Goal: Task Accomplishment & Management: Complete application form

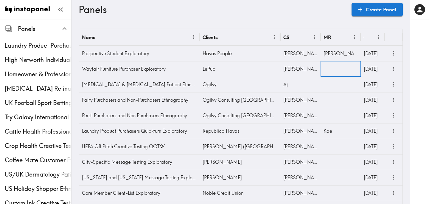
click at [338, 71] on div at bounding box center [341, 68] width 40 height 15
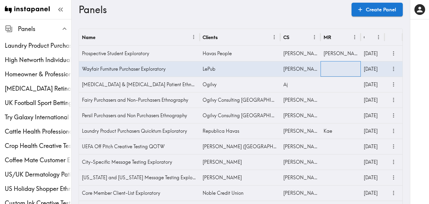
click at [338, 71] on div at bounding box center [341, 68] width 40 height 15
click at [338, 71] on input "text" at bounding box center [336, 70] width 26 height 13
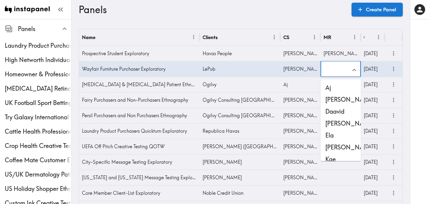
scroll to position [22, 0]
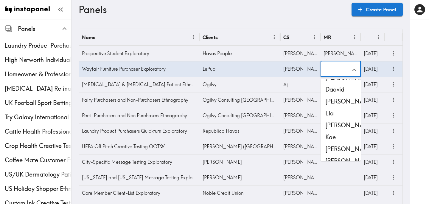
click at [339, 135] on li "Kae" at bounding box center [341, 137] width 40 height 12
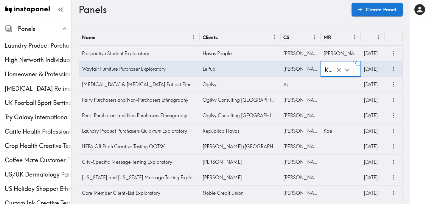
type input "Kae"
click at [121, 69] on div "Wayfair Furniture Purchaser Exploratory" at bounding box center [139, 68] width 121 height 15
click at [393, 69] on icon "more" at bounding box center [393, 69] width 7 height 7
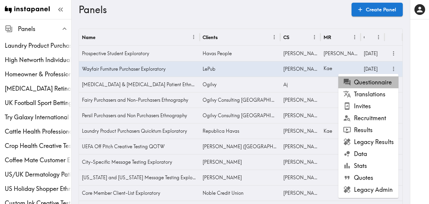
click at [386, 82] on li "Questionnaire" at bounding box center [368, 82] width 60 height 12
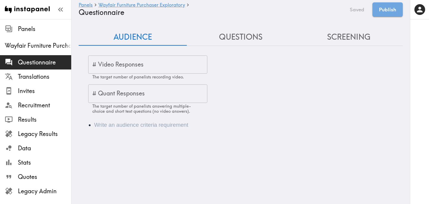
click at [176, 71] on input "# Video Responses" at bounding box center [147, 64] width 119 height 18
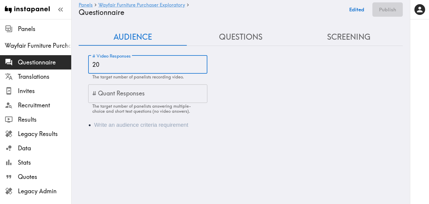
type input "20"
click at [117, 125] on li "Audience" at bounding box center [249, 125] width 310 height 8
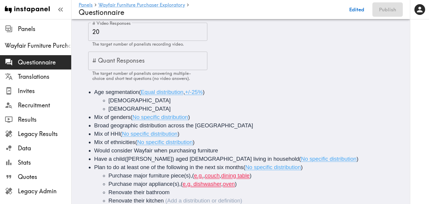
scroll to position [50, 0]
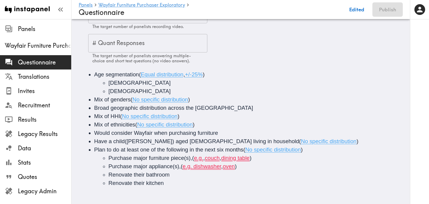
click at [250, 165] on li "Purchase major appliance(s), ( e.g. dishwasher , oven )" at bounding box center [260, 166] width 304 height 8
click at [263, 161] on li "Purchase major furniture piece(s), ( e.g. , couch , dining table )" at bounding box center [260, 158] width 304 height 8
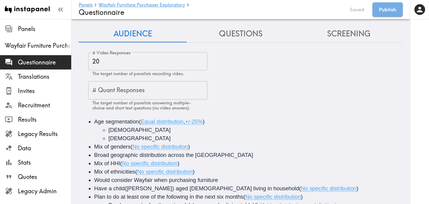
scroll to position [0, 0]
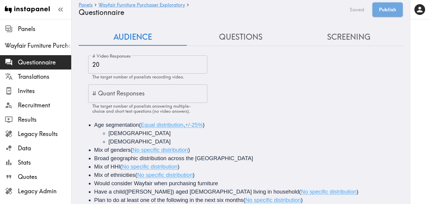
click at [240, 39] on button "Questions" at bounding box center [241, 37] width 108 height 17
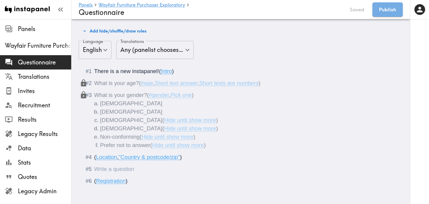
scroll to position [31, 0]
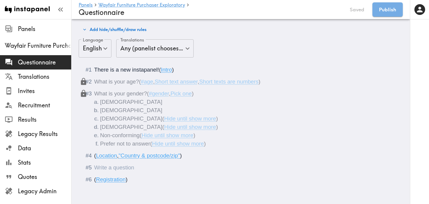
click at [94, 169] on div "Questionnaire" at bounding box center [94, 167] width 0 height 6
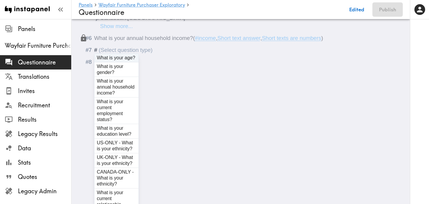
scroll to position [296, 0]
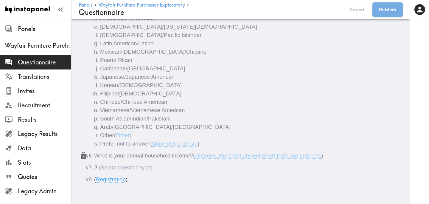
scroll to position [0, 0]
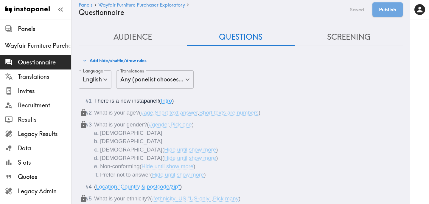
click at [154, 45] on div "Audience Questions Screening" at bounding box center [241, 37] width 324 height 17
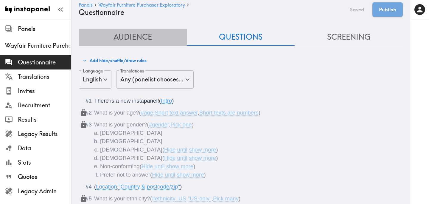
click at [154, 41] on button "Audience" at bounding box center [133, 37] width 108 height 17
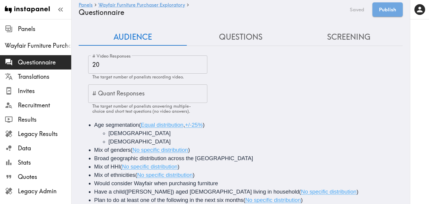
click at [248, 39] on button "Questions" at bounding box center [241, 37] width 108 height 17
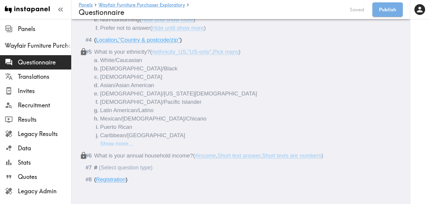
scroll to position [213, 0]
click at [108, 169] on div "#" at bounding box center [123, 167] width 58 height 6
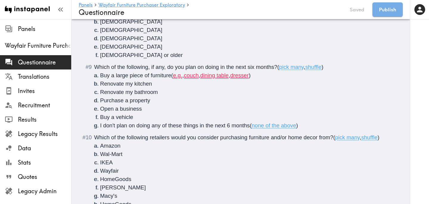
scroll to position [381, 0]
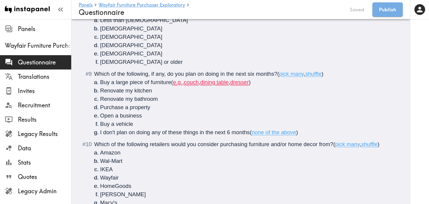
click at [265, 84] on li "Buy a large piece of furniture ( e.g. , couch , dining table , dresser )" at bounding box center [248, 82] width 296 height 8
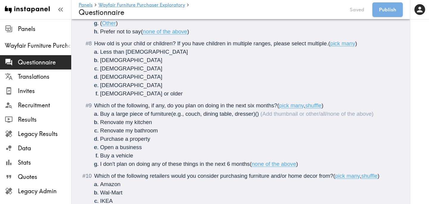
scroll to position [353, 0]
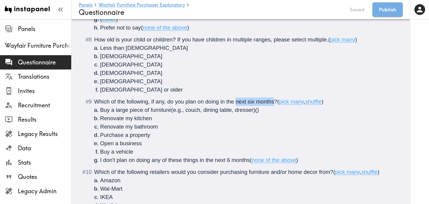
drag, startPoint x: 275, startPoint y: 101, endPoint x: 237, endPoint y: 103, distance: 38.2
click at [237, 103] on span "Which of the following, if any, do you plan on doing in the next six months?" at bounding box center [185, 101] width 183 height 6
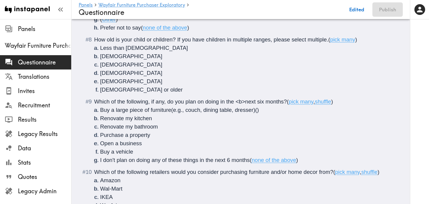
click at [284, 102] on span "Which of the following, if any, do you plan on doing in the <b>next six months?" at bounding box center [190, 101] width 193 height 6
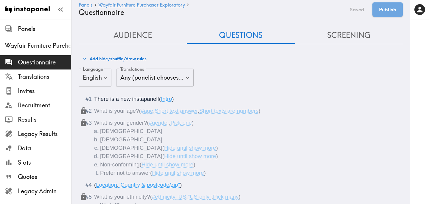
scroll to position [0, 0]
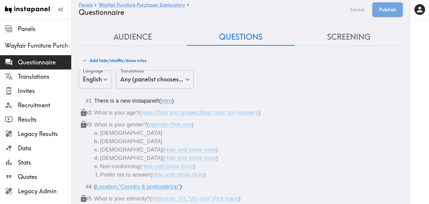
click at [318, 37] on button "Screening" at bounding box center [349, 37] width 108 height 17
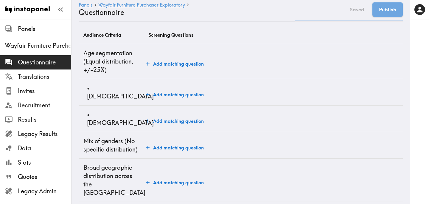
scroll to position [28, 0]
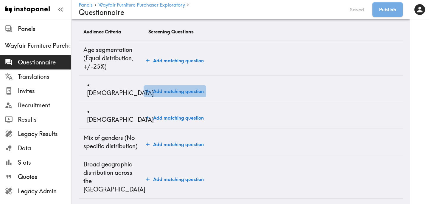
click at [179, 91] on button "Add matching question" at bounding box center [175, 91] width 63 height 12
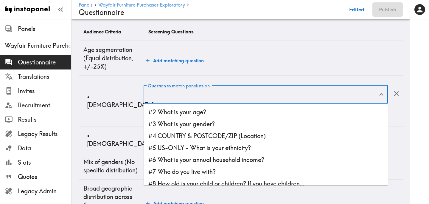
click at [191, 97] on input "Question to match panelists on" at bounding box center [261, 94] width 230 height 13
click at [192, 119] on li "#3 What is your gender?" at bounding box center [266, 124] width 244 height 12
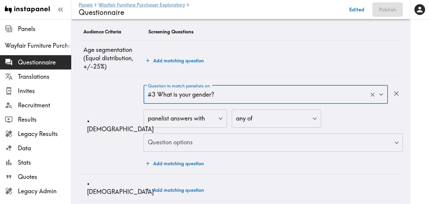
click at [195, 95] on input "#3 What is your gender?" at bounding box center [257, 94] width 222 height 13
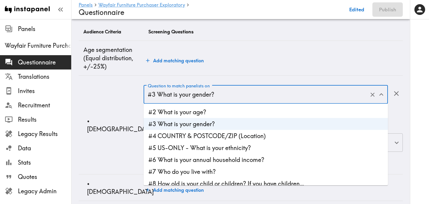
click at [217, 108] on li "#2 What is your age?" at bounding box center [266, 112] width 244 height 12
type input "#2 What is your age?"
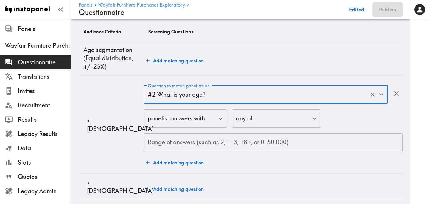
click at [182, 146] on input "Range of answers (such as 2, 1-3, 18+, or 0-50,000)" at bounding box center [273, 142] width 259 height 18
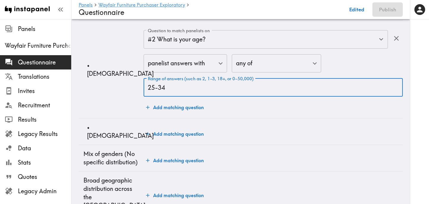
scroll to position [85, 0]
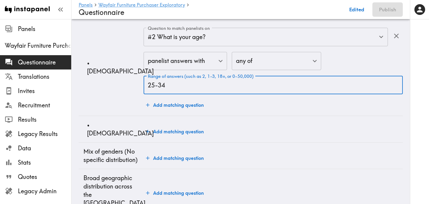
type input "25-34"
click at [168, 128] on button "Add matching question" at bounding box center [175, 131] width 63 height 12
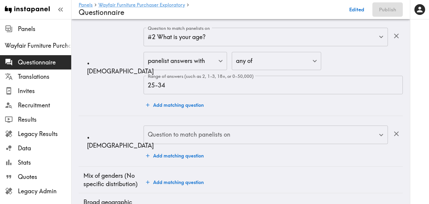
click at [167, 132] on div "Question to match panelists on Question to match panelists on" at bounding box center [266, 134] width 244 height 19
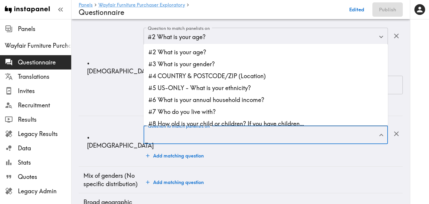
click at [212, 56] on li "#2 What is your age?" at bounding box center [266, 52] width 244 height 12
type input "#2 What is your age?"
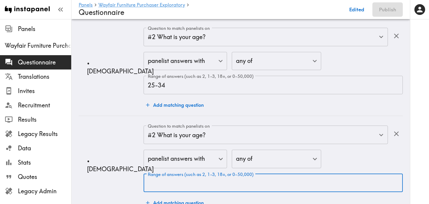
click at [184, 179] on input "Range of answers (such as 2, 1-3, 18+, or 0-50,000)" at bounding box center [273, 183] width 259 height 18
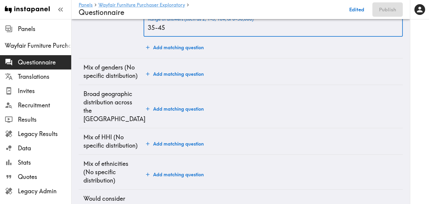
scroll to position [241, 0]
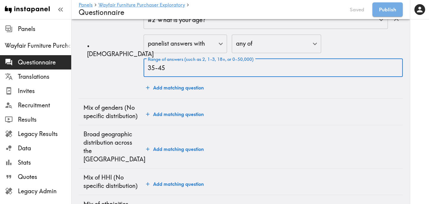
type input "35-45"
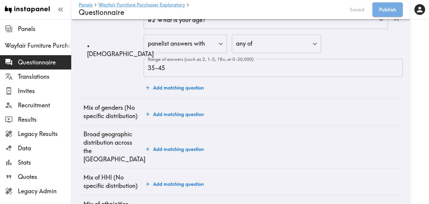
click at [185, 108] on td "Add matching question" at bounding box center [273, 112] width 259 height 27
click at [171, 144] on button "Add matching question" at bounding box center [175, 149] width 63 height 12
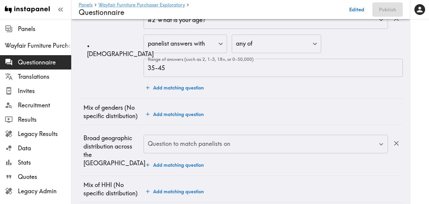
click at [188, 144] on input "Question to match panelists on" at bounding box center [261, 143] width 230 height 13
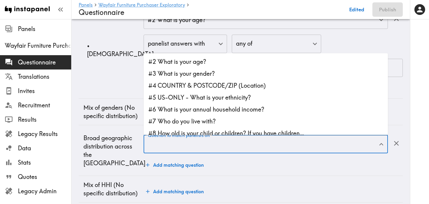
click at [237, 86] on li "#4 COUNTRY & POSTCODE/ZIP (Location)" at bounding box center [266, 86] width 244 height 12
type input "#4 COUNTRY & POSTCODE/ZIP (Location)"
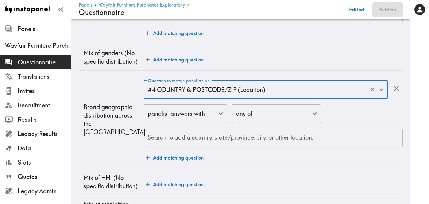
scroll to position [306, 0]
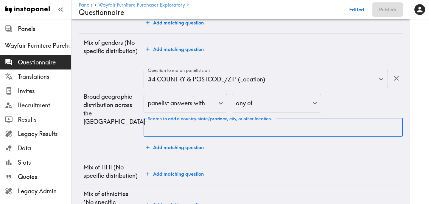
click at [224, 128] on input "Search to add a country, state/province, city, or other location." at bounding box center [273, 127] width 254 height 13
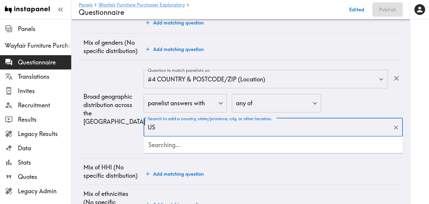
type input "USA"
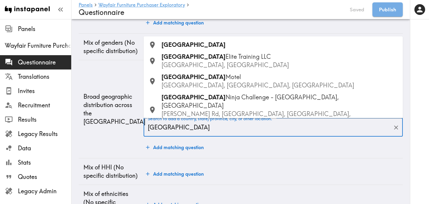
click at [233, 49] on li "USA" at bounding box center [273, 45] width 259 height 12
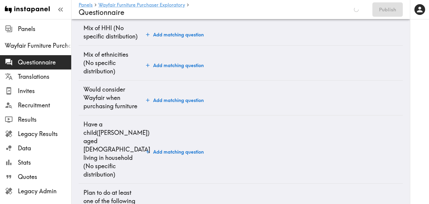
scroll to position [489, 0]
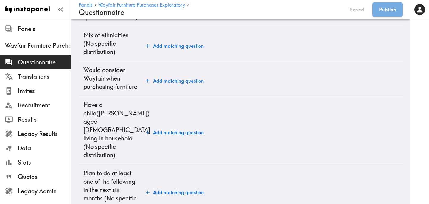
click at [177, 80] on button "Add matching question" at bounding box center [175, 81] width 63 height 12
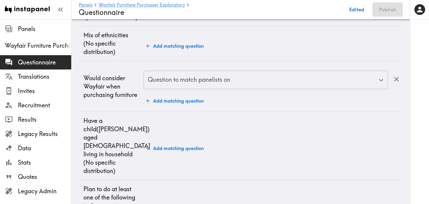
click at [182, 82] on input "Question to match panelists on" at bounding box center [261, 79] width 230 height 13
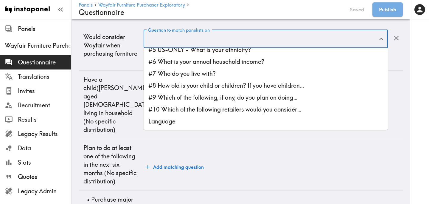
scroll to position [42, 0]
click at [208, 112] on li "#10 Which of the following retailers would you consider…" at bounding box center [266, 110] width 244 height 12
type input "#10 Which of the following retailers would you consider…"
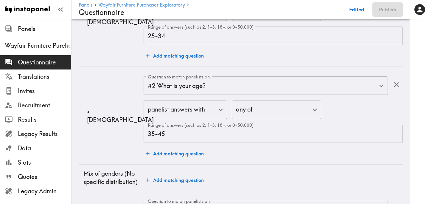
scroll to position [0, 0]
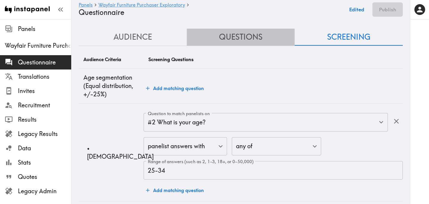
click at [232, 32] on button "Questions" at bounding box center [241, 37] width 108 height 17
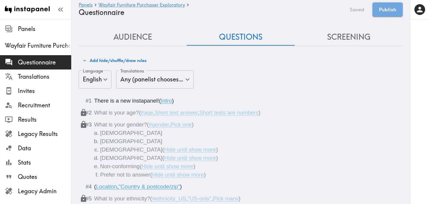
click at [144, 38] on button "Audience" at bounding box center [133, 37] width 108 height 17
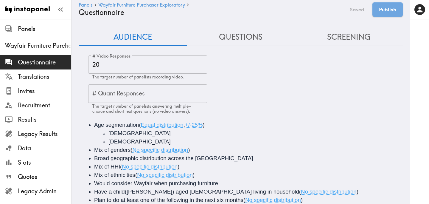
scroll to position [50, 0]
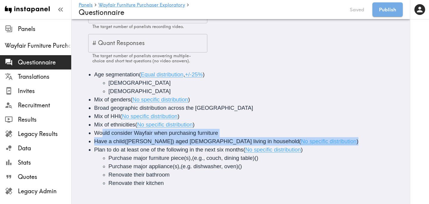
drag, startPoint x: 277, startPoint y: 141, endPoint x: 101, endPoint y: 136, distance: 175.6
click at [101, 136] on ul "Age segmentation ( Equal distribution , +/-25% ) 25-34 years old 35-45 years ol…" at bounding box center [241, 128] width 310 height 117
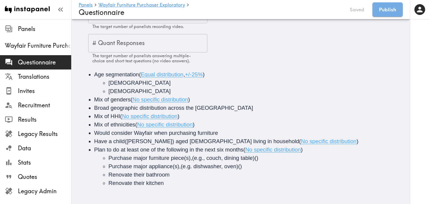
click at [220, 134] on li "Would consider Wayfair when purchasing furniture" at bounding box center [249, 133] width 310 height 8
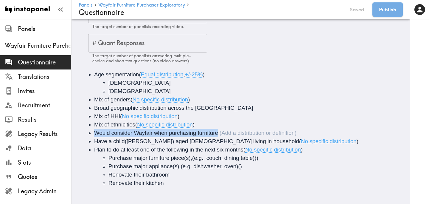
drag, startPoint x: 217, startPoint y: 132, endPoint x: 92, endPoint y: 133, distance: 124.8
click at [92, 133] on ul "Age segmentation ( Equal distribution , +/-25% ) 25-34 years old 35-45 years ol…" at bounding box center [241, 128] width 310 height 117
copy span "Would consider Wayfair when purchasing furniture"
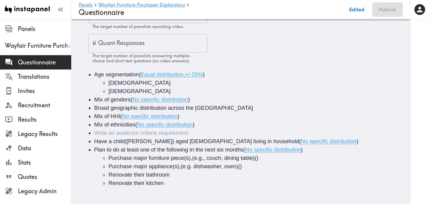
scroll to position [42, 0]
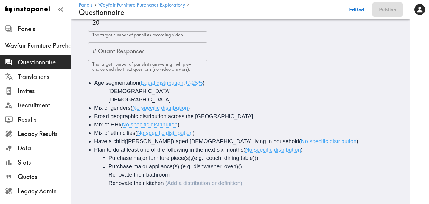
click at [172, 185] on li "Renovate their kitchen" at bounding box center [260, 183] width 304 height 8
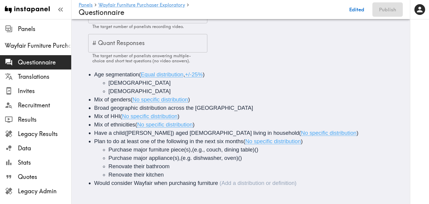
scroll to position [0, 0]
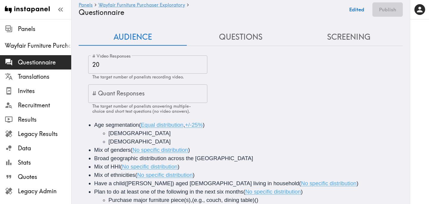
click at [341, 38] on button "Screening" at bounding box center [349, 37] width 108 height 17
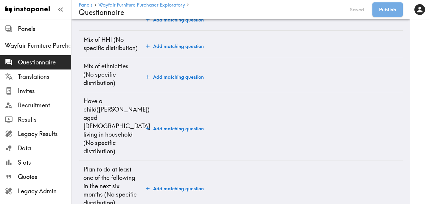
scroll to position [487, 0]
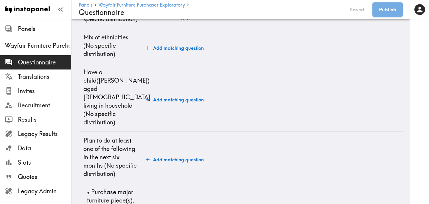
click at [183, 94] on button "Add matching question" at bounding box center [175, 100] width 63 height 12
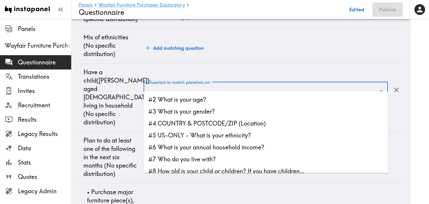
click at [212, 84] on input "Question to match panelists on" at bounding box center [261, 90] width 230 height 13
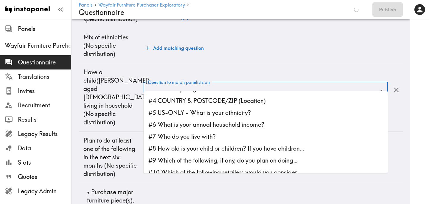
scroll to position [25, 0]
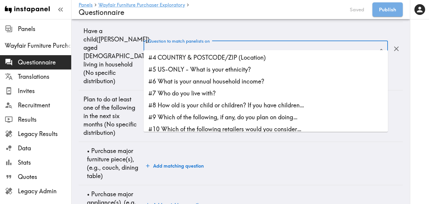
click at [203, 95] on li "#7 Who do you live with?" at bounding box center [266, 93] width 244 height 12
type input "#7 Who do you live with?"
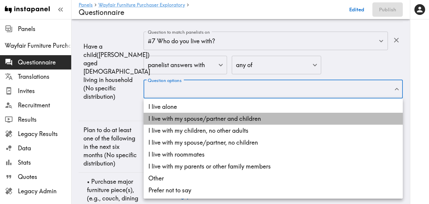
click at [193, 119] on li "I live with my spouse/partner and children" at bounding box center [273, 119] width 259 height 12
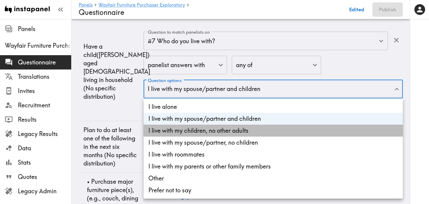
click at [194, 130] on li "I live with my children, no other adults" at bounding box center [273, 131] width 259 height 12
type input "db8e99f2-b6fb-4c3a-bc55-3e9350abdf41,36ceb05f-a4c7-45ee-b49c-2267004abae3"
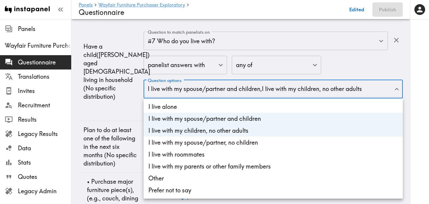
click at [125, 103] on div at bounding box center [214, 102] width 429 height 204
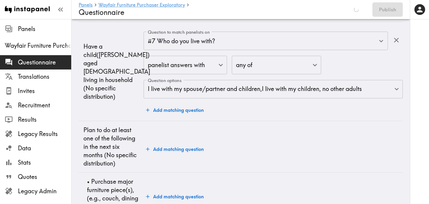
click at [122, 108] on td "Have a child(ren) aged 0-18 living in household (No specific distribution)" at bounding box center [111, 71] width 65 height 99
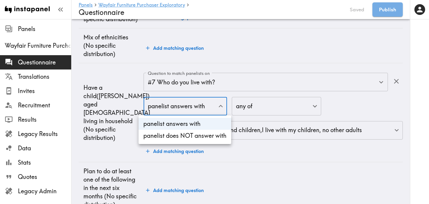
click at [110, 81] on div at bounding box center [214, 102] width 429 height 204
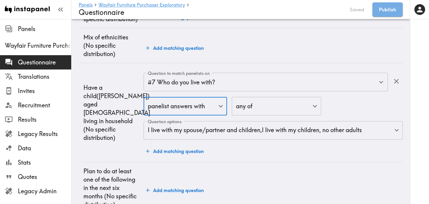
click at [176, 148] on button "Add matching question" at bounding box center [175, 151] width 63 height 12
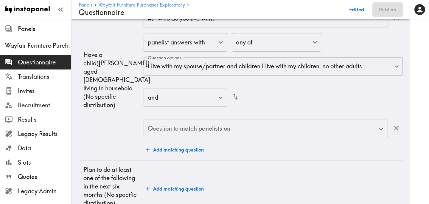
scroll to position [551, 0]
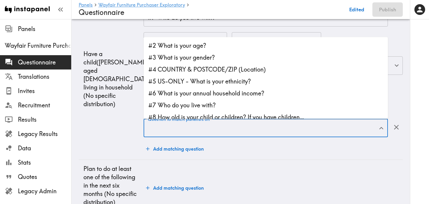
click at [186, 129] on input "Question to match panelists on" at bounding box center [261, 127] width 230 height 13
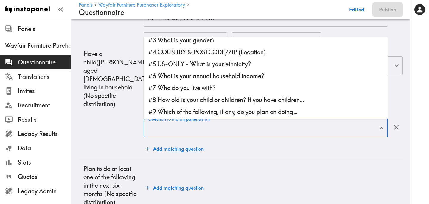
scroll to position [18, 0]
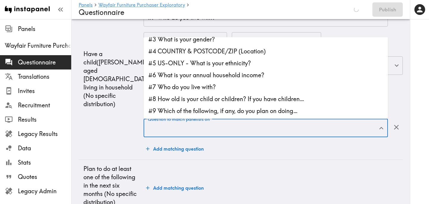
click at [196, 99] on li "#8 How old is your child or children? If you have children…" at bounding box center [266, 99] width 244 height 12
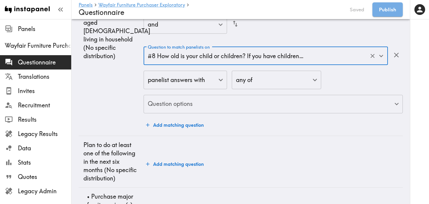
scroll to position [582, 0]
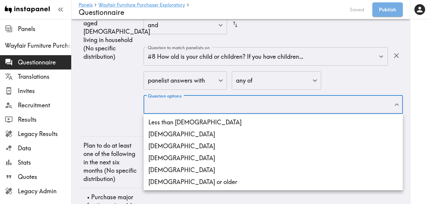
click at [196, 80] on div at bounding box center [214, 102] width 429 height 204
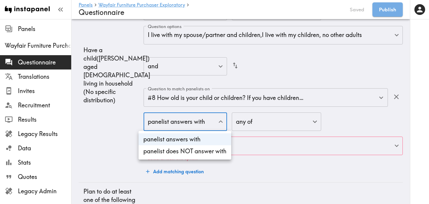
click at [186, 109] on div at bounding box center [214, 102] width 429 height 204
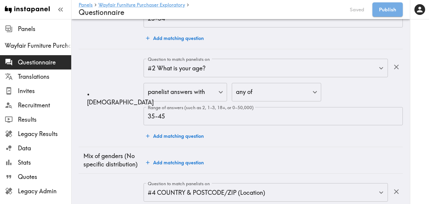
scroll to position [0, 0]
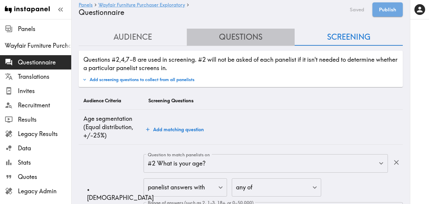
click at [249, 36] on button "Questions" at bounding box center [241, 37] width 108 height 17
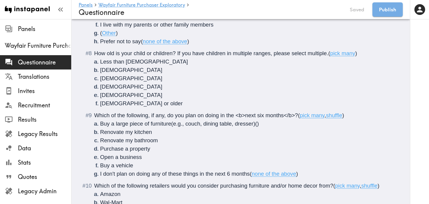
scroll to position [339, 0]
click at [172, 55] on span "How old is your child or children? If you have children in multiple ranges, ple…" at bounding box center [211, 53] width 234 height 6
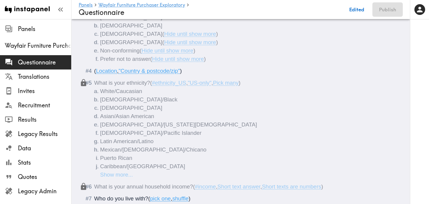
scroll to position [0, 0]
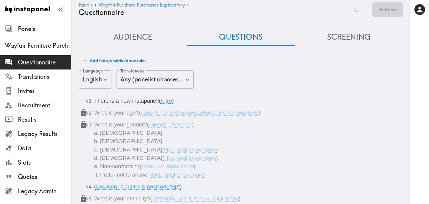
click at [353, 38] on button "Screening" at bounding box center [349, 37] width 108 height 17
type input "#8 How old is your child or children who live in your household?…"
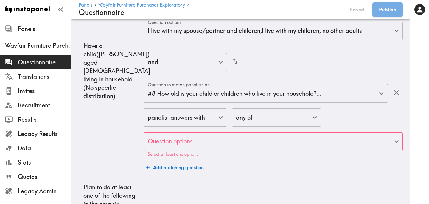
scroll to position [587, 0]
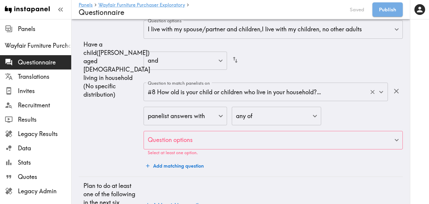
click at [266, 88] on input "#8 How old is your child or children who live in your household?…" at bounding box center [257, 91] width 222 height 13
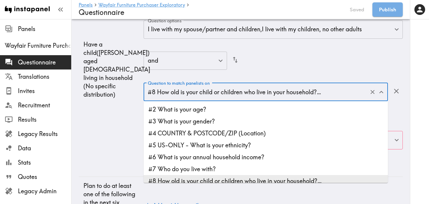
scroll to position [4, 0]
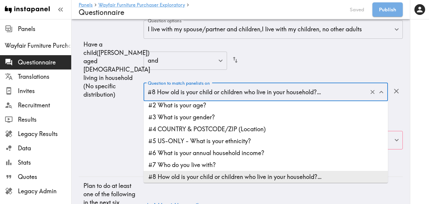
click at [239, 179] on li "#8 How old is your child or children who live in your household?…" at bounding box center [266, 177] width 244 height 12
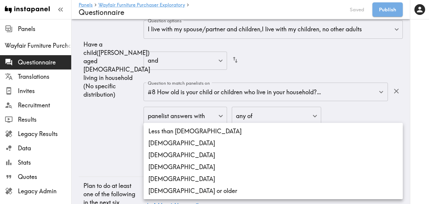
click at [99, 126] on div at bounding box center [214, 102] width 429 height 204
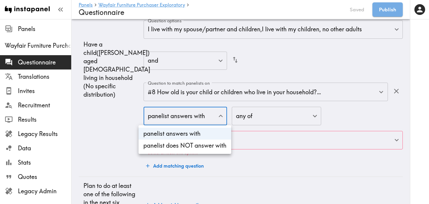
click at [188, 142] on li "panelist does NOT answer with" at bounding box center [185, 145] width 93 height 12
type input "true"
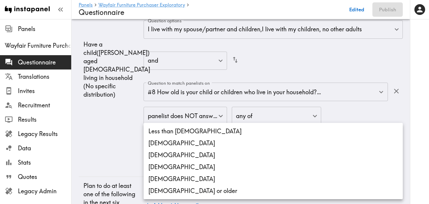
click at [197, 192] on li "[DEMOGRAPHIC_DATA] or older" at bounding box center [273, 191] width 259 height 12
type input "9f29d4e4-7d89-40c3-b999-625fd4393609"
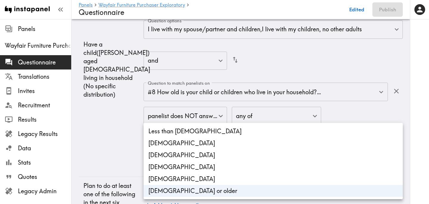
click at [101, 142] on div at bounding box center [214, 102] width 429 height 204
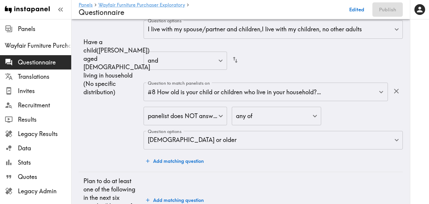
click at [108, 127] on td "Have a child(ren) aged 0-18 living in household (No specific distribution)" at bounding box center [111, 66] width 65 height 209
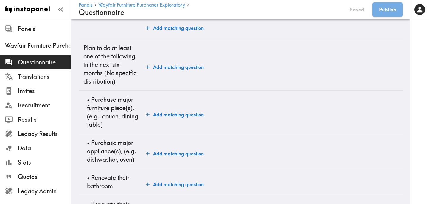
scroll to position [722, 0]
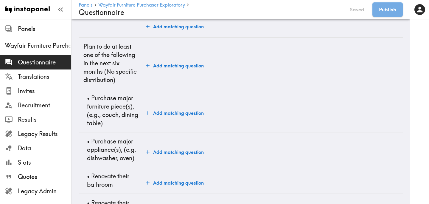
click at [163, 114] on button "Add matching question" at bounding box center [175, 113] width 63 height 12
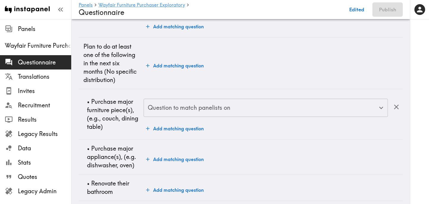
click at [215, 107] on input "Question to match panelists on" at bounding box center [261, 107] width 230 height 13
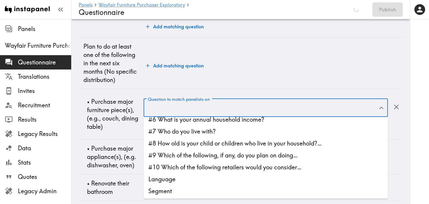
scroll to position [42, 0]
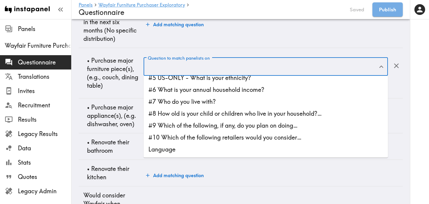
click at [221, 127] on li "#9 Which of the following, if any, do you plan on doing…" at bounding box center [266, 125] width 244 height 12
type input "#9 Which of the following, if any, do you plan on doing…"
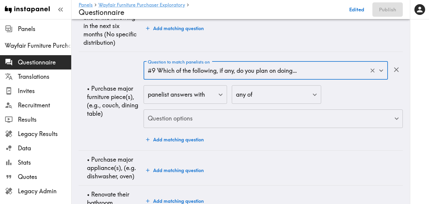
scroll to position [719, 0]
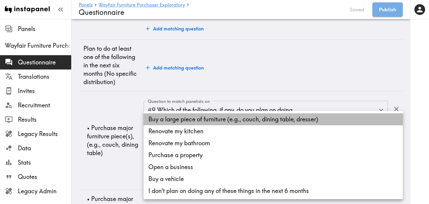
click at [211, 120] on li "Buy a large piece of furniture (e.g., couch, dining table, dresser)" at bounding box center [273, 119] width 259 height 12
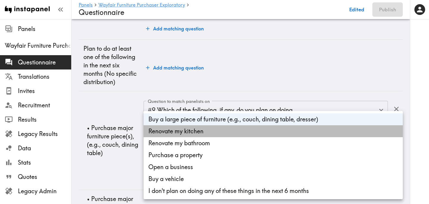
click at [209, 134] on li "Renovate my kitchen" at bounding box center [273, 131] width 259 height 12
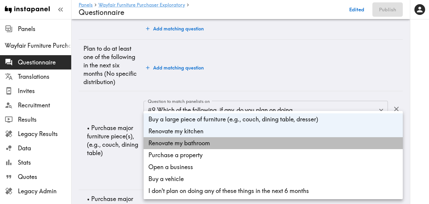
click at [209, 141] on li "Renovate my bathroom" at bounding box center [273, 143] width 259 height 12
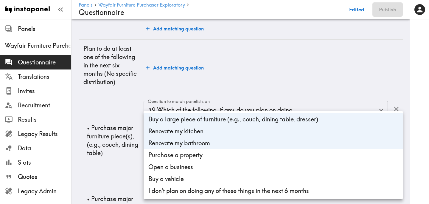
click at [112, 112] on div at bounding box center [214, 102] width 429 height 204
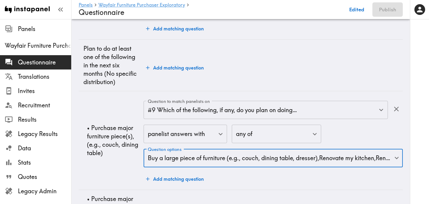
click at [117, 109] on td "• Purchase major furniture piece(s), (e.g., couch, dining table)" at bounding box center [111, 140] width 65 height 99
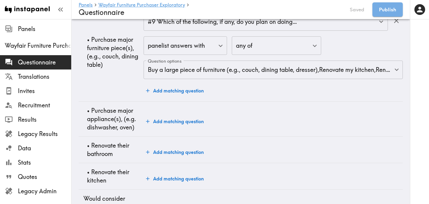
scroll to position [792, 0]
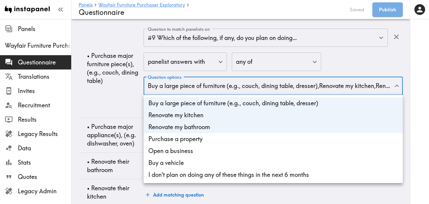
click at [206, 128] on li "Renovate my bathroom" at bounding box center [273, 127] width 259 height 12
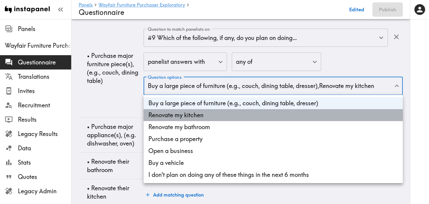
click at [206, 116] on li "Renovate my kitchen" at bounding box center [273, 115] width 259 height 12
type input "0a859c33-1fbe-4065-b73a-83dbdca0e33c"
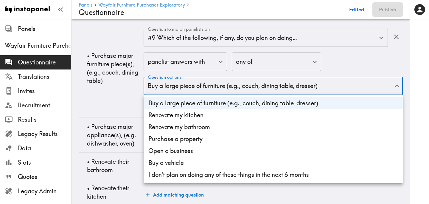
click at [113, 101] on div at bounding box center [214, 102] width 429 height 204
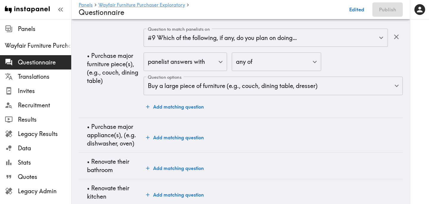
click at [121, 94] on td "• Purchase major furniture piece(s), (e.g., couch, dining table)" at bounding box center [111, 68] width 65 height 99
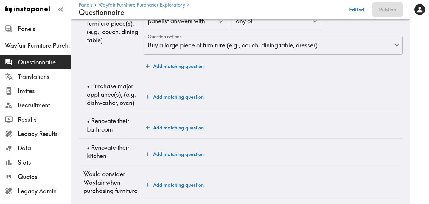
scroll to position [836, 0]
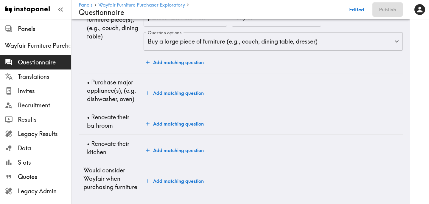
click at [180, 94] on button "Add matching question" at bounding box center [175, 93] width 63 height 12
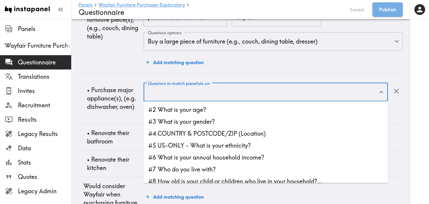
click at [184, 91] on input "Question to match panelists on" at bounding box center [261, 92] width 230 height 13
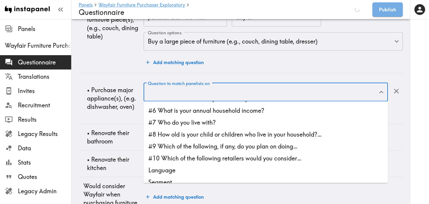
scroll to position [812, 0]
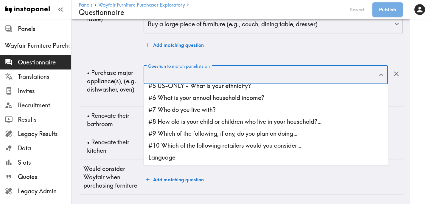
click at [206, 132] on li "#9 Which of the following, if any, do you plan on doing…" at bounding box center [266, 134] width 244 height 12
type input "#9 Which of the following, if any, do you plan on doing…"
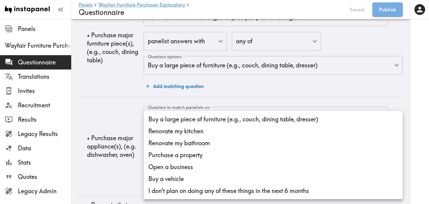
click at [123, 108] on div at bounding box center [214, 102] width 429 height 204
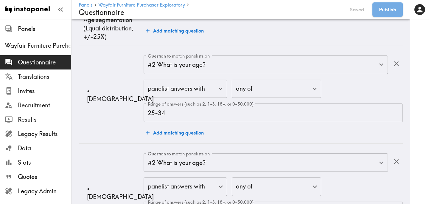
scroll to position [0, 0]
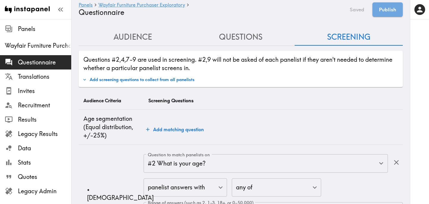
click at [239, 36] on button "Questions" at bounding box center [241, 37] width 108 height 17
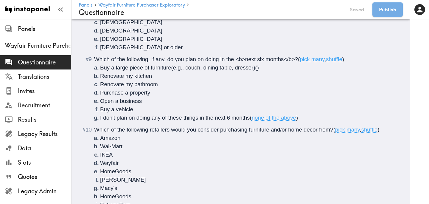
scroll to position [400, 0]
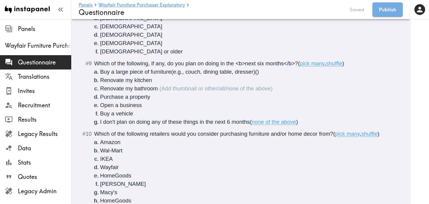
click at [158, 88] on li "Renovate my bathroom" at bounding box center [248, 88] width 296 height 8
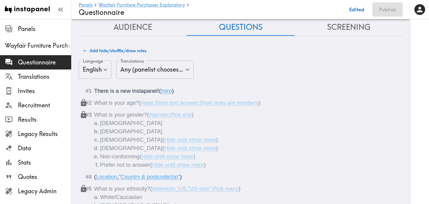
scroll to position [0, 0]
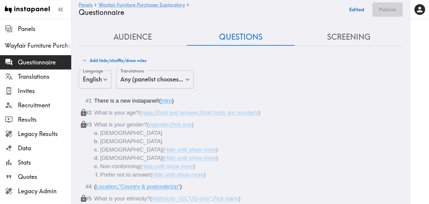
click at [343, 36] on button "Screening" at bounding box center [349, 37] width 108 height 17
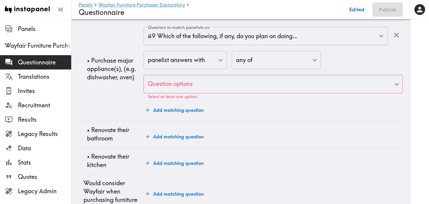
scroll to position [907, 0]
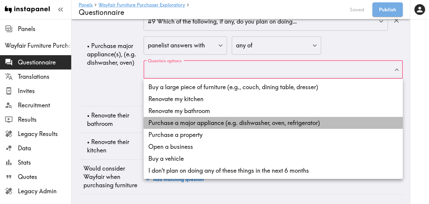
click at [215, 121] on li "Purchase a major appliance (e.g. dishwasher, oven, refrigerator)" at bounding box center [273, 123] width 259 height 12
type input "ae8fcd44-6991-43d6-b903-f4dcc26d52e5"
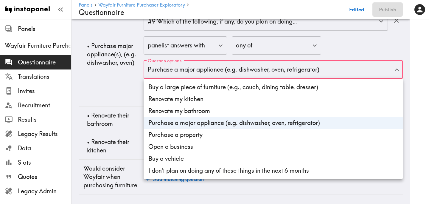
click at [131, 82] on div at bounding box center [214, 102] width 429 height 204
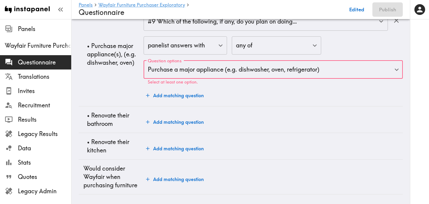
scroll to position [902, 0]
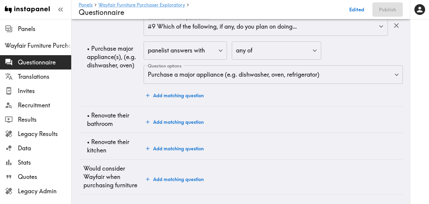
click at [132, 100] on td "• Purchase major appliance(s), (e.g. dishwasher, oven)" at bounding box center [111, 56] width 65 height 99
click at [165, 117] on button "Add matching question" at bounding box center [175, 122] width 63 height 12
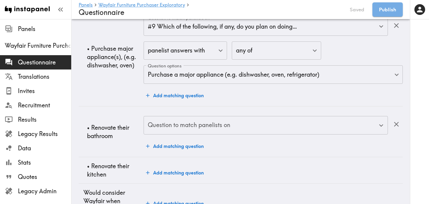
click at [184, 122] on div "Question to match panelists on Question to match panelists on" at bounding box center [266, 125] width 244 height 19
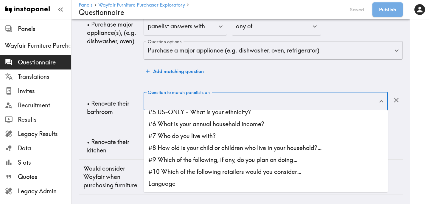
scroll to position [885, 0]
click at [232, 155] on li "#9 Which of the following, if any, do you plan on doing…" at bounding box center [266, 160] width 244 height 12
type input "#9 Which of the following, if any, do you plan on doing…"
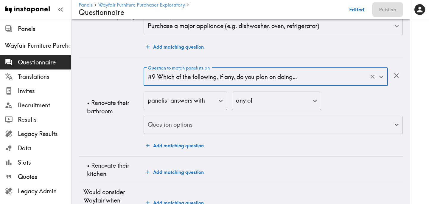
scroll to position [933, 0]
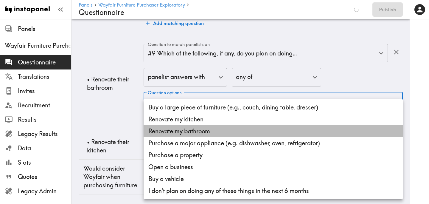
click at [188, 129] on li "Renovate my bathroom" at bounding box center [273, 131] width 259 height 12
type input "31f21b14-2941-4215-8394-2b9b864afbda"
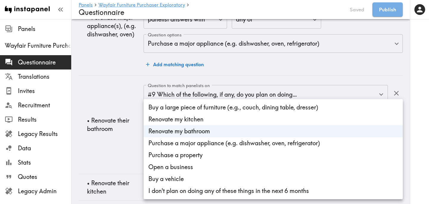
click at [106, 111] on div at bounding box center [214, 102] width 429 height 204
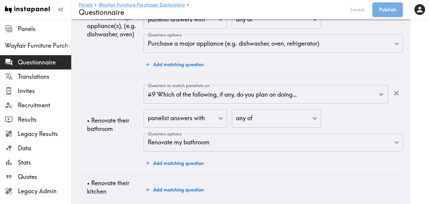
click at [111, 103] on td "• Renovate their bathroom" at bounding box center [111, 124] width 65 height 99
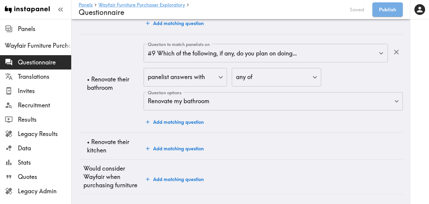
click at [170, 147] on button "Add matching question" at bounding box center [175, 148] width 63 height 12
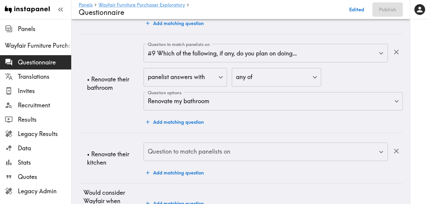
click at [251, 155] on input "Question to match panelists on" at bounding box center [261, 151] width 230 height 13
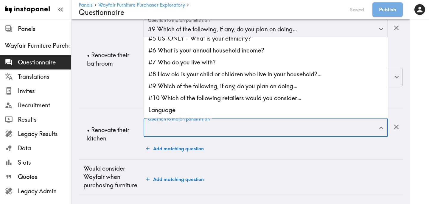
scroll to position [42, 0]
click at [265, 87] on li "#9 Which of the following, if any, do you plan on doing…" at bounding box center [266, 86] width 244 height 12
type input "#9 Which of the following, if any, do you plan on doing…"
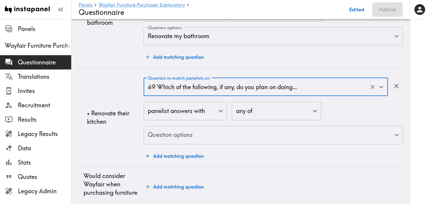
scroll to position [1005, 0]
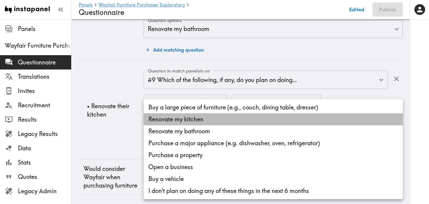
click at [209, 121] on li "Renovate my kitchen" at bounding box center [273, 119] width 259 height 12
type input "3ce1fb92-5031-4cda-8f61-c0e671fcbbd1"
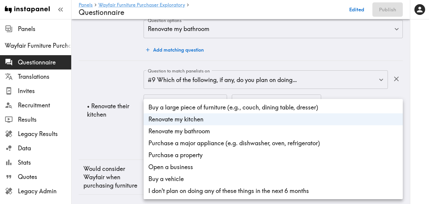
click at [116, 135] on div at bounding box center [214, 102] width 429 height 204
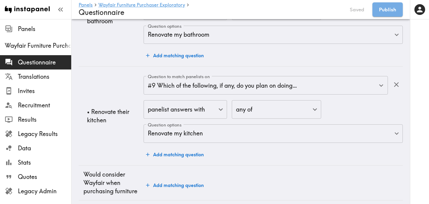
scroll to position [1046, 0]
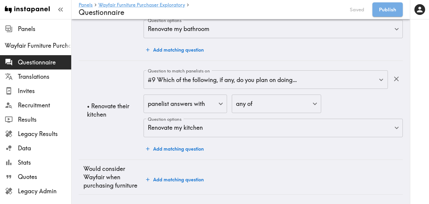
click at [182, 178] on button "Add matching question" at bounding box center [175, 179] width 63 height 12
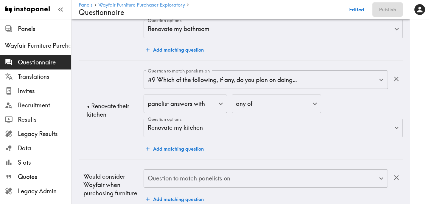
scroll to position [1062, 0]
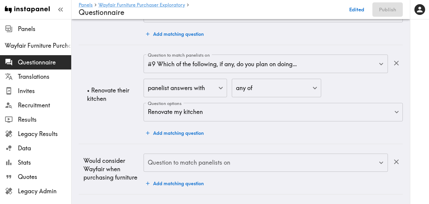
click at [202, 163] on input "Question to match panelists on" at bounding box center [261, 162] width 230 height 13
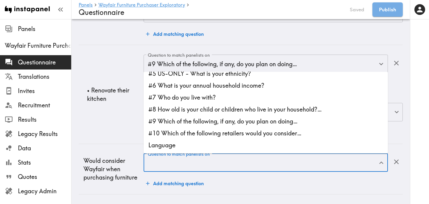
scroll to position [1020, 0]
click at [236, 135] on li "#10 Which of the following retailers would you consider…" at bounding box center [266, 133] width 244 height 12
type input "#10 Which of the following retailers would you consider…"
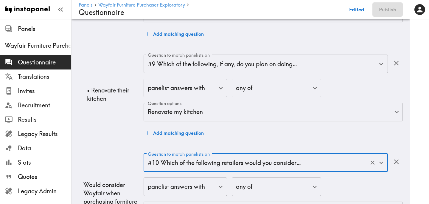
scroll to position [1069, 0]
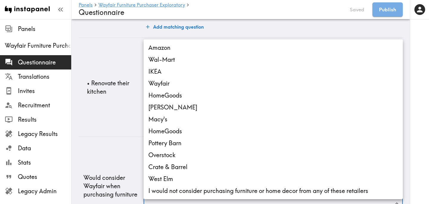
click at [193, 81] on li "Wayfair" at bounding box center [273, 83] width 259 height 12
type input "32052267-3351-4847-877f-fec2f52d6bf7"
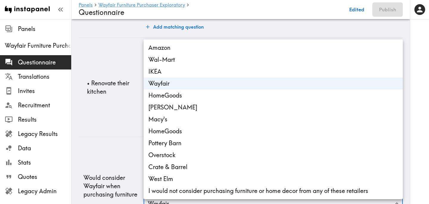
click at [105, 158] on div at bounding box center [214, 102] width 429 height 204
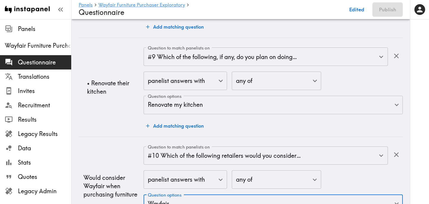
scroll to position [1078, 0]
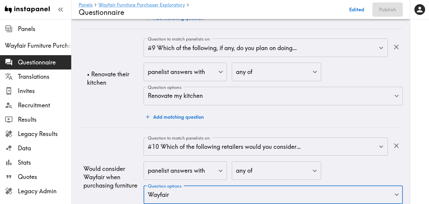
click at [114, 147] on td "Would consider Wayfair when purchasing furniture" at bounding box center [111, 177] width 65 height 99
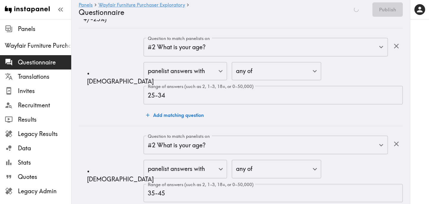
scroll to position [0, 0]
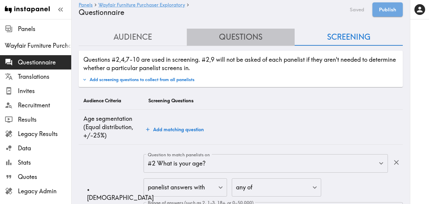
click at [245, 41] on button "Questions" at bounding box center [241, 37] width 108 height 17
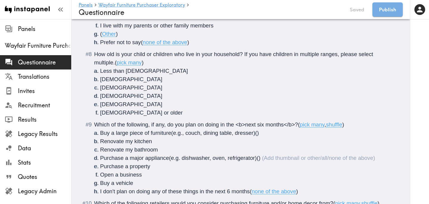
scroll to position [483, 0]
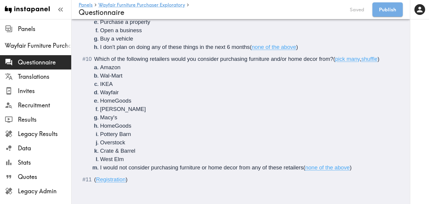
click at [363, 168] on li "I would not consider purchasing furniture or home decor from any of these retai…" at bounding box center [248, 167] width 296 height 8
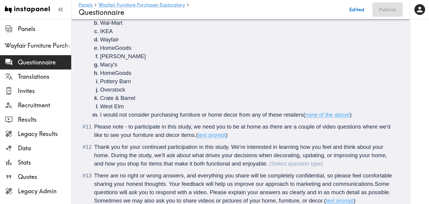
scroll to position [568, 0]
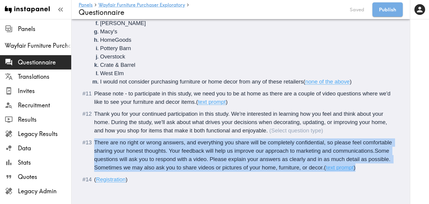
drag, startPoint x: 361, startPoint y: 168, endPoint x: 94, endPoint y: 141, distance: 269.1
click at [94, 141] on li "There are no right or wrong answers, and everything you share will be completel…" at bounding box center [241, 154] width 310 height 33
copy div "There are no right or wrong answers, and everything you share will be completel…"
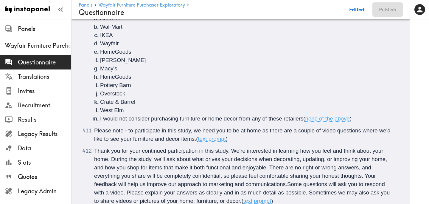
scroll to position [565, 0]
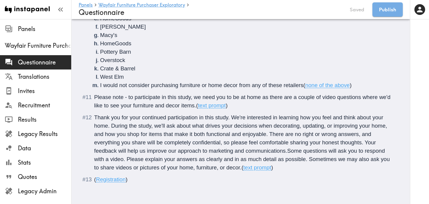
click at [269, 135] on span "Thank you for your continued participation in this study. We're interested in l…" at bounding box center [242, 142] width 297 height 56
click at [288, 152] on span "Thank you for your continued participation in this study. We're interested in l…" at bounding box center [242, 142] width 297 height 56
click at [262, 167] on span "Thank you for your continued participation in this study. We're interested in l…" at bounding box center [243, 142] width 298 height 56
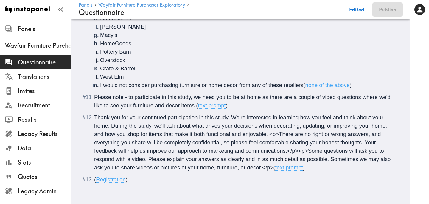
click at [315, 165] on div "Thank you for your continued participation in this study. We're interested in l…" at bounding box center [245, 142] width 302 height 58
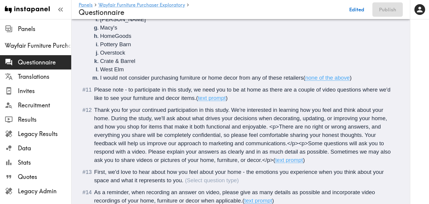
scroll to position [605, 0]
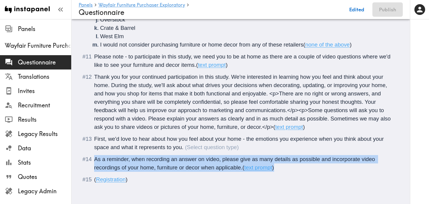
drag, startPoint x: 279, startPoint y: 169, endPoint x: 88, endPoint y: 161, distance: 191.7
click at [94, 161] on div "As a reminder, when recording an answer on video, please give as many details a…" at bounding box center [245, 163] width 302 height 17
copy div "As a reminder, when recording an answer on video, please give as many details a…"
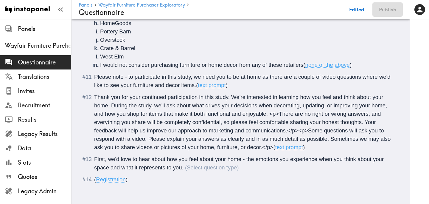
scroll to position [593, 0]
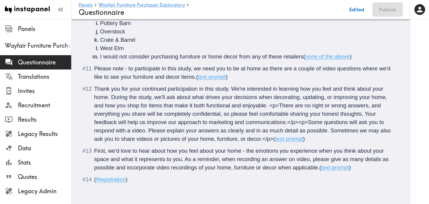
click at [186, 159] on span "First, we'd love to hear about how you feel about your home - the emotions you …" at bounding box center [242, 158] width 296 height 23
click at [327, 170] on span "First, we'd love to hear about how you feel about your home - the emotions you …" at bounding box center [243, 158] width 299 height 23
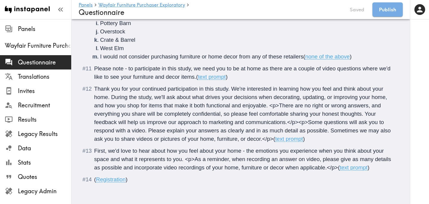
click at [375, 168] on div "First, we'd love to hear about how you feel about your home - the emotions you …" at bounding box center [245, 159] width 302 height 25
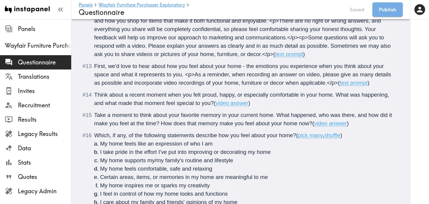
scroll to position [676, 0]
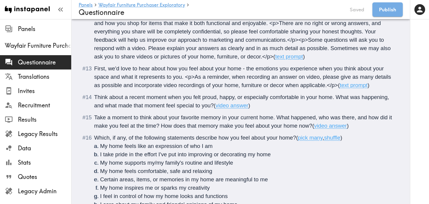
click at [94, 97] on li "Think about a recent moment when you felt proud, happy, or especially comfortab…" at bounding box center [241, 101] width 310 height 17
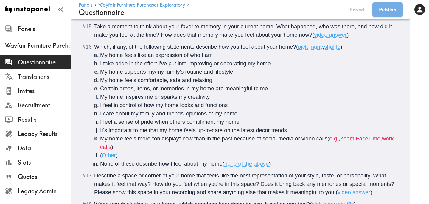
scroll to position [767, 0]
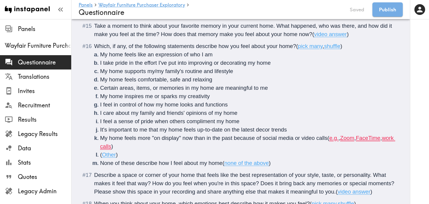
click at [128, 145] on li "My home feels more "on display" now than in the past because of social media or…" at bounding box center [248, 142] width 296 height 17
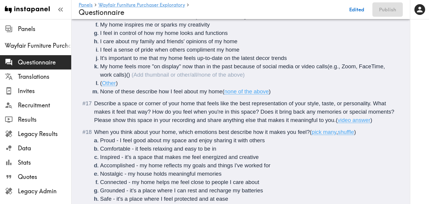
scroll to position [839, 0]
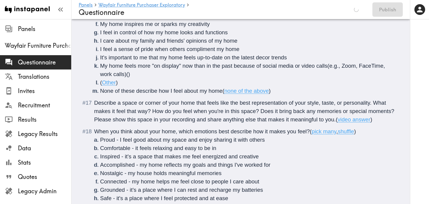
click at [113, 119] on span "Describe a space or corner of your home that feels like the best representation…" at bounding box center [245, 111] width 302 height 23
click at [205, 121] on span "Describe a space or corner of your home that feels like the best representation…" at bounding box center [245, 111] width 302 height 23
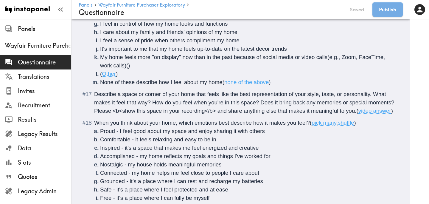
scroll to position [852, 0]
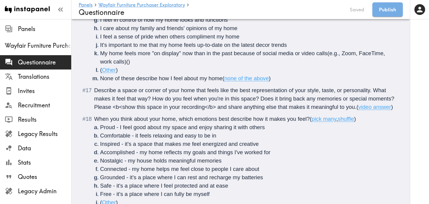
click at [219, 119] on span "When you think about your home, which emotions best describe how it makes you f…" at bounding box center [202, 119] width 216 height 6
click at [238, 119] on span "When you think about your home, which emotions <b>best describe how it makes yo…" at bounding box center [206, 119] width 225 height 6
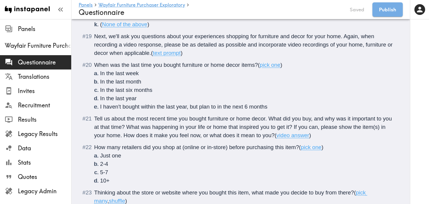
scroll to position [1039, 0]
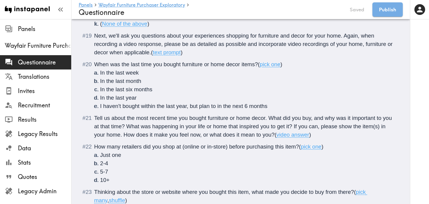
click at [94, 118] on li "Tell us about the most recent time you bought furniture or home decor. What did…" at bounding box center [241, 126] width 310 height 25
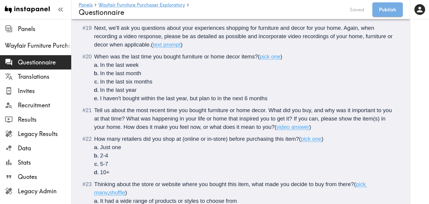
scroll to position [1047, 0]
click at [295, 118] on span "Tell us about the most recent time you bought furniture or home decor. What did…" at bounding box center [243, 117] width 299 height 23
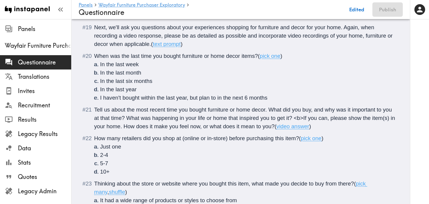
click at [122, 128] on span "Tell us about the most recent time you bought furniture or home decor. What did…" at bounding box center [245, 117] width 302 height 23
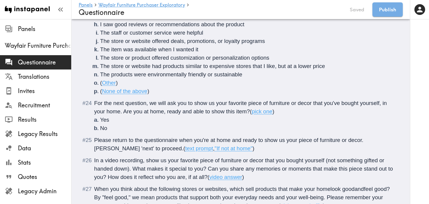
scroll to position [1283, 0]
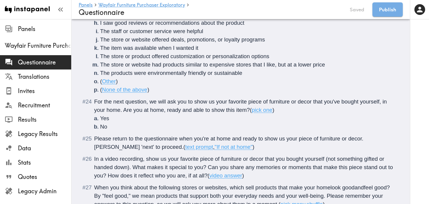
click at [195, 103] on span "For the next question, we will ask you to show us your favorite piece of furnit…" at bounding box center [241, 105] width 294 height 15
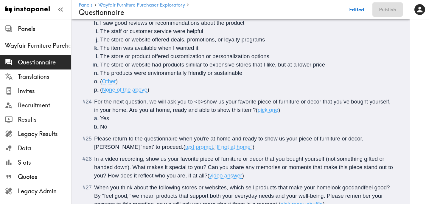
click at [223, 103] on span "For the next question, we will ask you to <b>show us your favorite piece of fur…" at bounding box center [243, 105] width 298 height 15
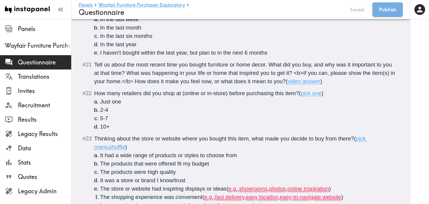
scroll to position [1091, 0]
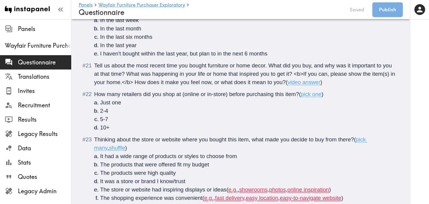
click at [304, 74] on span "Tell us about the most recent time you bought furniture or home decor. What did…" at bounding box center [245, 73] width 302 height 23
click at [135, 84] on span "Tell us about the most recent time you bought furniture or home decor. What did…" at bounding box center [243, 73] width 299 height 23
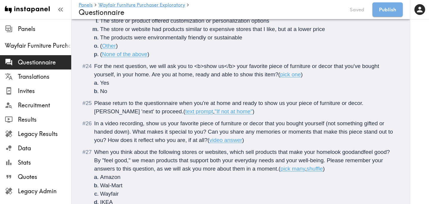
scroll to position [1322, 0]
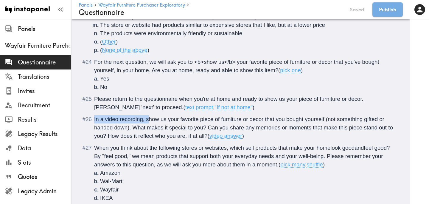
drag, startPoint x: 148, startPoint y: 120, endPoint x: 95, endPoint y: 120, distance: 53.6
click at [95, 120] on span "In a video recording, show us your favorite piece of furniture or decor that yo…" at bounding box center [244, 127] width 300 height 23
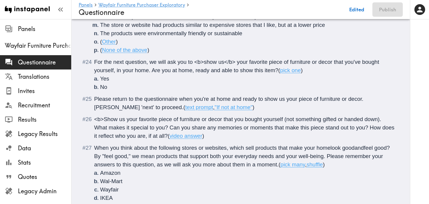
click at [124, 120] on span "<b>Show us your favorite piece of furniture or decor that you bought yourself (…" at bounding box center [245, 127] width 302 height 23
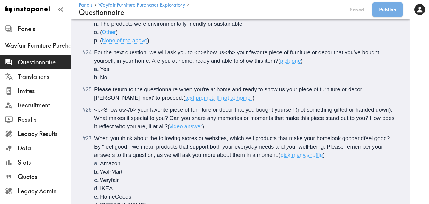
scroll to position [1332, 0]
click at [330, 139] on span "When you think about the following stores or websites, which sell products that…" at bounding box center [242, 145] width 297 height 23
click at [356, 139] on span "When you think about the following stores or websites, which sell products that…" at bounding box center [243, 145] width 299 height 23
click at [367, 138] on span "When you think about the following stores or websites, which sell products that…" at bounding box center [244, 145] width 300 height 23
click at [332, 139] on span "When you think about the following stores or websites, which sell products that…" at bounding box center [245, 145] width 302 height 23
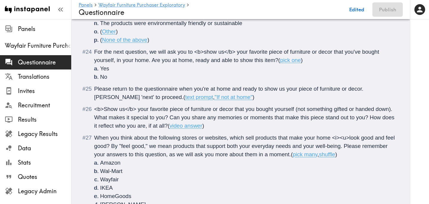
click at [372, 136] on span "When you think about the following stores or websites, which sell products that…" at bounding box center [245, 145] width 302 height 23
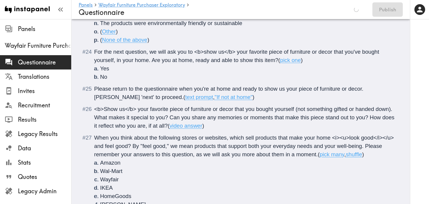
click at [105, 145] on span "When you think about the following stores or websites, which sell products that…" at bounding box center [244, 145] width 301 height 23
click at [145, 146] on span "When you think about the following stores or websites, which sell products that…" at bounding box center [244, 145] width 301 height 23
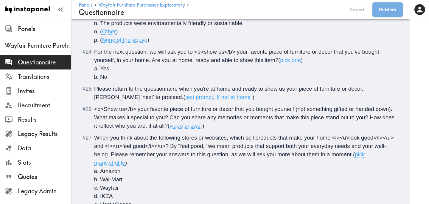
click at [111, 156] on span "When you think about the following stores or websites, which sell products that…" at bounding box center [244, 145] width 301 height 23
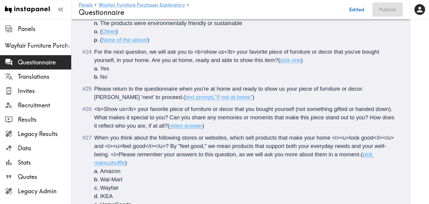
click at [361, 156] on span "When you think about the following stores or websites, which sell products that…" at bounding box center [244, 145] width 301 height 23
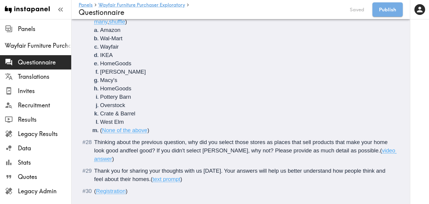
scroll to position [1475, 0]
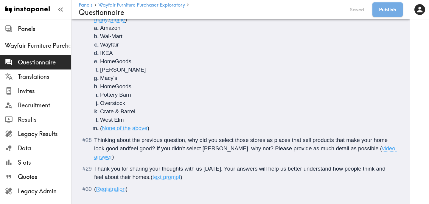
click at [128, 149] on span "Thinking about the previous question, why did you select those stores as places…" at bounding box center [241, 144] width 295 height 15
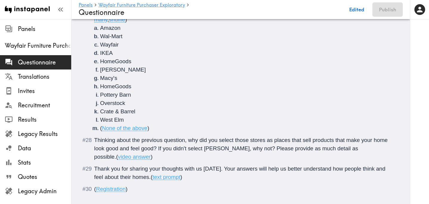
click at [93, 148] on li "Thinking about the previous question, why did you select those stores as places…" at bounding box center [241, 148] width 310 height 25
click at [164, 149] on span "Thinking about the previous question, why did you select those stores as places…" at bounding box center [241, 148] width 295 height 23
click at [130, 149] on span "Thinking about the previous question, why did you select those stores as places…" at bounding box center [241, 148] width 295 height 23
click at [148, 149] on span "Thinking about the previous question, why did you select those stores as places…" at bounding box center [242, 148] width 296 height 23
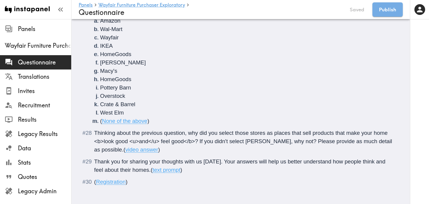
scroll to position [1485, 0]
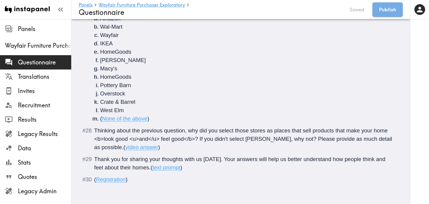
click at [140, 169] on span "Thank you for sharing your thoughts with us today. Your answers will help us be…" at bounding box center [240, 163] width 293 height 15
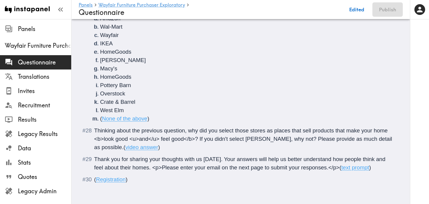
click at [184, 169] on span "Thank you for sharing your thoughts with us today. Your answers will help us be…" at bounding box center [240, 163] width 293 height 15
click at [197, 167] on span "Thank you for sharing your thoughts with us today. Your answers will help us be…" at bounding box center [240, 163] width 293 height 15
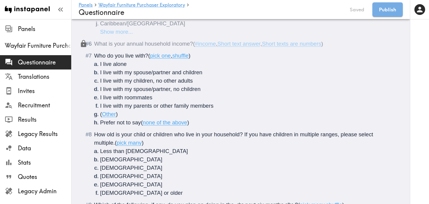
scroll to position [0, 0]
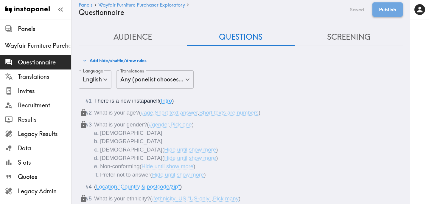
click at [387, 11] on button "Publish" at bounding box center [387, 9] width 30 height 14
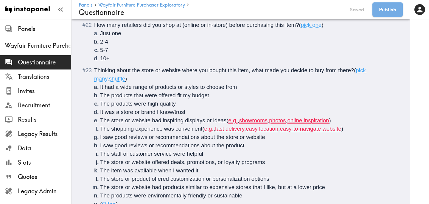
scroll to position [1213, 0]
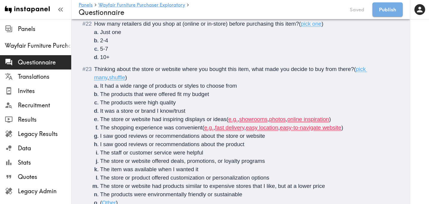
click at [340, 118] on li "The store or website had inspiring displays or ideas ( e.g. , showrooms , photo…" at bounding box center [248, 119] width 296 height 8
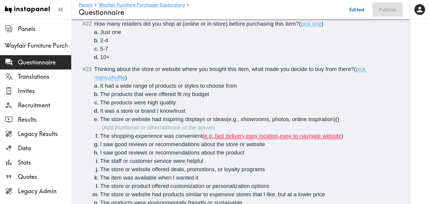
click at [354, 137] on ol "It had a wide range of products or styles to choose from The products that were…" at bounding box center [245, 153] width 302 height 142
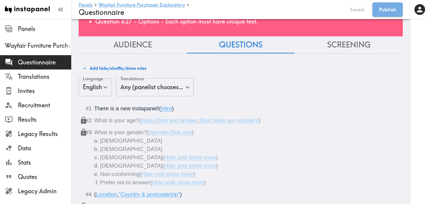
scroll to position [0, 0]
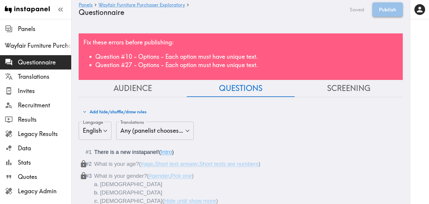
click at [386, 10] on button "Publish" at bounding box center [387, 9] width 30 height 14
click at [262, 136] on div "Language English en Language Translations Any (panelist chooses any language In…" at bounding box center [241, 131] width 324 height 19
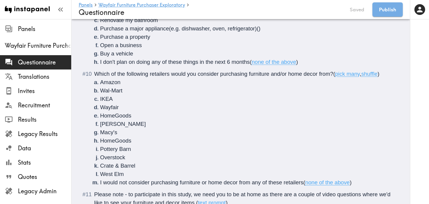
scroll to position [521, 0]
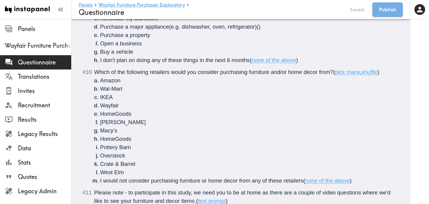
click at [116, 75] on span "Which of the following retailers would you consider purchasing furniture and/or…" at bounding box center [213, 72] width 239 height 6
click at [383, 73] on div "Which of the following retailers would you consider purchasing furniture and/or…" at bounding box center [245, 126] width 302 height 117
click at [140, 124] on span "Ashley Furniture" at bounding box center [123, 122] width 46 height 6
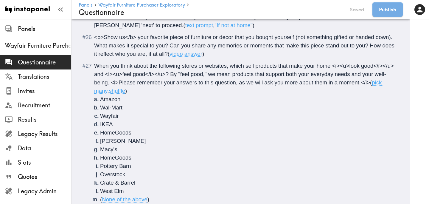
scroll to position [1455, 0]
click at [130, 93] on div "When you think about the following stores or websites, which sell products that…" at bounding box center [245, 133] width 302 height 142
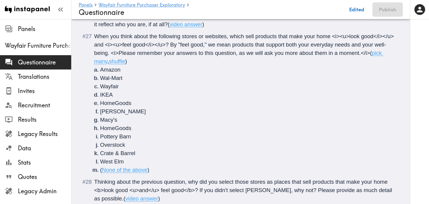
scroll to position [1483, 0]
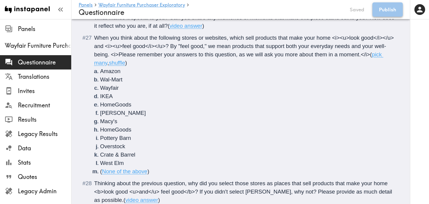
click at [394, 7] on button "Publish" at bounding box center [387, 9] width 30 height 14
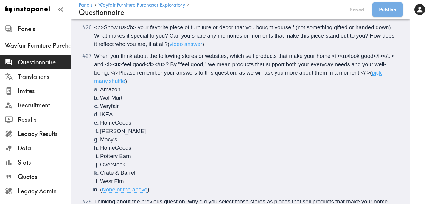
scroll to position [1467, 0]
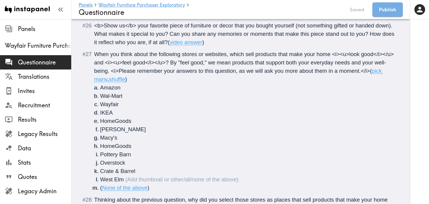
click at [125, 178] on li "West Elm" at bounding box center [248, 179] width 296 height 8
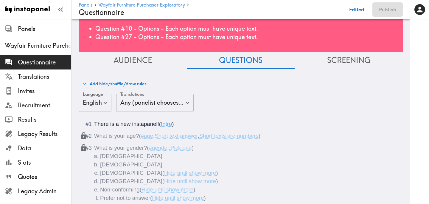
scroll to position [0, 0]
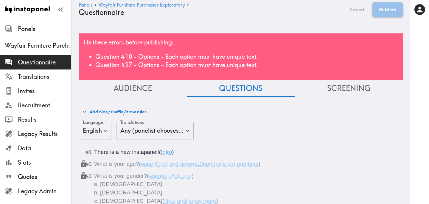
click at [382, 9] on button "Publish" at bounding box center [387, 9] width 30 height 14
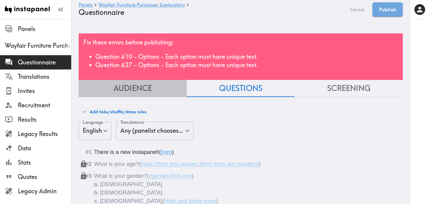
click at [131, 87] on button "Audience" at bounding box center [133, 88] width 108 height 17
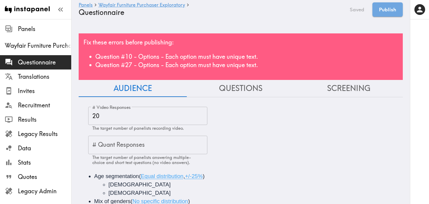
click at [245, 92] on button "Questions" at bounding box center [241, 88] width 108 height 17
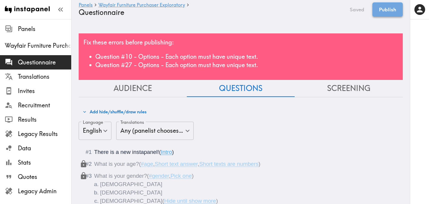
click at [390, 10] on button "Publish" at bounding box center [387, 9] width 30 height 14
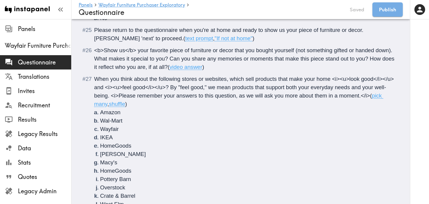
scroll to position [1469, 0]
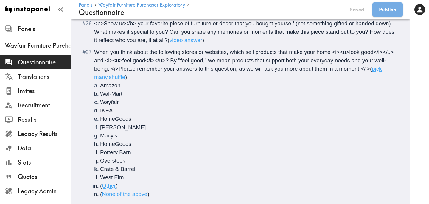
click at [125, 177] on li "West Elm" at bounding box center [248, 177] width 296 height 8
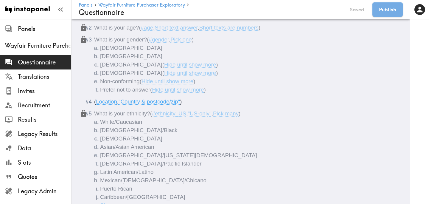
scroll to position [0, 0]
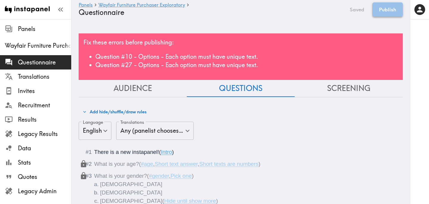
click at [388, 11] on button "Publish" at bounding box center [387, 9] width 30 height 14
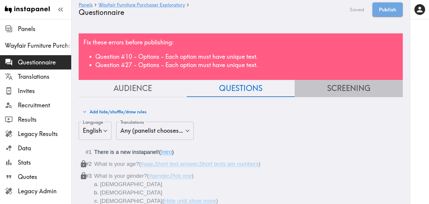
click at [358, 90] on button "Screening" at bounding box center [349, 88] width 108 height 17
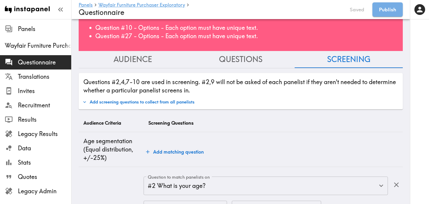
scroll to position [19, 0]
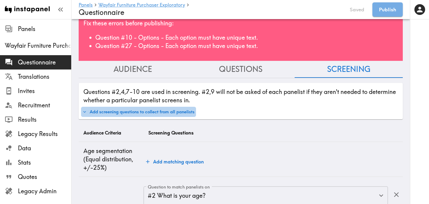
click at [184, 111] on button "Add screening questions to collect from all panelists" at bounding box center [138, 112] width 115 height 10
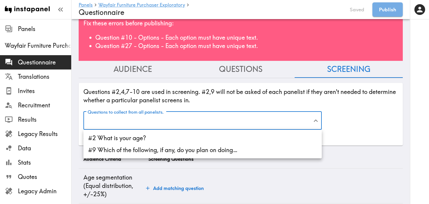
click at [176, 133] on li "#2 What is your age?" at bounding box center [202, 138] width 238 height 12
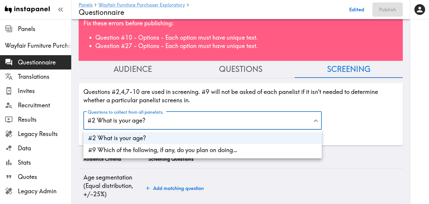
click at [175, 148] on li "#9 Which of the following, if any, do you plan on doing…" at bounding box center [202, 150] width 238 height 12
type input "age,5d8b16d8-c553-45d1-a7de-8f0d9f25c15f"
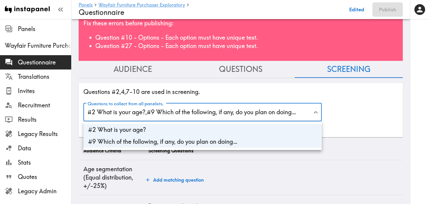
click at [338, 109] on div at bounding box center [214, 102] width 429 height 204
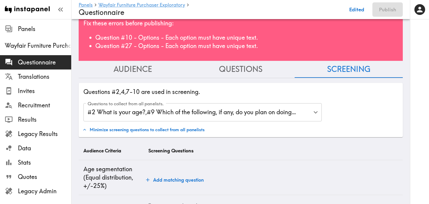
click at [338, 108] on div "Questions to collect from all panelists. #2 What is your age? , #9 Which of the…" at bounding box center [240, 110] width 319 height 24
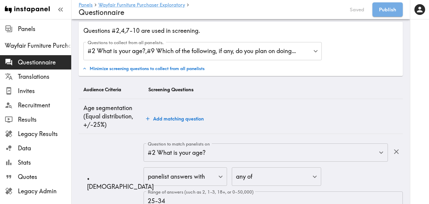
scroll to position [0, 0]
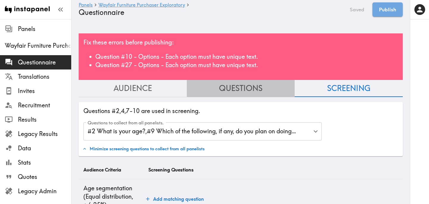
click at [250, 87] on button "Questions" at bounding box center [241, 88] width 108 height 17
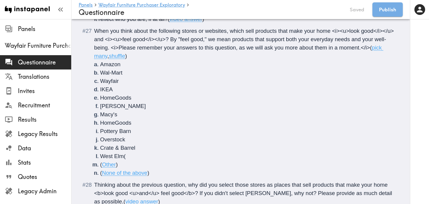
scroll to position [1490, 0]
click at [131, 156] on li "West Elm (" at bounding box center [248, 156] width 296 height 8
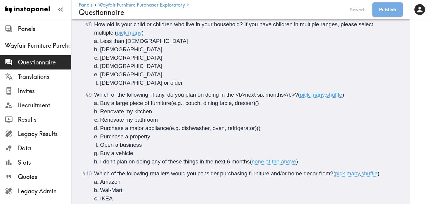
scroll to position [0, 0]
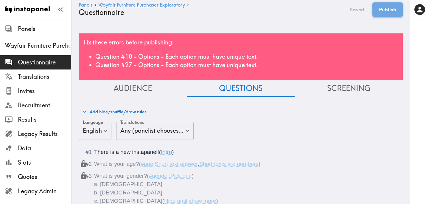
click at [383, 10] on button "Publish" at bounding box center [387, 9] width 30 height 14
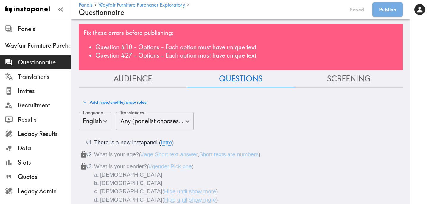
scroll to position [9, 0]
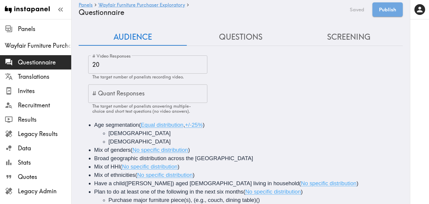
click at [241, 35] on button "Questions" at bounding box center [241, 37] width 108 height 17
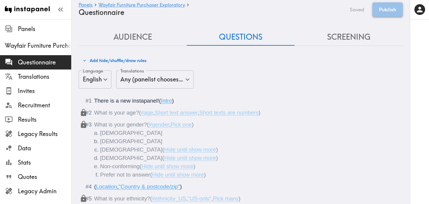
click at [395, 9] on button "Publish" at bounding box center [387, 9] width 30 height 14
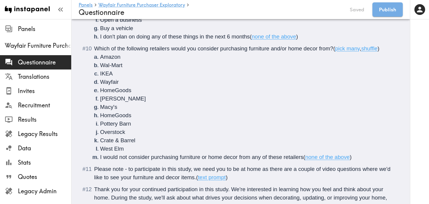
scroll to position [544, 0]
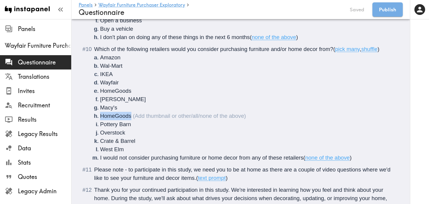
drag, startPoint x: 133, startPoint y: 117, endPoint x: 91, endPoint y: 117, distance: 41.4
click at [91, 117] on li "Which of the following retailers would you consider purchasing furniture and/or…" at bounding box center [241, 103] width 310 height 117
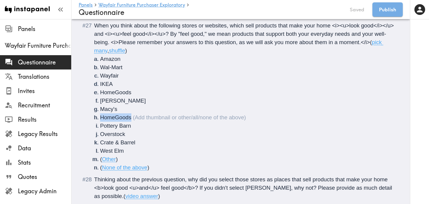
scroll to position [1471, 0]
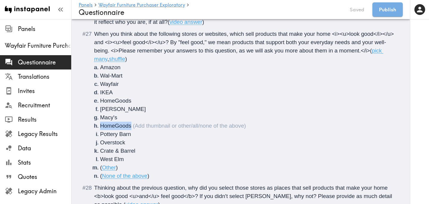
drag, startPoint x: 133, startPoint y: 127, endPoint x: 95, endPoint y: 127, distance: 37.5
click at [100, 127] on li "HomeGoods" at bounding box center [248, 126] width 296 height 8
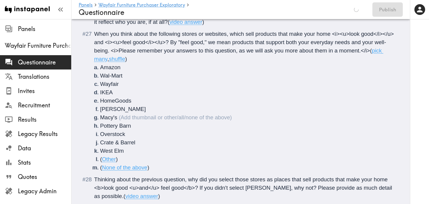
scroll to position [1428, 0]
click at [386, 10] on button "Publish" at bounding box center [387, 9] width 30 height 14
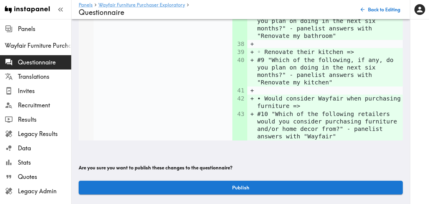
scroll to position [3510, 0]
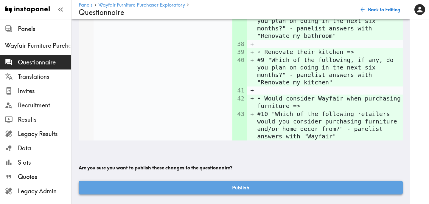
click at [230, 187] on button "Publish" at bounding box center [241, 188] width 324 height 14
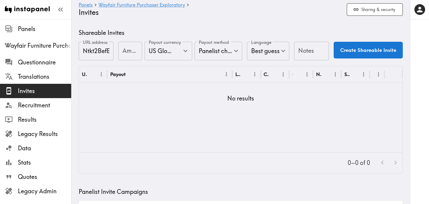
scroll to position [236, 0]
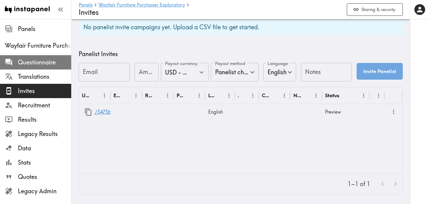
click at [49, 58] on span "Questionnaire" at bounding box center [44, 62] width 53 height 11
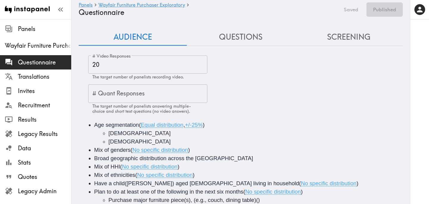
click at [237, 41] on button "Questions" at bounding box center [241, 37] width 108 height 17
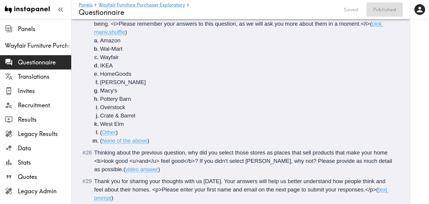
scroll to position [1485, 0]
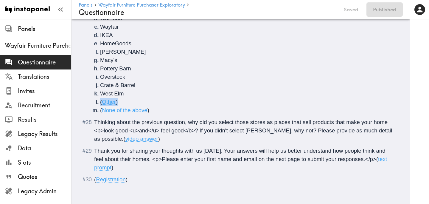
drag, startPoint x: 121, startPoint y: 100, endPoint x: 82, endPoint y: 100, distance: 39.0
click at [120, 102] on li "( Other )" at bounding box center [248, 102] width 296 height 8
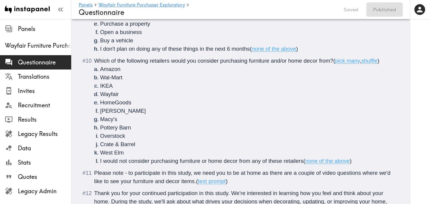
scroll to position [482, 0]
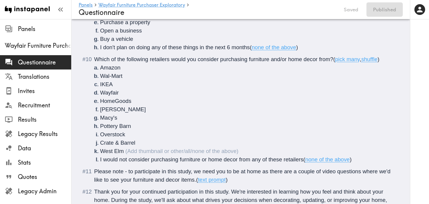
click at [125, 153] on li "West Elm" at bounding box center [248, 151] width 296 height 8
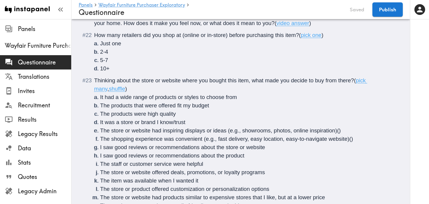
scroll to position [1493, 0]
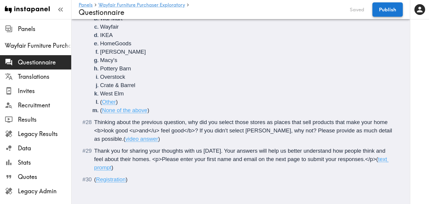
click at [389, 11] on button "Publish" at bounding box center [387, 9] width 30 height 14
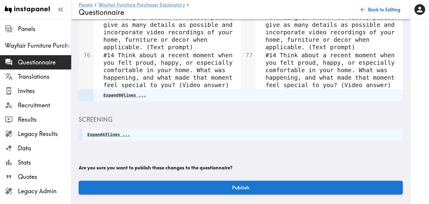
scroll to position [430, 0]
click at [212, 187] on button "Publish" at bounding box center [241, 188] width 324 height 14
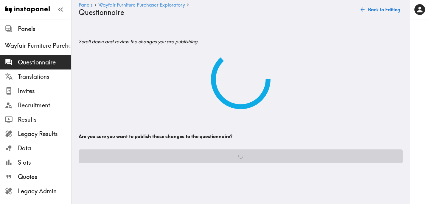
scroll to position [0, 0]
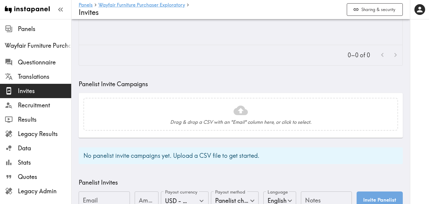
scroll to position [236, 0]
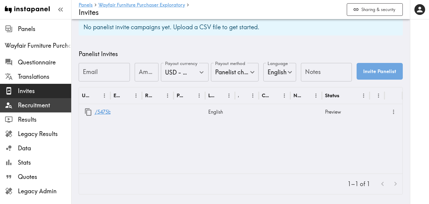
click at [30, 107] on span "Recruitment" at bounding box center [44, 105] width 53 height 8
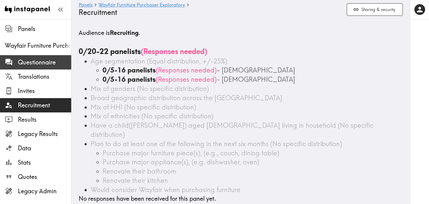
click at [47, 60] on span "Questionnaire" at bounding box center [44, 62] width 53 height 8
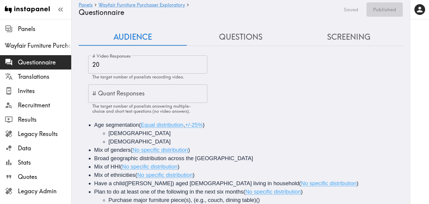
scroll to position [33, 0]
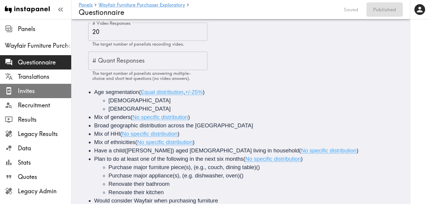
click at [46, 91] on span "Invites" at bounding box center [44, 91] width 53 height 8
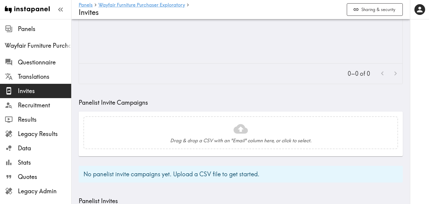
scroll to position [236, 0]
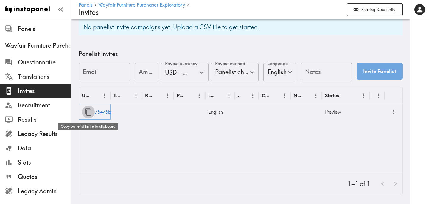
click at [91, 109] on icon "button" at bounding box center [88, 112] width 8 height 8
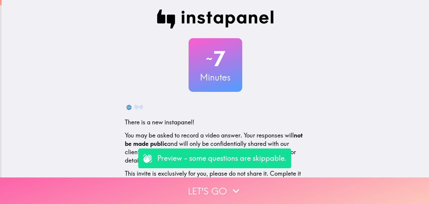
click at [199, 186] on button "Let's go" at bounding box center [214, 190] width 429 height 27
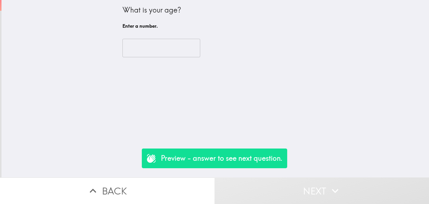
click at [161, 52] on input "number" at bounding box center [161, 48] width 78 height 18
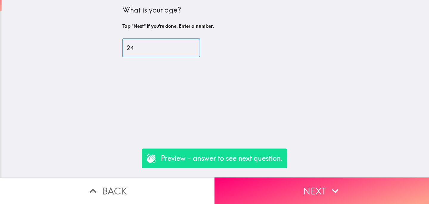
type input "24"
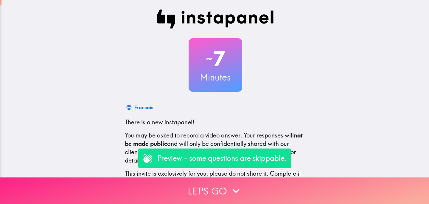
click at [183, 186] on button "Let's go" at bounding box center [214, 190] width 429 height 27
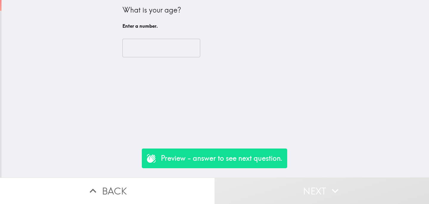
click at [141, 51] on input "number" at bounding box center [161, 48] width 78 height 18
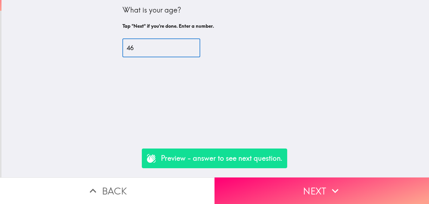
type input "46"
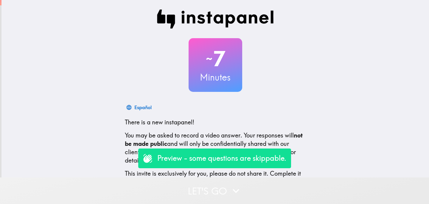
click at [165, 190] on button "Let's go" at bounding box center [214, 190] width 429 height 27
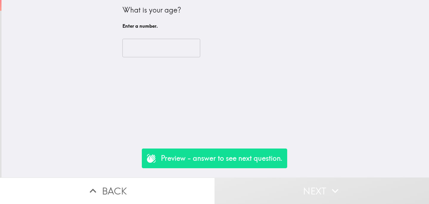
click at [171, 49] on input "number" at bounding box center [161, 48] width 78 height 18
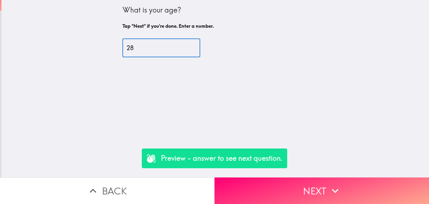
type input "28"
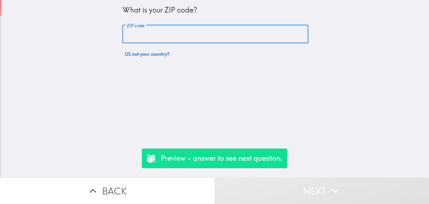
click at [175, 35] on input "ZIP code" at bounding box center [215, 34] width 186 height 18
type input "90010"
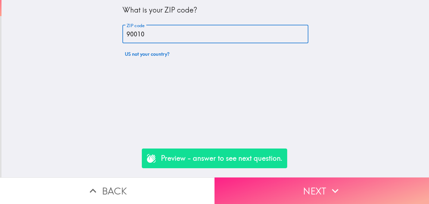
click at [267, 197] on button "Next" at bounding box center [322, 190] width 215 height 27
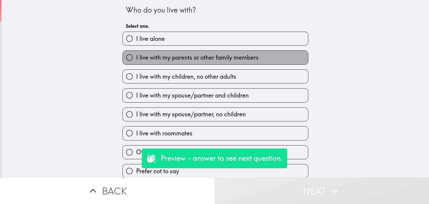
click at [208, 60] on span "I live with my parents or other family members" at bounding box center [197, 57] width 122 height 8
click at [136, 60] on input "I live with my parents or other family members" at bounding box center [129, 57] width 13 height 13
radio input "true"
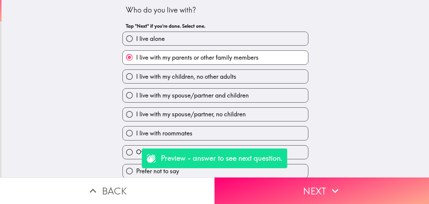
click at [215, 34] on label "I live alone" at bounding box center [215, 38] width 185 height 13
click at [136, 34] on input "I live alone" at bounding box center [129, 38] width 13 height 13
radio input "true"
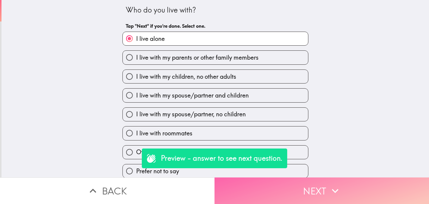
click at [261, 190] on button "Next" at bounding box center [322, 190] width 215 height 27
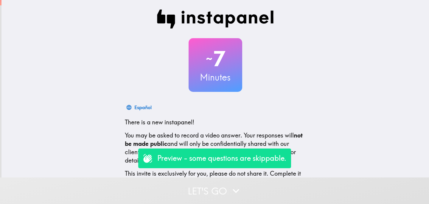
click at [202, 194] on button "Let's go" at bounding box center [214, 190] width 429 height 27
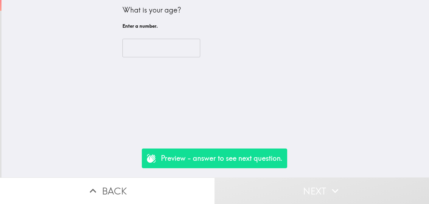
click at [169, 43] on input "number" at bounding box center [161, 48] width 78 height 18
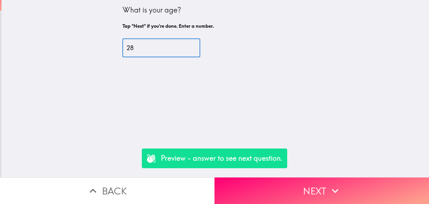
type input "28"
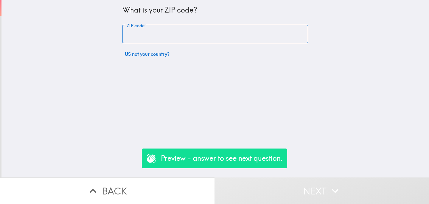
click at [169, 31] on input "ZIP code" at bounding box center [215, 34] width 186 height 18
type input "06451"
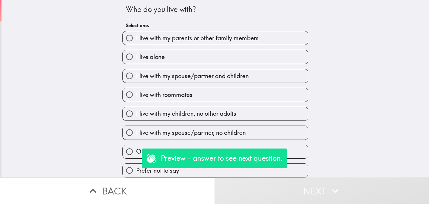
scroll to position [3, 0]
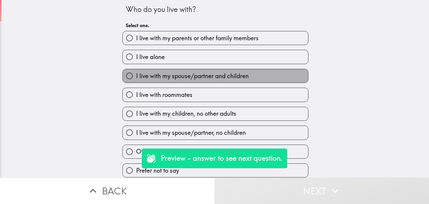
click at [217, 72] on span "I live with my spouse/partner and children" at bounding box center [192, 76] width 113 height 8
click at [136, 71] on input "I live with my spouse/partner and children" at bounding box center [129, 75] width 13 height 13
radio input "true"
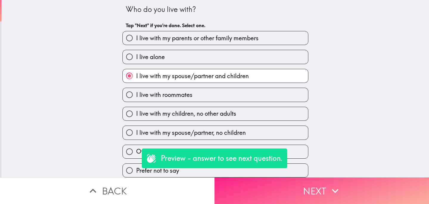
click at [266, 188] on button "Next" at bounding box center [322, 190] width 215 height 27
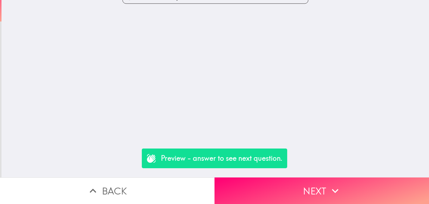
scroll to position [0, 0]
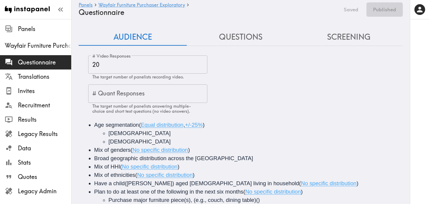
click at [241, 39] on button "Questions" at bounding box center [241, 37] width 108 height 17
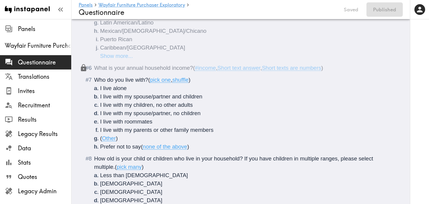
scroll to position [235, 0]
click at [174, 158] on span "How old is your child or children who live in your household? If you have child…" at bounding box center [234, 162] width 281 height 15
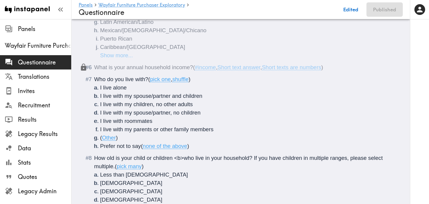
click at [250, 157] on span "How old is your child or children <b>who live in your household? If you have ch…" at bounding box center [239, 162] width 290 height 15
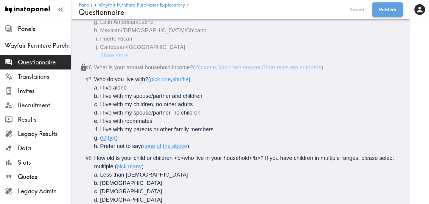
click at [392, 12] on button "Publish" at bounding box center [387, 9] width 30 height 14
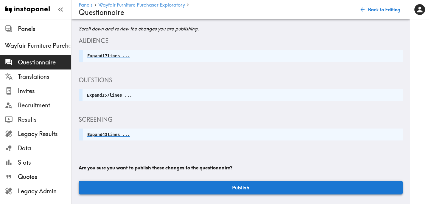
click at [218, 189] on button "Publish" at bounding box center [241, 188] width 324 height 14
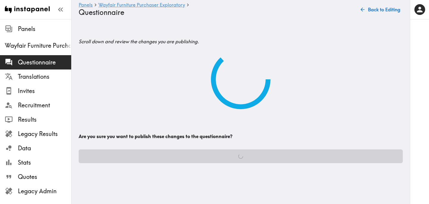
scroll to position [0, 0]
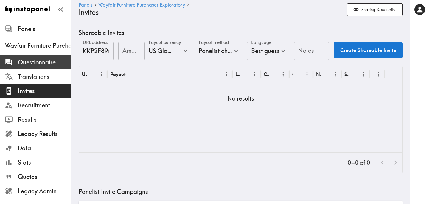
click at [57, 64] on span "Questionnaire" at bounding box center [44, 62] width 53 height 8
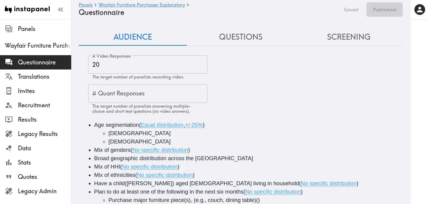
click at [245, 36] on button "Questions" at bounding box center [241, 37] width 108 height 17
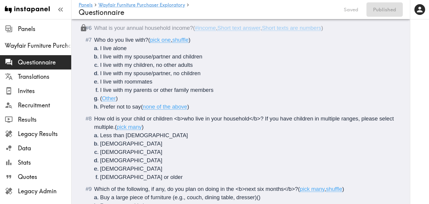
scroll to position [271, 0]
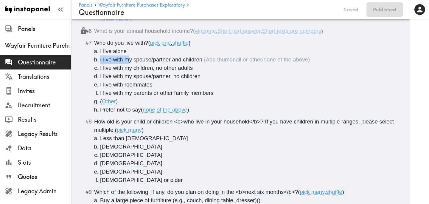
drag, startPoint x: 129, startPoint y: 61, endPoint x: 98, endPoint y: 63, distance: 31.0
click at [100, 63] on li "I live with my spouse/partner and children" at bounding box center [248, 59] width 296 height 8
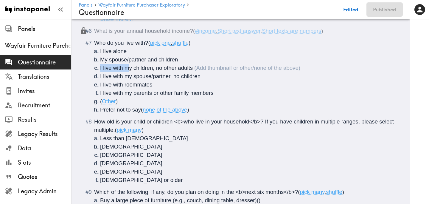
drag, startPoint x: 129, startPoint y: 69, endPoint x: 96, endPoint y: 69, distance: 33.1
click at [100, 69] on li "I live with my children, no other adults" at bounding box center [248, 68] width 296 height 8
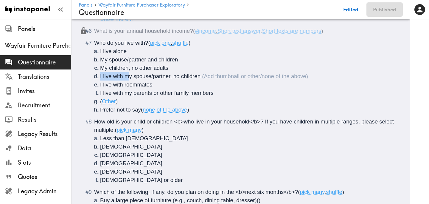
drag, startPoint x: 128, startPoint y: 77, endPoint x: 100, endPoint y: 76, distance: 28.6
click at [100, 76] on li "I live with my spouse/partner, no children" at bounding box center [248, 76] width 296 height 8
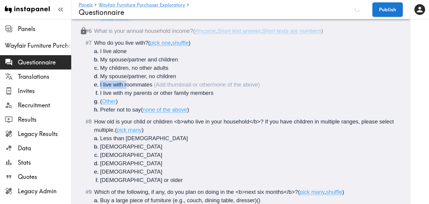
drag, startPoint x: 127, startPoint y: 85, endPoint x: 97, endPoint y: 85, distance: 29.8
click at [100, 85] on li "I live with roommates" at bounding box center [248, 84] width 296 height 8
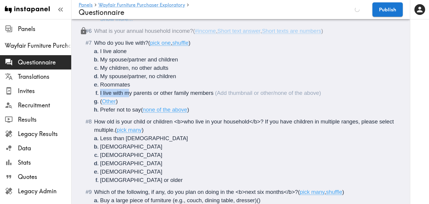
drag, startPoint x: 128, startPoint y: 93, endPoint x: 100, endPoint y: 94, distance: 28.0
click at [100, 94] on li "I live with my parents or other family members" at bounding box center [248, 93] width 296 height 8
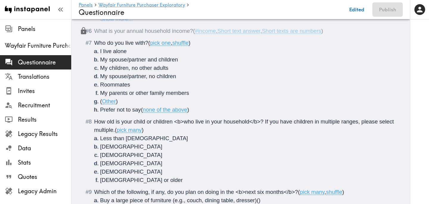
click at [144, 43] on span "Who do you live with?" at bounding box center [121, 43] width 54 height 6
click at [128, 88] on span "Roommates" at bounding box center [115, 84] width 30 height 6
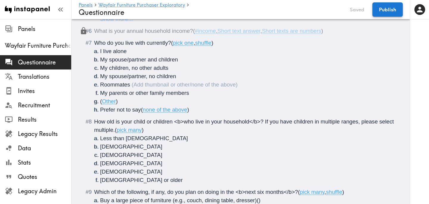
click at [384, 12] on button "Publish" at bounding box center [387, 9] width 30 height 14
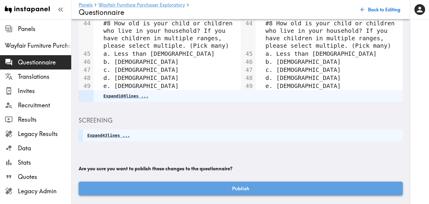
click at [174, 188] on button "Publish" at bounding box center [241, 188] width 324 height 14
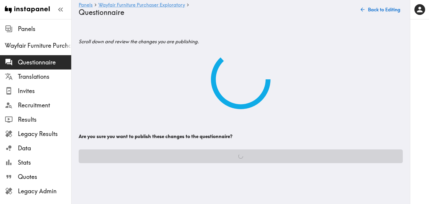
scroll to position [0, 0]
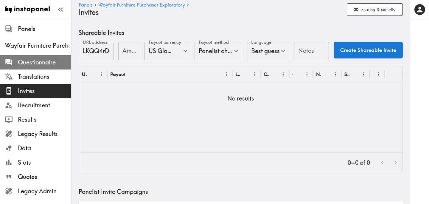
click at [53, 63] on span "Questionnaire" at bounding box center [44, 62] width 53 height 8
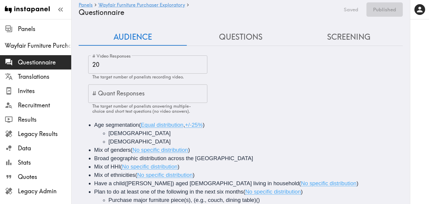
drag, startPoint x: 245, startPoint y: 36, endPoint x: 243, endPoint y: 40, distance: 4.5
click at [245, 36] on button "Questions" at bounding box center [241, 37] width 108 height 17
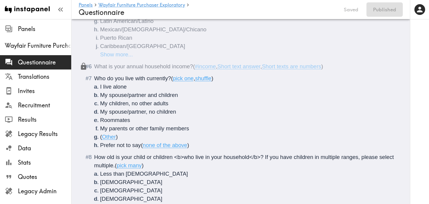
scroll to position [236, 0]
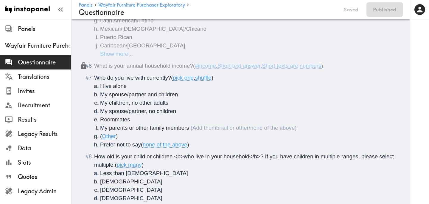
click at [190, 126] on li "My parents or other family members" at bounding box center [248, 128] width 296 height 8
paste div "Questionnaire"
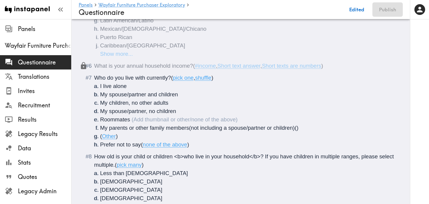
click at [139, 119] on li "Roommates" at bounding box center [248, 119] width 296 height 8
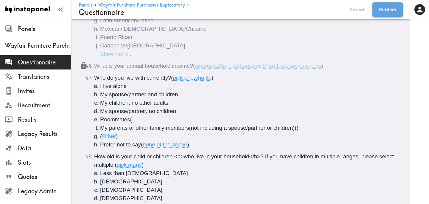
click at [384, 11] on button "Publish" at bounding box center [387, 9] width 30 height 14
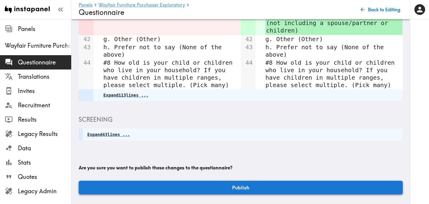
click at [197, 184] on button "Publish" at bounding box center [241, 188] width 324 height 14
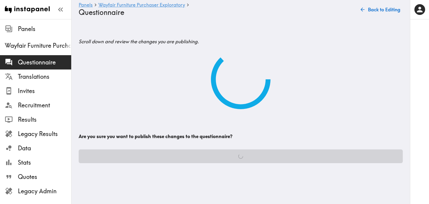
scroll to position [0, 0]
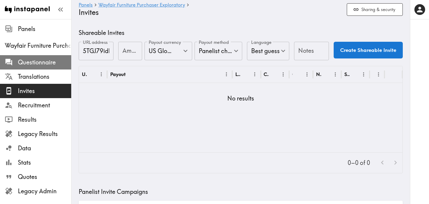
click at [42, 60] on span "Questionnaire" at bounding box center [44, 62] width 53 height 8
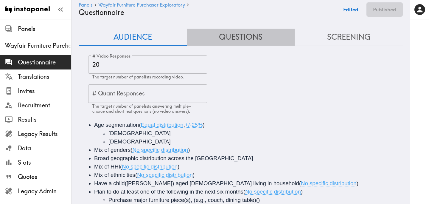
click at [251, 32] on button "Questions" at bounding box center [241, 37] width 108 height 17
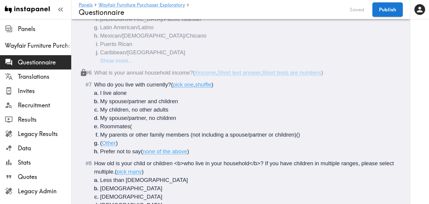
scroll to position [230, 0]
click at [134, 128] on li "Roommates (" at bounding box center [248, 126] width 296 height 8
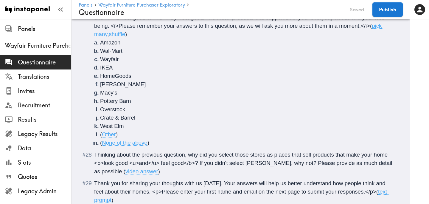
scroll to position [1461, 0]
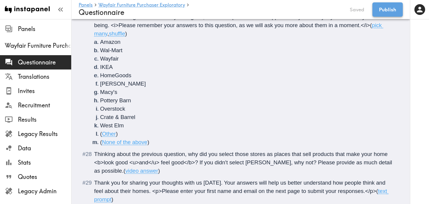
click at [389, 9] on button "Publish" at bounding box center [387, 9] width 30 height 14
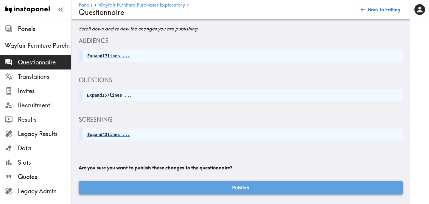
click at [206, 187] on button "Publish" at bounding box center [241, 188] width 324 height 14
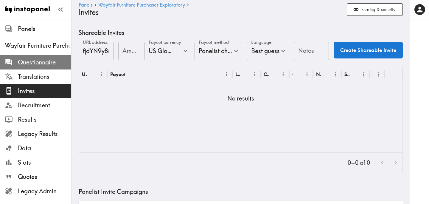
click at [50, 64] on span "Questionnaire" at bounding box center [44, 62] width 53 height 8
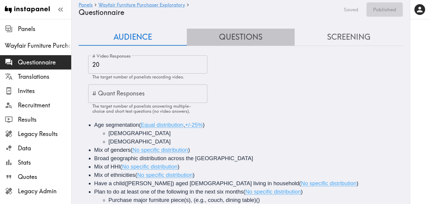
click at [239, 38] on button "Questions" at bounding box center [241, 37] width 108 height 17
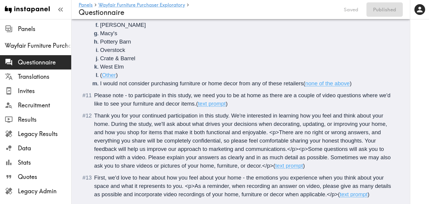
scroll to position [568, 0]
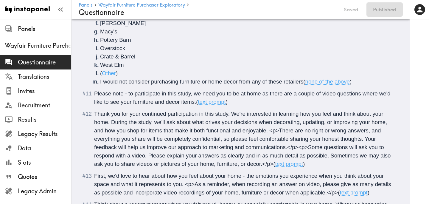
click at [241, 96] on span "Please note - to participate in this study, we need you to be at home as there …" at bounding box center [243, 97] width 298 height 15
click at [270, 94] on span "Please note - to participate in this study, we need you to be <b>at home as the…" at bounding box center [241, 97] width 295 height 15
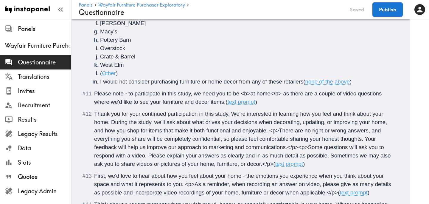
click at [226, 104] on span "Please note - to participate in this study, we need you to be <b>at home</b> as…" at bounding box center [238, 97] width 289 height 15
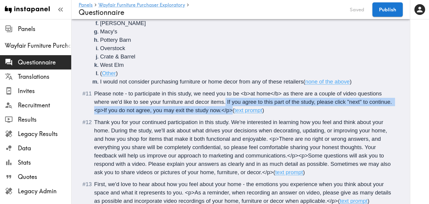
drag, startPoint x: 226, startPoint y: 100, endPoint x: 233, endPoint y: 111, distance: 12.4
click at [233, 111] on span "Please note - to participate in this study, we need you to be <b>at home</b> as…" at bounding box center [243, 101] width 299 height 23
copy span "If you agree to this part of the study, please click "next" to continue. <p>If …"
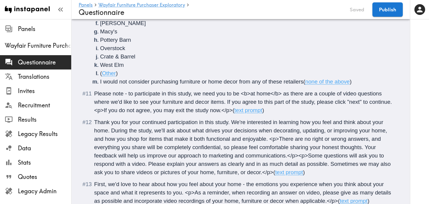
click at [162, 136] on span "Thank you for your continued participation in this study. We're interested in l…" at bounding box center [243, 147] width 298 height 56
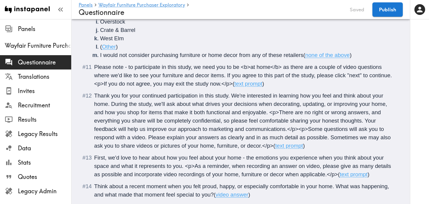
scroll to position [597, 0]
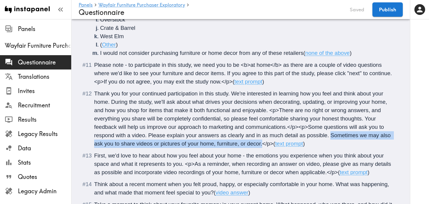
drag, startPoint x: 262, startPoint y: 145, endPoint x: 330, endPoint y: 136, distance: 68.6
click at [330, 136] on span "Thank you for your continued participation in this study. We're interested in l…" at bounding box center [243, 118] width 298 height 56
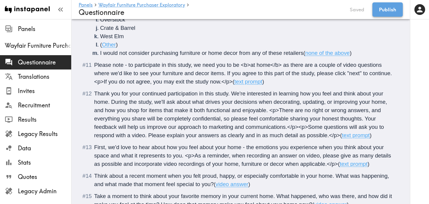
click at [391, 7] on button "Publish" at bounding box center [387, 9] width 30 height 14
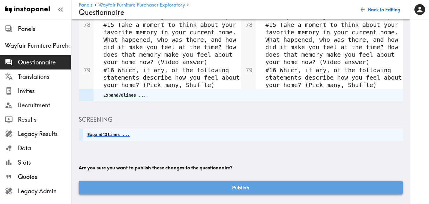
click at [209, 190] on button "Publish" at bounding box center [241, 188] width 324 height 14
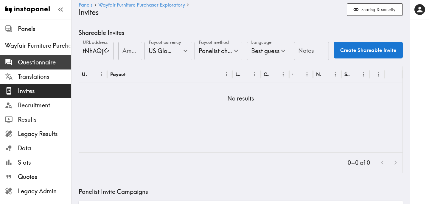
click at [10, 55] on div "Questionnaire" at bounding box center [35, 62] width 71 height 15
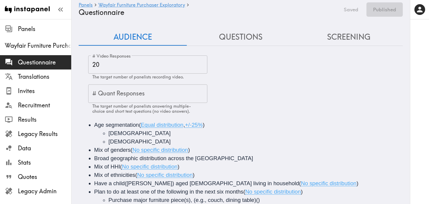
click at [235, 41] on button "Questions" at bounding box center [241, 37] width 108 height 17
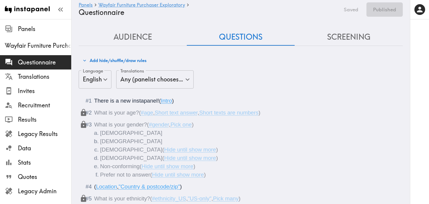
click at [135, 60] on button "Add hide/shuffle/draw rules" at bounding box center [114, 60] width 67 height 10
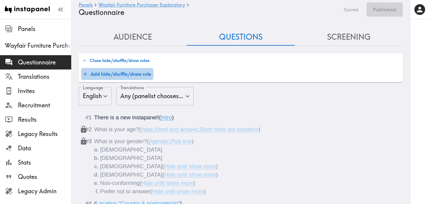
click at [116, 72] on button "Add hide/shuffle/draw rule" at bounding box center [117, 74] width 72 height 12
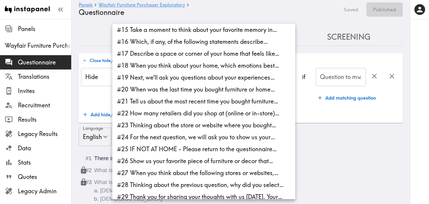
scroll to position [177, 0]
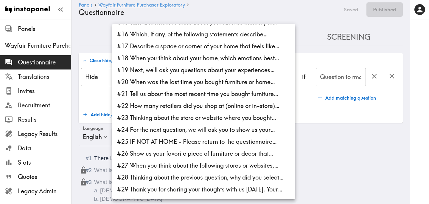
click at [180, 140] on li "#25 IF NOT AT HOME - Please return to the questionnaire…" at bounding box center [203, 142] width 183 height 12
type input "5ac9b78b-91c3-460d-8a04-0f6fb1e7e971"
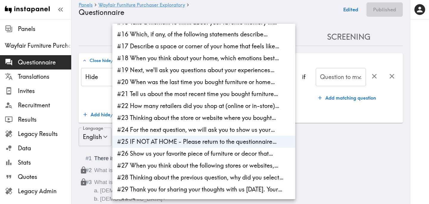
click at [302, 101] on div at bounding box center [214, 102] width 429 height 204
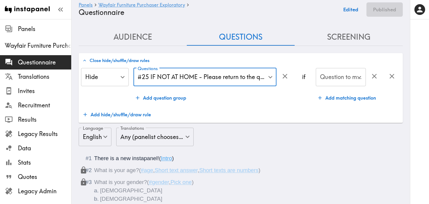
click at [335, 77] on input "Question to match panelists on" at bounding box center [336, 77] width 36 height 13
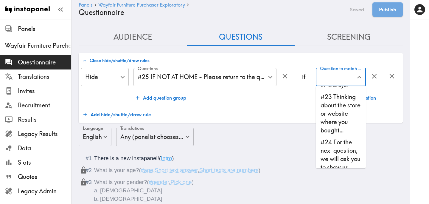
scroll to position [489, 0]
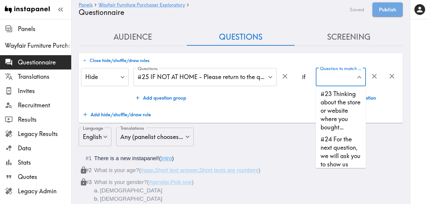
click at [337, 154] on li "#24 For the next question, we will ask you to show us your…" at bounding box center [341, 155] width 50 height 45
type input "#24 For the next question, we will ask you to show us your…"
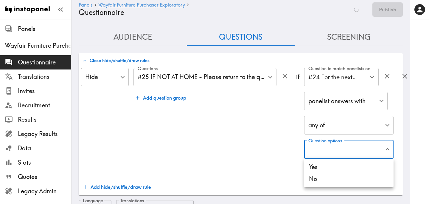
click at [335, 162] on li "Yes" at bounding box center [348, 167] width 89 height 12
type input "b169605d-a711-4fa5-a285-554ee4969b13"
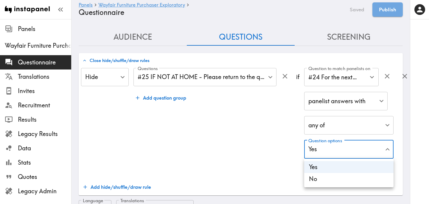
click at [237, 157] on div at bounding box center [214, 102] width 429 height 204
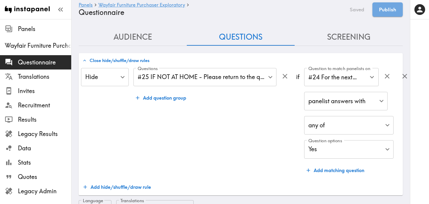
click at [229, 152] on div "Questions #25 IF NOT AT HOME - Please return to the questionnaire… 5ac9b78b-91c…" at bounding box center [212, 122] width 158 height 108
click at [388, 13] on button "Publish" at bounding box center [387, 9] width 30 height 14
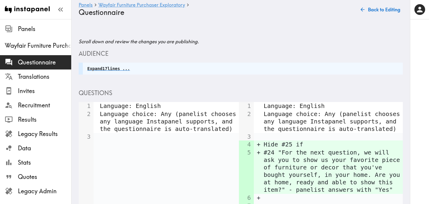
scroll to position [160, 0]
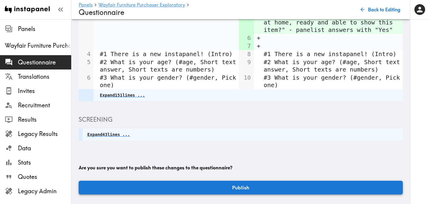
click at [211, 186] on button "Publish" at bounding box center [241, 188] width 324 height 14
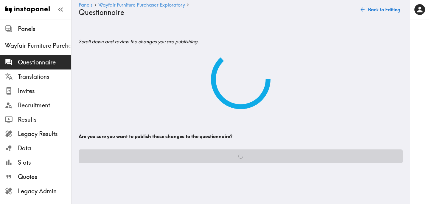
scroll to position [0, 0]
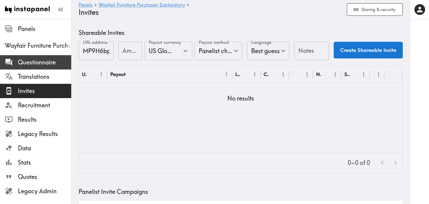
click at [32, 64] on span "Questionnaire" at bounding box center [44, 62] width 53 height 8
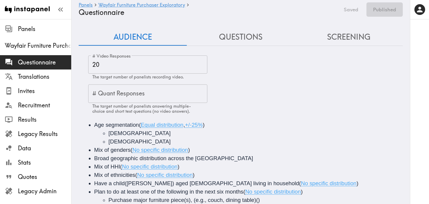
click at [248, 39] on button "Questions" at bounding box center [241, 37] width 108 height 17
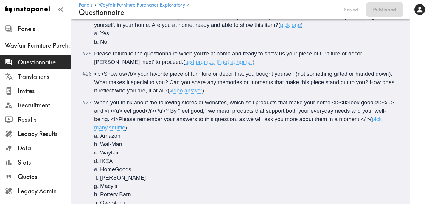
scroll to position [1382, 0]
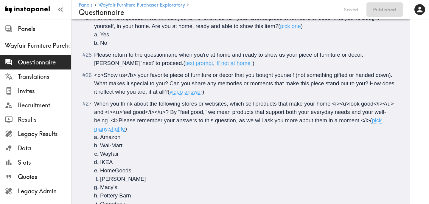
click at [94, 113] on span "When you think about the following stores or websites, which sell products that…" at bounding box center [244, 111] width 301 height 23
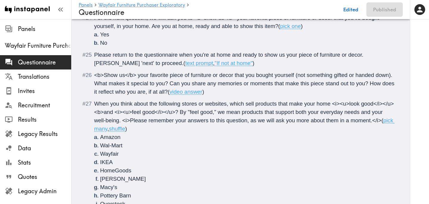
click at [112, 113] on span "When you think about the following stores or websites, which sell products that…" at bounding box center [244, 111] width 301 height 23
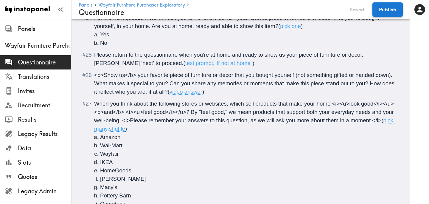
click at [396, 8] on button "Publish" at bounding box center [387, 9] width 30 height 14
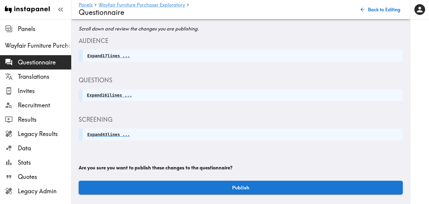
scroll to position [13, 0]
click at [238, 189] on button "Publish" at bounding box center [241, 188] width 324 height 14
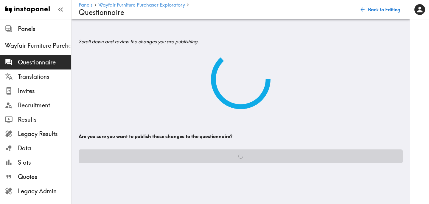
scroll to position [0, 0]
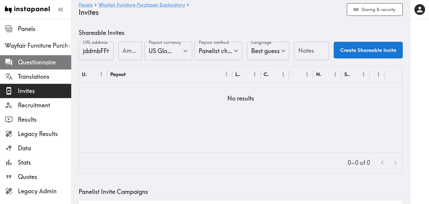
click at [58, 62] on span "Questionnaire" at bounding box center [44, 62] width 53 height 8
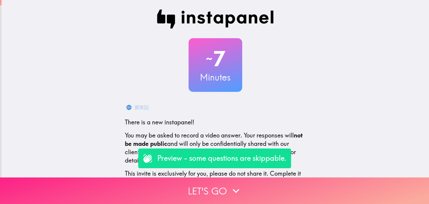
click at [205, 186] on button "Let's go" at bounding box center [214, 190] width 429 height 27
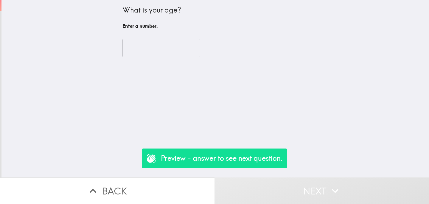
click at [162, 46] on input "number" at bounding box center [161, 48] width 78 height 18
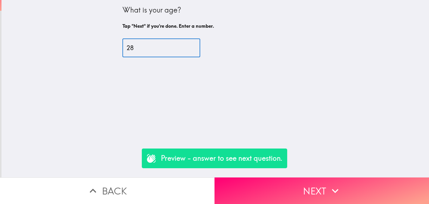
type input "28"
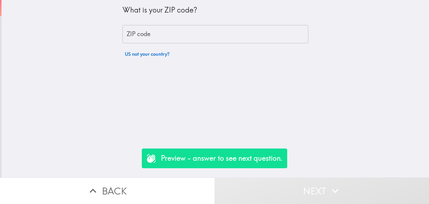
click at [166, 38] on input "ZIP code" at bounding box center [215, 34] width 186 height 18
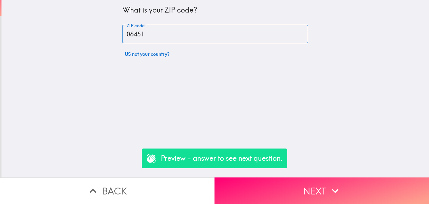
type input "06451"
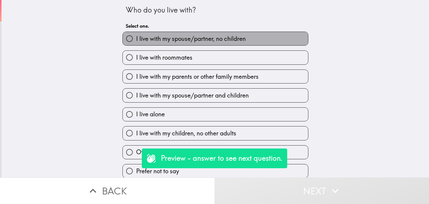
click at [183, 38] on span "I live with my spouse/partner, no children" at bounding box center [191, 39] width 110 height 8
click at [136, 38] on input "I live with my spouse/partner, no children" at bounding box center [129, 38] width 13 height 13
radio input "true"
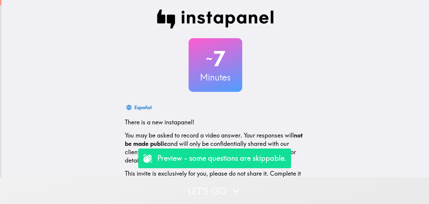
click at [179, 189] on button "Let's go" at bounding box center [214, 190] width 429 height 27
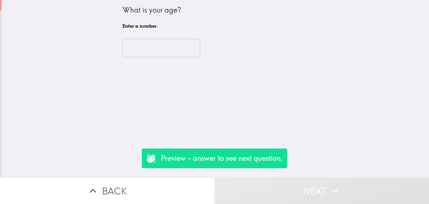
click at [160, 57] on div "​" at bounding box center [215, 48] width 186 height 33
click at [153, 44] on input "number" at bounding box center [161, 48] width 78 height 18
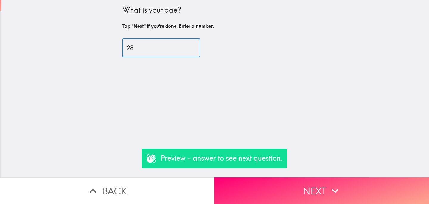
type input "28"
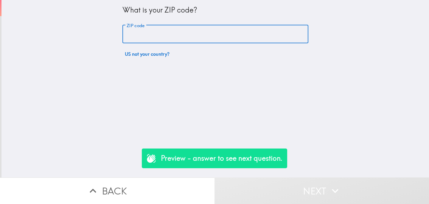
click at [171, 36] on input "ZIP code" at bounding box center [215, 34] width 186 height 18
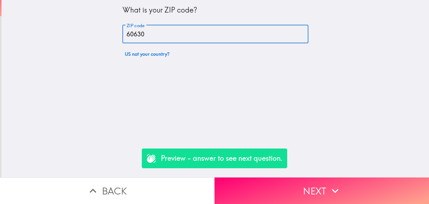
type input "60630"
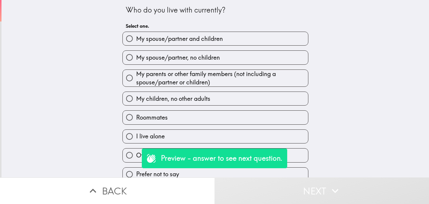
scroll to position [6, 0]
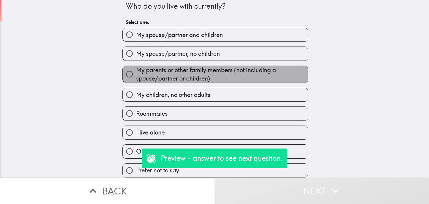
click at [198, 78] on span "My parents or other family members (not including a spouse/partner or children)" at bounding box center [222, 74] width 172 height 17
click at [136, 78] on input "My parents or other family members (not including a spouse/partner or children)" at bounding box center [129, 73] width 13 height 13
radio input "true"
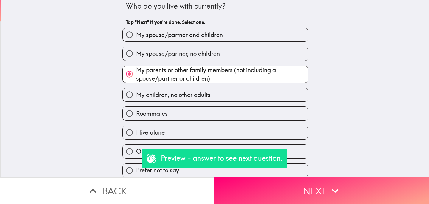
click at [208, 92] on span "My children, no other adults" at bounding box center [173, 95] width 74 height 8
click at [136, 92] on input "My children, no other adults" at bounding box center [129, 94] width 13 height 13
radio input "true"
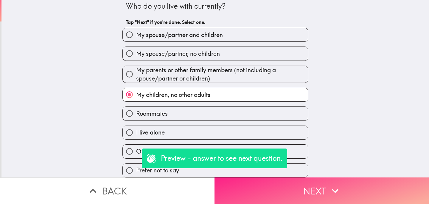
click at [290, 190] on button "Next" at bounding box center [322, 190] width 215 height 27
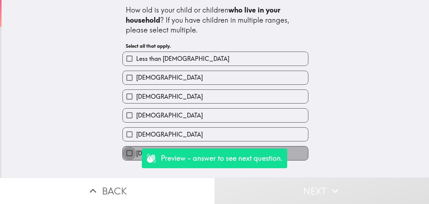
click at [131, 156] on input "[DEMOGRAPHIC_DATA] or older" at bounding box center [129, 152] width 13 height 13
checkbox input "true"
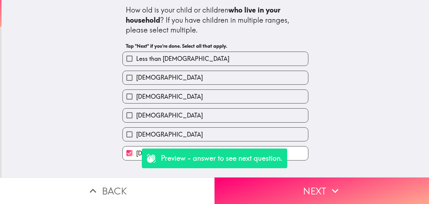
click at [158, 122] on div "[DEMOGRAPHIC_DATA]" at bounding box center [215, 115] width 186 height 14
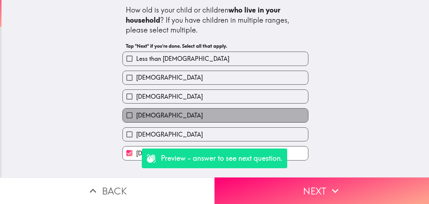
click at [161, 116] on span "[DEMOGRAPHIC_DATA]" at bounding box center [169, 115] width 67 height 8
click at [136, 116] on input "[DEMOGRAPHIC_DATA]" at bounding box center [129, 114] width 13 height 13
checkbox input "true"
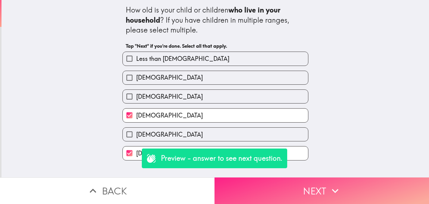
click at [292, 198] on button "Next" at bounding box center [322, 190] width 215 height 27
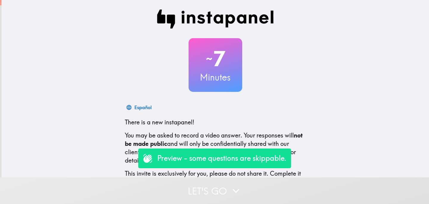
click at [194, 190] on button "Let's go" at bounding box center [214, 190] width 429 height 27
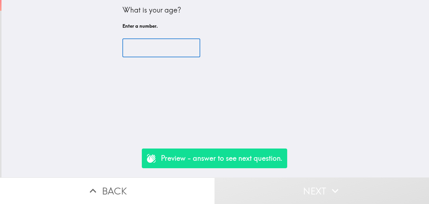
click at [170, 48] on input "number" at bounding box center [161, 48] width 78 height 18
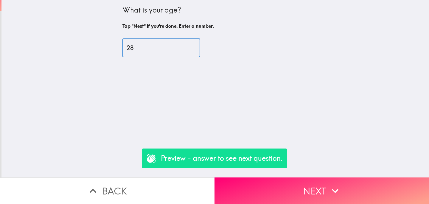
type input "28"
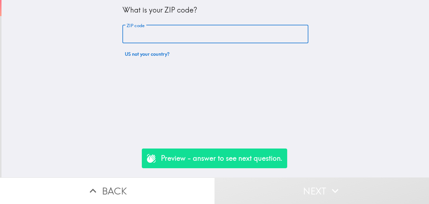
click at [177, 27] on input "ZIP code" at bounding box center [215, 34] width 186 height 18
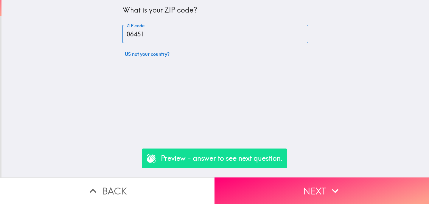
type input "06451"
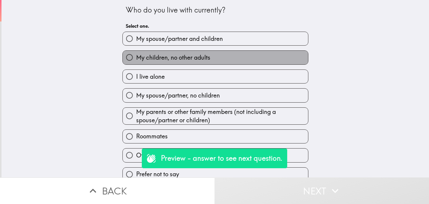
click at [178, 56] on span "My children, no other adults" at bounding box center [173, 57] width 74 height 8
click at [136, 56] on input "My children, no other adults" at bounding box center [129, 57] width 13 height 13
radio input "true"
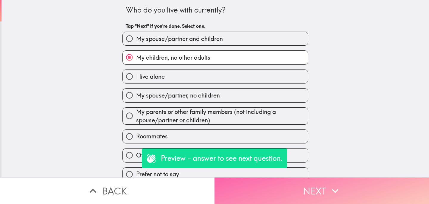
click at [286, 193] on button "Next" at bounding box center [322, 190] width 215 height 27
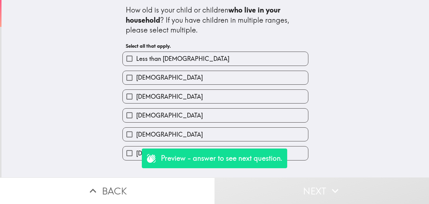
click at [201, 120] on label "[DEMOGRAPHIC_DATA]" at bounding box center [215, 114] width 185 height 13
click at [136, 120] on input "[DEMOGRAPHIC_DATA]" at bounding box center [129, 114] width 13 height 13
checkbox input "true"
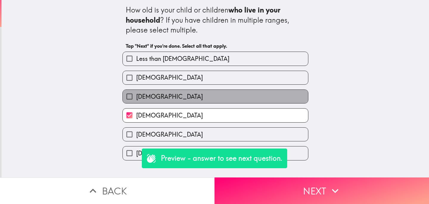
click at [218, 95] on label "[DEMOGRAPHIC_DATA]" at bounding box center [215, 96] width 185 height 13
click at [136, 95] on input "[DEMOGRAPHIC_DATA]" at bounding box center [129, 96] width 13 height 13
checkbox input "true"
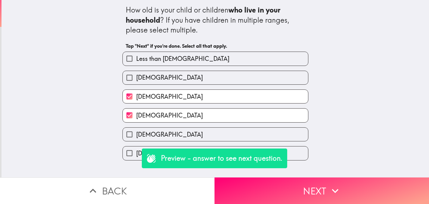
click at [226, 58] on label "Less than [DEMOGRAPHIC_DATA]" at bounding box center [215, 58] width 185 height 13
click at [136, 58] on input "Less than [DEMOGRAPHIC_DATA]" at bounding box center [129, 58] width 13 height 13
checkbox input "true"
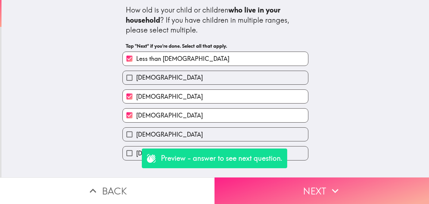
click at [281, 191] on button "Next" at bounding box center [322, 190] width 215 height 27
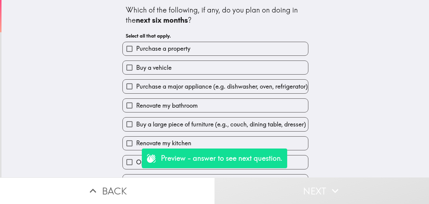
scroll to position [16, 0]
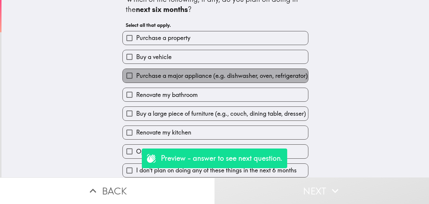
click at [196, 72] on span "Purchase a major appliance (e.g. dishwasher, oven, refrigerator)" at bounding box center [222, 76] width 172 height 8
click at [136, 72] on input "Purchase a major appliance (e.g. dishwasher, oven, refrigerator)" at bounding box center [129, 75] width 13 height 13
checkbox input "true"
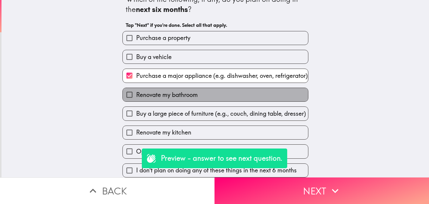
click at [187, 94] on span "Renovate my bathroom" at bounding box center [167, 95] width 62 height 8
click at [136, 94] on input "Renovate my bathroom" at bounding box center [129, 94] width 13 height 13
checkbox input "true"
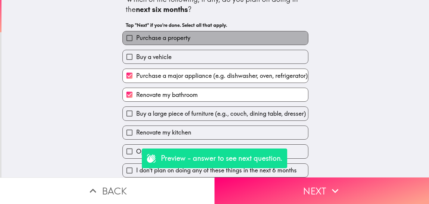
click at [222, 32] on label "Purchase a property" at bounding box center [215, 37] width 185 height 13
click at [136, 32] on input "Purchase a property" at bounding box center [129, 37] width 13 height 13
checkbox input "true"
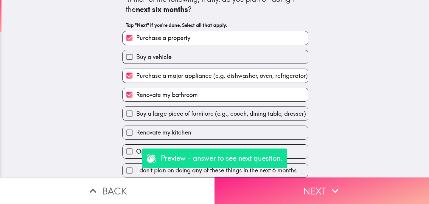
click at [267, 192] on button "Next" at bounding box center [322, 190] width 215 height 27
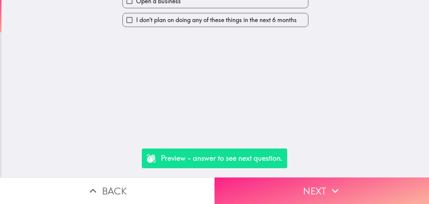
scroll to position [0, 0]
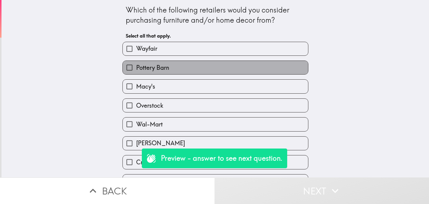
click at [265, 71] on label "Pottery Barn" at bounding box center [215, 67] width 185 height 13
click at [136, 71] on input "Pottery Barn" at bounding box center [129, 67] width 13 height 13
checkbox input "true"
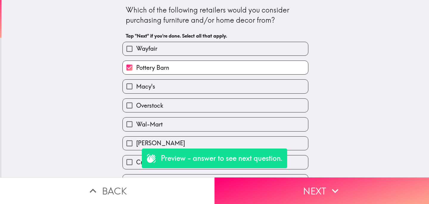
click at [260, 86] on label "Macy's" at bounding box center [215, 86] width 185 height 13
click at [136, 86] on input "Macy's" at bounding box center [129, 86] width 13 height 13
checkbox input "true"
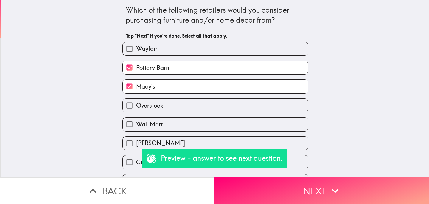
click at [257, 112] on label "Overstock" at bounding box center [215, 105] width 185 height 13
click at [136, 112] on input "Overstock" at bounding box center [129, 105] width 13 height 13
checkbox input "true"
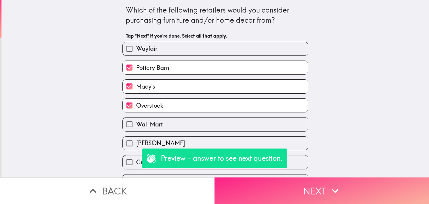
click at [279, 191] on button "Next" at bounding box center [322, 190] width 215 height 27
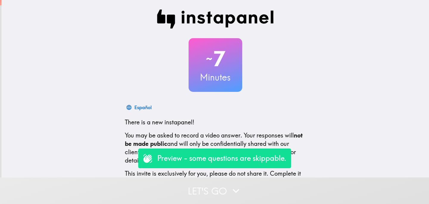
click at [145, 186] on button "Let's go" at bounding box center [214, 190] width 429 height 27
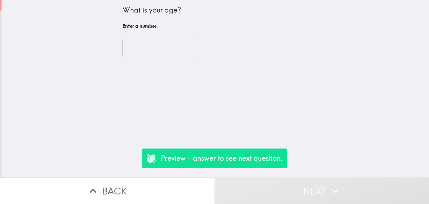
click at [166, 45] on input "number" at bounding box center [161, 48] width 78 height 18
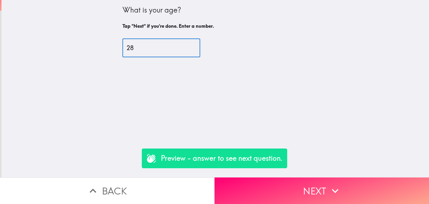
type input "28"
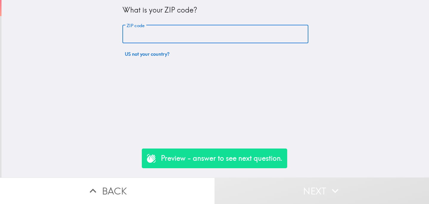
click at [190, 30] on input "ZIP code" at bounding box center [215, 34] width 186 height 18
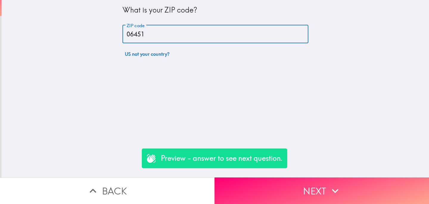
type input "06451"
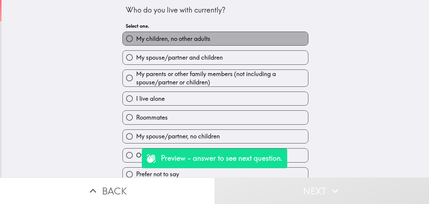
click at [191, 43] on label "My children, no other adults" at bounding box center [215, 38] width 185 height 13
click at [136, 43] on input "My children, no other adults" at bounding box center [129, 38] width 13 height 13
radio input "true"
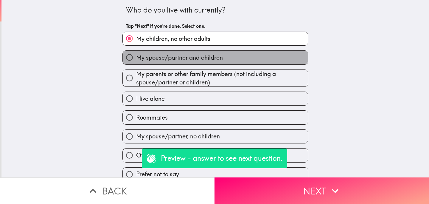
click at [222, 62] on label "My spouse/partner and children" at bounding box center [215, 57] width 185 height 13
click at [136, 62] on input "My spouse/partner and children" at bounding box center [129, 57] width 13 height 13
radio input "true"
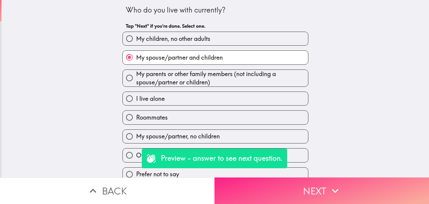
click at [280, 190] on button "Next" at bounding box center [322, 190] width 215 height 27
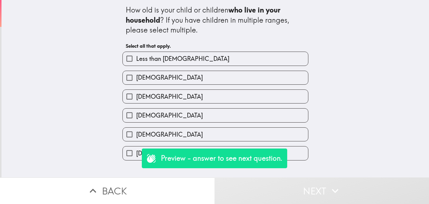
click at [223, 79] on label "[DEMOGRAPHIC_DATA]" at bounding box center [215, 77] width 185 height 13
click at [136, 79] on input "[DEMOGRAPHIC_DATA]" at bounding box center [129, 77] width 13 height 13
checkbox input "true"
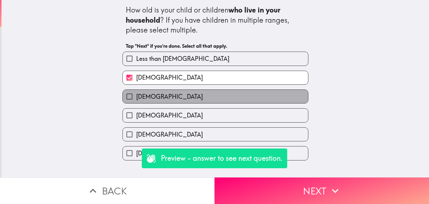
click at [214, 100] on label "[DEMOGRAPHIC_DATA]" at bounding box center [215, 96] width 185 height 13
click at [136, 100] on input "[DEMOGRAPHIC_DATA]" at bounding box center [129, 96] width 13 height 13
checkbox input "true"
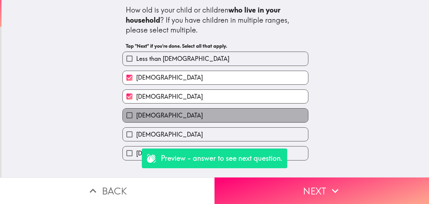
click at [207, 116] on label "[DEMOGRAPHIC_DATA]" at bounding box center [215, 114] width 185 height 13
click at [136, 116] on input "[DEMOGRAPHIC_DATA]" at bounding box center [129, 114] width 13 height 13
checkbox input "true"
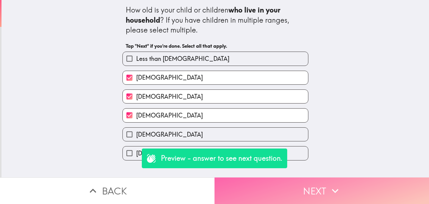
click at [253, 194] on button "Next" at bounding box center [322, 190] width 215 height 27
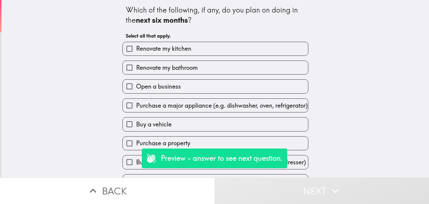
scroll to position [16, 0]
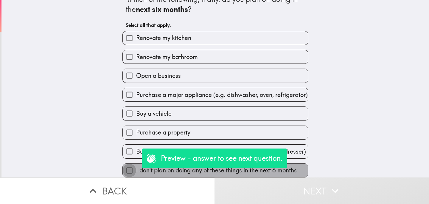
click at [130, 167] on input "I don't plan on doing any of these things in the next 6 months" at bounding box center [129, 170] width 13 height 13
checkbox input "true"
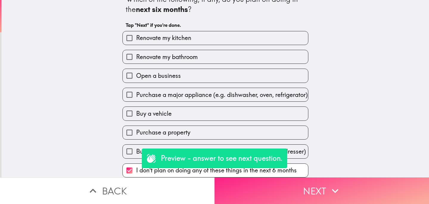
click at [291, 196] on button "Next" at bounding box center [322, 190] width 215 height 27
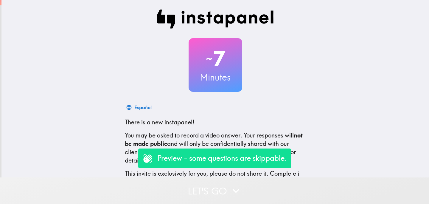
click at [146, 188] on button "Let's go" at bounding box center [214, 190] width 429 height 27
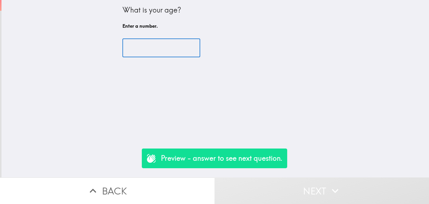
click at [146, 51] on input "number" at bounding box center [161, 48] width 78 height 18
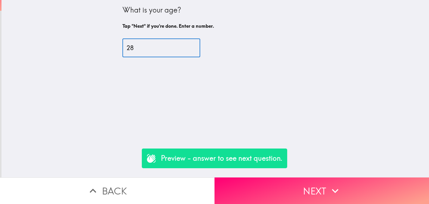
type input "28"
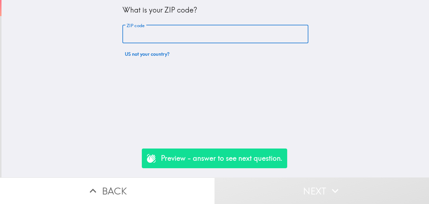
click at [155, 28] on input "ZIP code" at bounding box center [215, 34] width 186 height 18
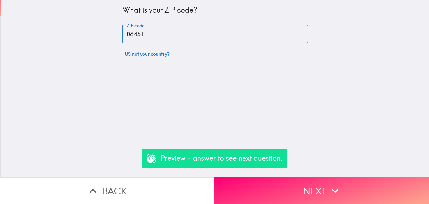
type input "06451"
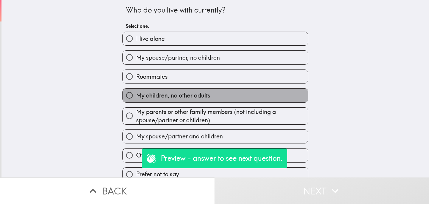
click at [161, 99] on span "My children, no other adults" at bounding box center [173, 95] width 74 height 8
click at [136, 99] on input "My children, no other adults" at bounding box center [129, 94] width 13 height 13
radio input "true"
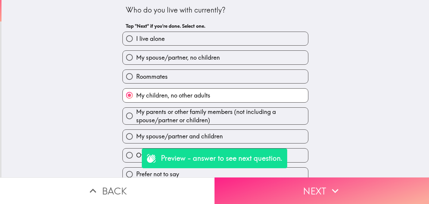
click at [262, 191] on button "Next" at bounding box center [322, 190] width 215 height 27
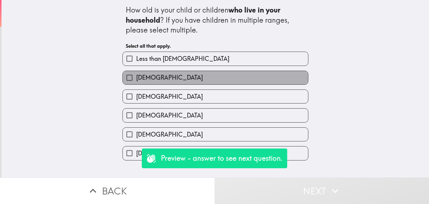
click at [178, 78] on label "[DEMOGRAPHIC_DATA]" at bounding box center [215, 77] width 185 height 13
click at [136, 78] on input "[DEMOGRAPHIC_DATA]" at bounding box center [129, 77] width 13 height 13
checkbox input "true"
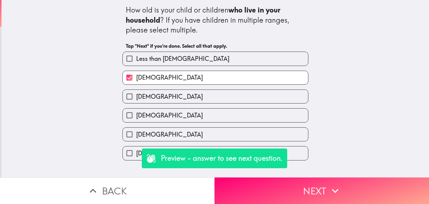
click at [178, 106] on div "[DEMOGRAPHIC_DATA]" at bounding box center [213, 112] width 191 height 19
click at [180, 120] on label "[DEMOGRAPHIC_DATA]" at bounding box center [215, 114] width 185 height 13
click at [136, 120] on input "[DEMOGRAPHIC_DATA]" at bounding box center [129, 114] width 13 height 13
checkbox input "true"
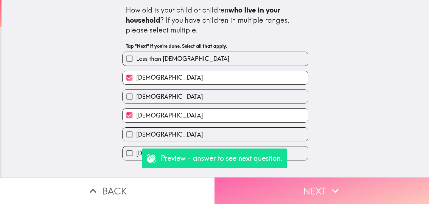
click at [283, 189] on button "Next" at bounding box center [322, 190] width 215 height 27
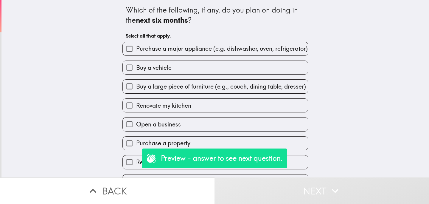
click at [152, 70] on span "Buy a vehicle" at bounding box center [153, 67] width 35 height 8
click at [136, 70] on input "Buy a vehicle" at bounding box center [129, 67] width 13 height 13
checkbox input "true"
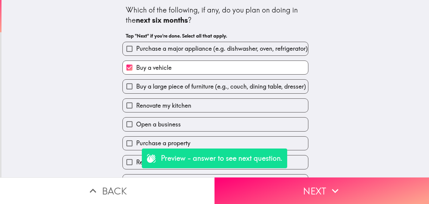
click at [153, 89] on span "Buy a large piece of furniture (e.g., couch, dining table, dresser)" at bounding box center [221, 86] width 170 height 8
click at [136, 89] on input "Buy a large piece of furniture (e.g., couch, dining table, dresser)" at bounding box center [129, 86] width 13 height 13
checkbox input "true"
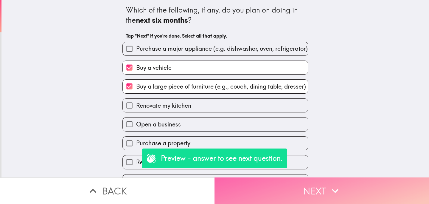
click at [258, 185] on button "Next" at bounding box center [322, 190] width 215 height 27
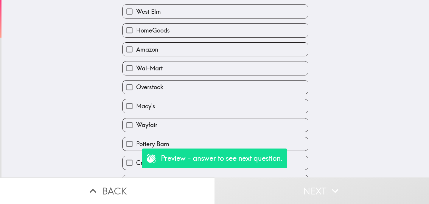
scroll to position [112, 0]
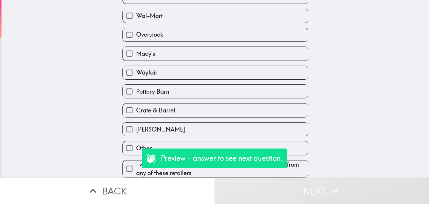
click at [160, 111] on span "Crate & Barrel" at bounding box center [155, 110] width 39 height 8
click at [136, 111] on input "Crate & Barrel" at bounding box center [129, 109] width 13 height 13
checkbox input "true"
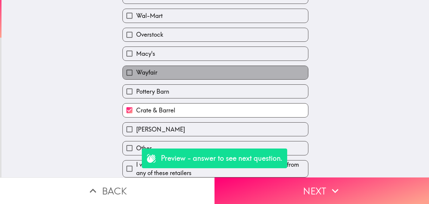
click at [196, 69] on label "Wayfair" at bounding box center [215, 72] width 185 height 13
click at [136, 69] on input "Wayfair" at bounding box center [129, 72] width 13 height 13
checkbox input "true"
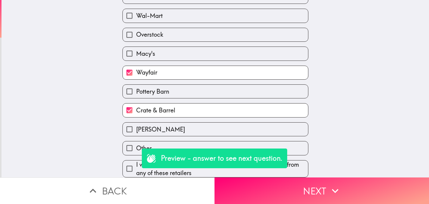
click at [155, 128] on span "[PERSON_NAME]" at bounding box center [160, 129] width 49 height 8
click at [136, 128] on input "[PERSON_NAME]" at bounding box center [129, 128] width 13 height 13
checkbox input "true"
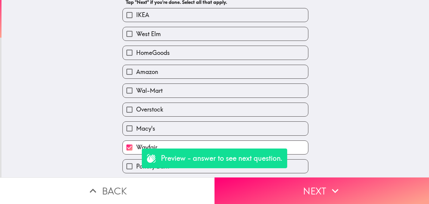
scroll to position [30, 0]
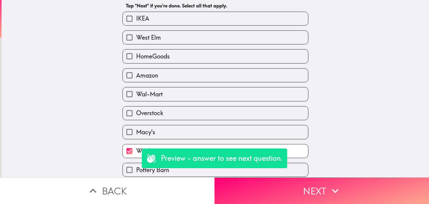
click at [161, 28] on div "West Elm" at bounding box center [213, 35] width 191 height 19
click at [161, 46] on div "HomeGoods" at bounding box center [213, 53] width 191 height 19
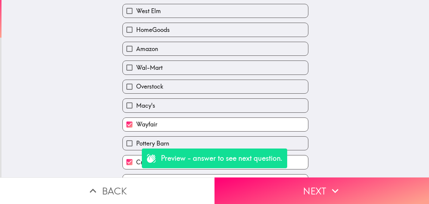
scroll to position [57, 0]
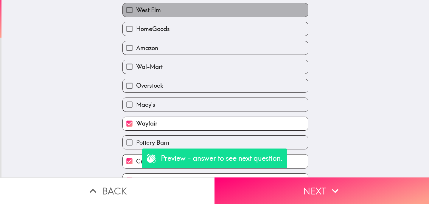
click at [167, 15] on label "West Elm" at bounding box center [215, 9] width 185 height 13
click at [136, 15] on input "West Elm" at bounding box center [129, 9] width 13 height 13
checkbox input "true"
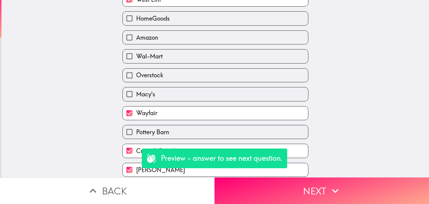
scroll to position [112, 0]
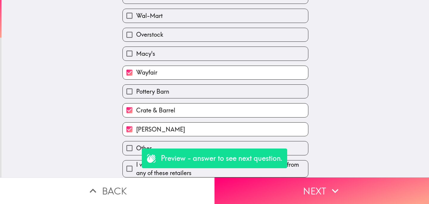
click at [133, 147] on input "Other" at bounding box center [129, 147] width 13 height 13
checkbox input "true"
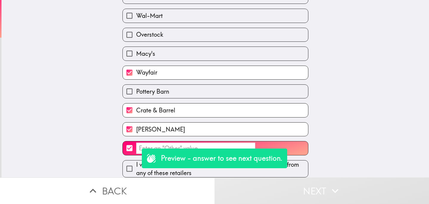
click at [142, 145] on input "​" at bounding box center [195, 148] width 119 height 12
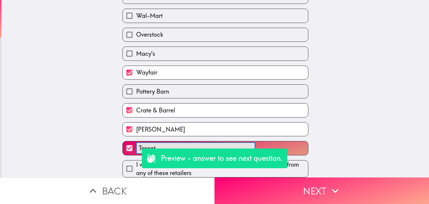
click at [123, 141] on button "Target, ​" at bounding box center [215, 147] width 185 height 13
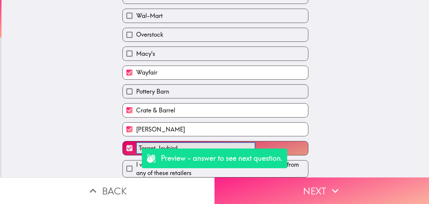
type input "Target, Joybird"
click at [267, 183] on button "Next" at bounding box center [322, 190] width 215 height 27
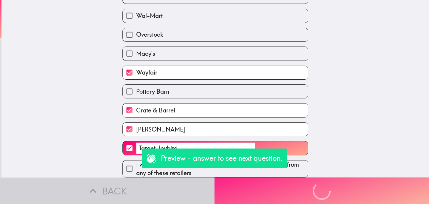
scroll to position [0, 0]
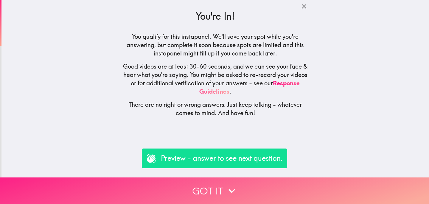
click at [167, 189] on button "Got it" at bounding box center [214, 190] width 429 height 27
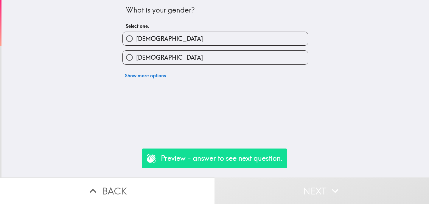
click at [209, 58] on label "[DEMOGRAPHIC_DATA]" at bounding box center [215, 57] width 185 height 13
click at [136, 58] on input "[DEMOGRAPHIC_DATA]" at bounding box center [129, 57] width 13 height 13
radio input "true"
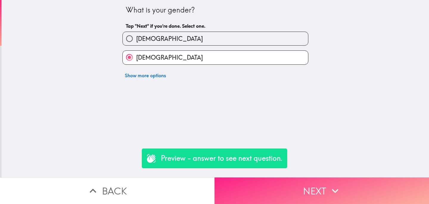
click at [271, 187] on button "Next" at bounding box center [322, 190] width 215 height 27
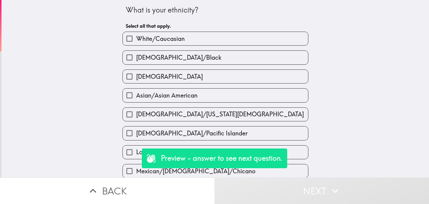
click at [205, 62] on label "[DEMOGRAPHIC_DATA]/Black" at bounding box center [215, 57] width 185 height 13
click at [136, 62] on input "[DEMOGRAPHIC_DATA]/Black" at bounding box center [129, 57] width 13 height 13
checkbox input "true"
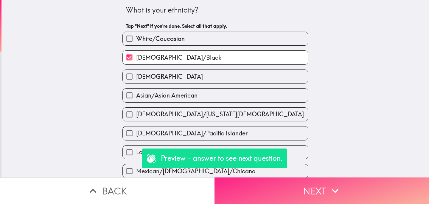
click at [281, 191] on button "Next" at bounding box center [322, 190] width 215 height 27
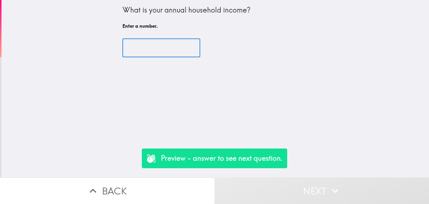
click at [178, 54] on input "number" at bounding box center [161, 48] width 78 height 18
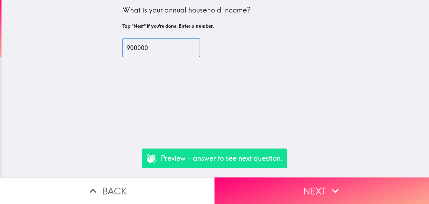
type input "900000"
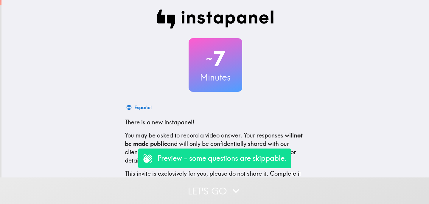
click at [188, 192] on button "Let's go" at bounding box center [214, 190] width 429 height 27
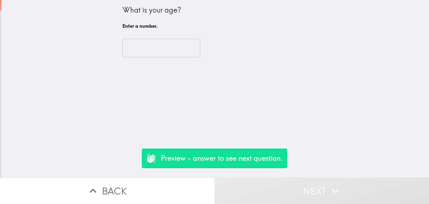
click at [149, 58] on div "​" at bounding box center [215, 48] width 186 height 33
click at [149, 54] on input "number" at bounding box center [161, 48] width 78 height 18
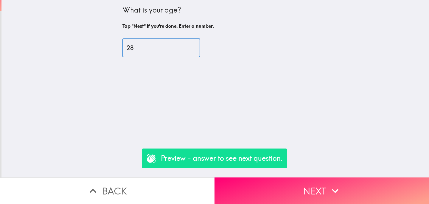
type input "28"
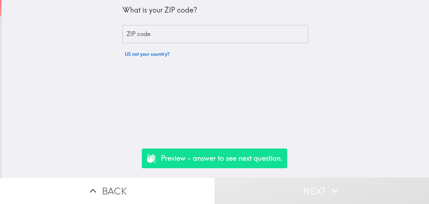
click at [179, 32] on input "ZIP code" at bounding box center [215, 34] width 186 height 18
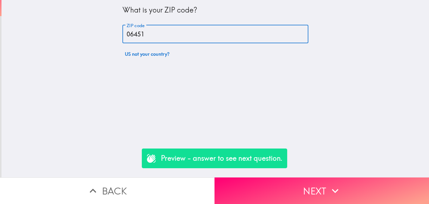
type input "06451"
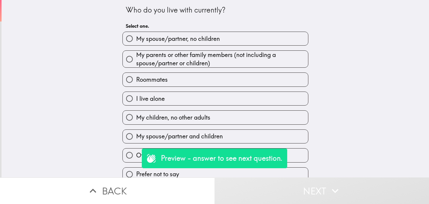
scroll to position [6, 0]
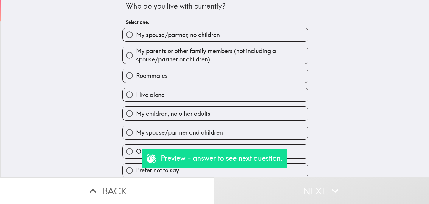
click at [189, 129] on span "My spouse/partner and children" at bounding box center [179, 132] width 87 height 8
click at [136, 129] on input "My spouse/partner and children" at bounding box center [129, 132] width 13 height 13
radio input "true"
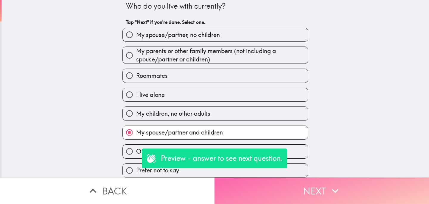
click at [284, 193] on button "Next" at bounding box center [322, 190] width 215 height 27
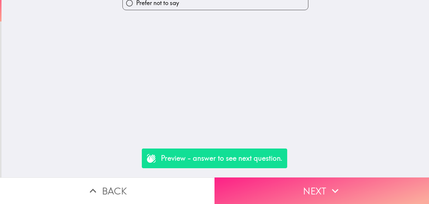
scroll to position [0, 0]
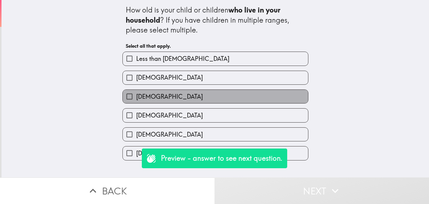
click at [208, 96] on label "[DEMOGRAPHIC_DATA]" at bounding box center [215, 96] width 185 height 13
click at [136, 96] on input "[DEMOGRAPHIC_DATA]" at bounding box center [129, 96] width 13 height 13
checkbox input "true"
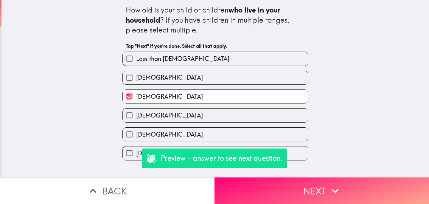
click at [202, 115] on label "[DEMOGRAPHIC_DATA]" at bounding box center [215, 114] width 185 height 13
click at [136, 115] on input "[DEMOGRAPHIC_DATA]" at bounding box center [129, 114] width 13 height 13
checkbox input "true"
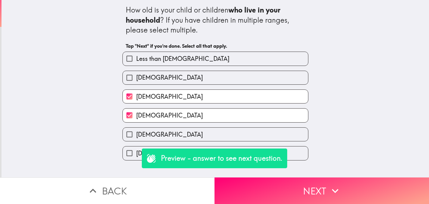
click at [202, 131] on label "[DEMOGRAPHIC_DATA]" at bounding box center [215, 134] width 185 height 13
click at [136, 131] on input "[DEMOGRAPHIC_DATA]" at bounding box center [129, 134] width 13 height 13
checkbox input "true"
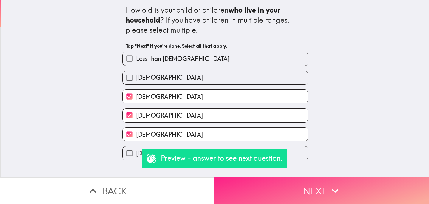
click at [274, 188] on button "Next" at bounding box center [322, 190] width 215 height 27
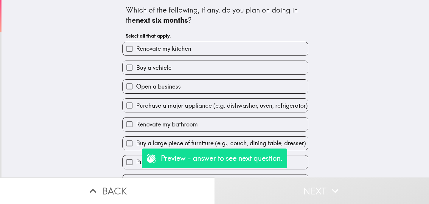
click at [222, 47] on label "Renovate my kitchen" at bounding box center [215, 48] width 185 height 13
click at [136, 47] on input "Renovate my kitchen" at bounding box center [129, 48] width 13 height 13
checkbox input "true"
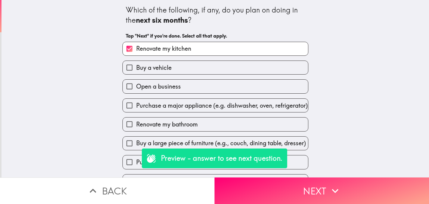
click at [220, 72] on label "Buy a vehicle" at bounding box center [215, 67] width 185 height 13
click at [136, 72] on input "Buy a vehicle" at bounding box center [129, 67] width 13 height 13
checkbox input "true"
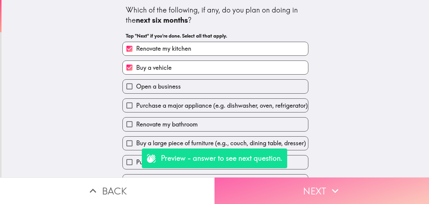
click at [298, 186] on button "Next" at bounding box center [322, 190] width 215 height 27
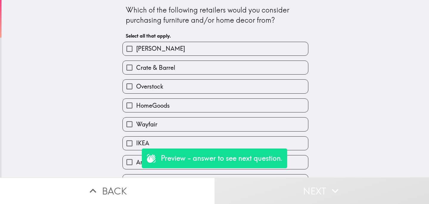
click at [232, 128] on label "Wayfair" at bounding box center [215, 123] width 185 height 13
click at [136, 128] on input "Wayfair" at bounding box center [129, 123] width 13 height 13
checkbox input "true"
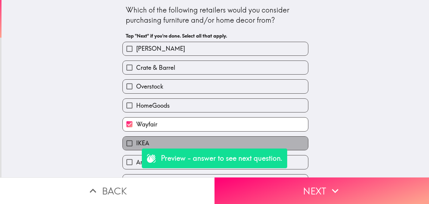
click at [237, 144] on label "IKEA" at bounding box center [215, 142] width 185 height 13
click at [136, 144] on input "IKEA" at bounding box center [129, 142] width 13 height 13
checkbox input "true"
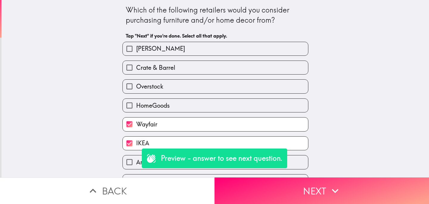
click at [236, 99] on div "HomeGoods" at bounding box center [213, 103] width 191 height 19
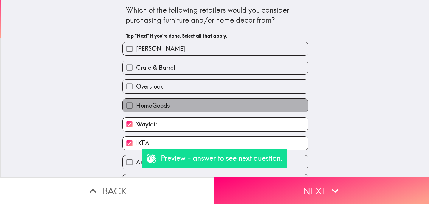
click at [237, 107] on label "HomeGoods" at bounding box center [215, 105] width 185 height 13
click at [136, 107] on input "HomeGoods" at bounding box center [129, 105] width 13 height 13
checkbox input "true"
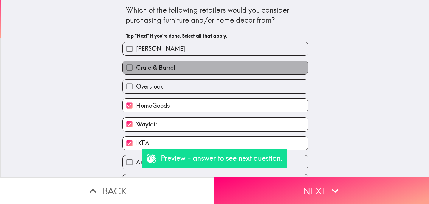
click at [237, 63] on label "Crate & Barrel" at bounding box center [215, 67] width 185 height 13
click at [136, 63] on input "Crate & Barrel" at bounding box center [129, 67] width 13 height 13
checkbox input "true"
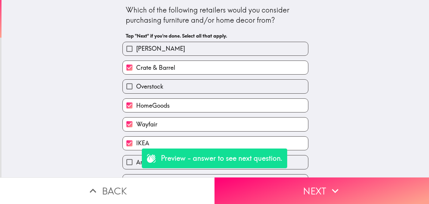
scroll to position [1, 0]
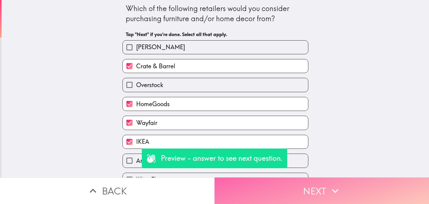
click at [305, 199] on button "Next" at bounding box center [322, 190] width 215 height 27
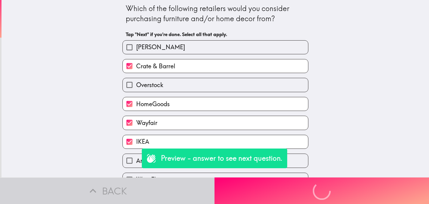
scroll to position [0, 0]
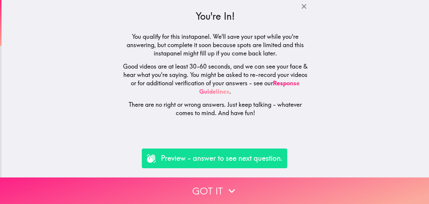
click at [206, 194] on button "Got it" at bounding box center [214, 190] width 429 height 27
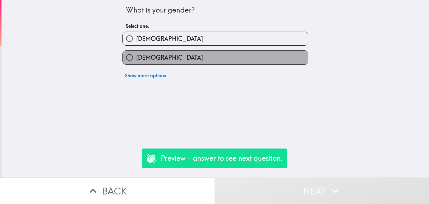
click at [224, 52] on label "[DEMOGRAPHIC_DATA]" at bounding box center [215, 57] width 185 height 13
click at [136, 52] on input "[DEMOGRAPHIC_DATA]" at bounding box center [129, 57] width 13 height 13
radio input "true"
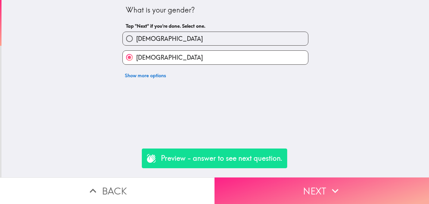
click at [274, 186] on button "Next" at bounding box center [322, 190] width 215 height 27
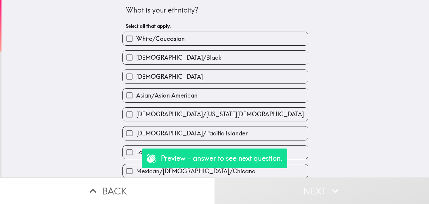
click at [208, 63] on label "[DEMOGRAPHIC_DATA]/Black" at bounding box center [215, 57] width 185 height 13
click at [136, 63] on input "[DEMOGRAPHIC_DATA]/Black" at bounding box center [129, 57] width 13 height 13
checkbox input "true"
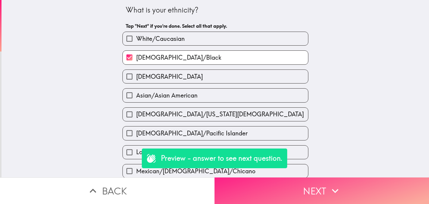
click at [279, 188] on button "Next" at bounding box center [322, 190] width 215 height 27
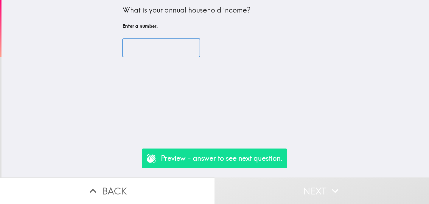
click at [184, 48] on input "number" at bounding box center [161, 48] width 78 height 18
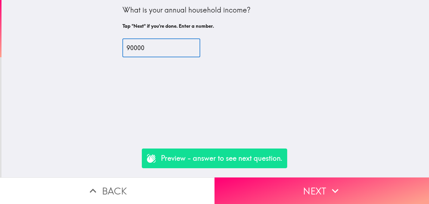
type input "90000"
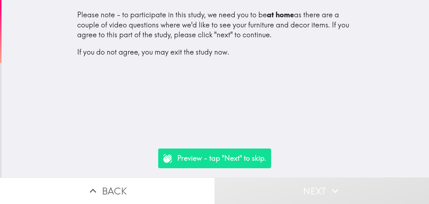
click at [282, 84] on div "Please note - to participate in this study, we need you to be at home as there …" at bounding box center [215, 88] width 428 height 177
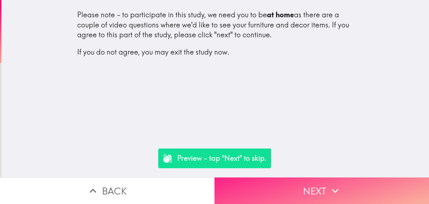
click at [287, 196] on button "Next" at bounding box center [322, 190] width 215 height 27
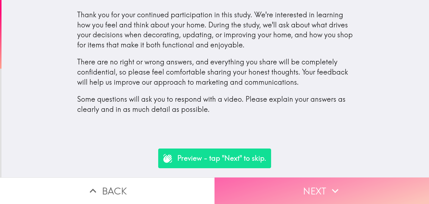
click at [300, 192] on button "Next" at bounding box center [322, 190] width 215 height 27
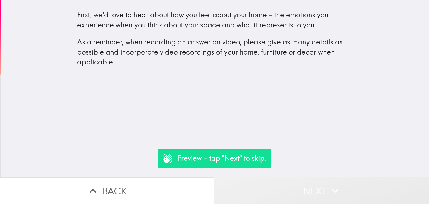
click at [300, 192] on button "Next" at bounding box center [322, 190] width 215 height 27
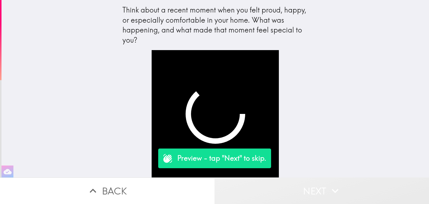
click at [306, 192] on button "Next" at bounding box center [322, 190] width 215 height 27
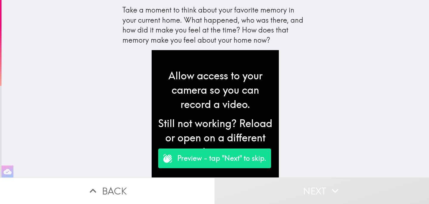
click at [286, 189] on button "Next" at bounding box center [322, 190] width 215 height 27
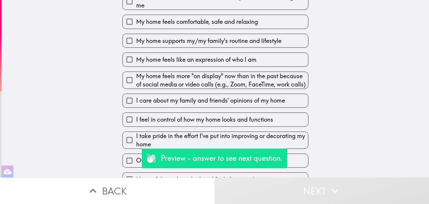
scroll to position [125, 0]
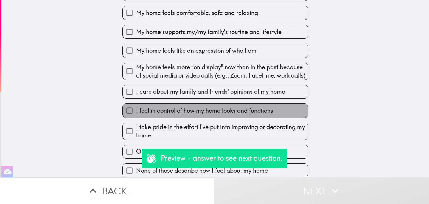
click at [212, 113] on span "I feel in control of how my home looks and functions" at bounding box center [204, 110] width 137 height 8
click at [136, 113] on input "I feel in control of how my home looks and functions" at bounding box center [129, 110] width 13 height 13
checkbox input "true"
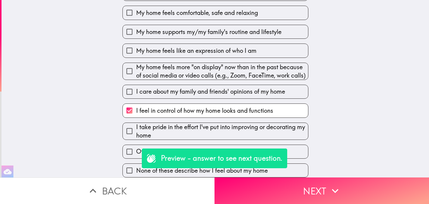
click at [232, 127] on span "I take pride in the effort I've put into improving or decorating my home" at bounding box center [222, 131] width 172 height 17
click at [136, 127] on input "I take pride in the effort I've put into improving or decorating my home" at bounding box center [129, 130] width 13 height 13
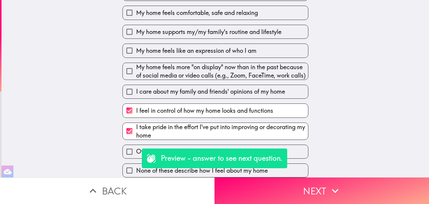
click at [232, 131] on span "I take pride in the effort I've put into improving or decorating my home" at bounding box center [222, 131] width 172 height 17
click at [136, 131] on input "I take pride in the effort I've put into improving or decorating my home" at bounding box center [129, 130] width 13 height 13
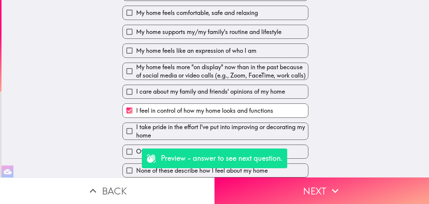
click at [232, 131] on span "I take pride in the effort I've put into improving or decorating my home" at bounding box center [222, 131] width 172 height 17
click at [136, 131] on input "I take pride in the effort I've put into improving or decorating my home" at bounding box center [129, 130] width 13 height 13
checkbox input "true"
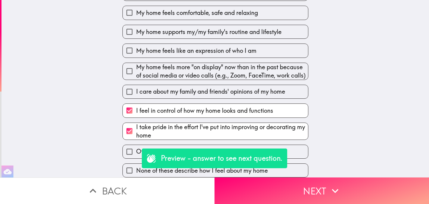
click at [232, 95] on span "I care about my family and friends' opinions of my home" at bounding box center [210, 91] width 149 height 8
click at [136, 95] on input "I care about my family and friends' opinions of my home" at bounding box center [129, 91] width 13 height 13
checkbox input "true"
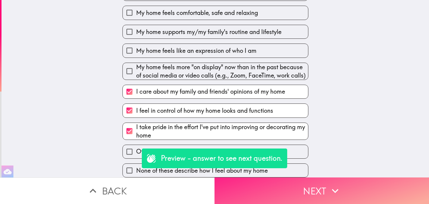
click at [281, 194] on button "Next" at bounding box center [322, 190] width 215 height 27
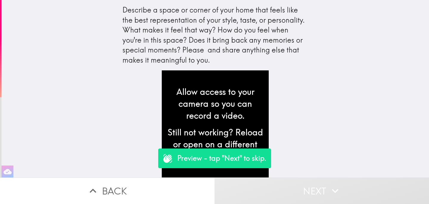
click at [307, 187] on button "Next" at bounding box center [322, 190] width 215 height 27
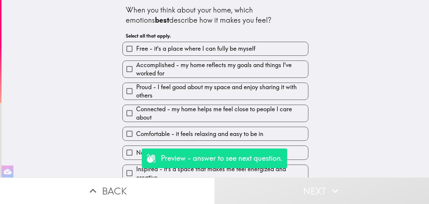
click at [200, 134] on span "Comfortable - it feels relaxing and easy to be in" at bounding box center [199, 134] width 127 height 8
click at [136, 134] on input "Comfortable - it feels relaxing and easy to be in" at bounding box center [129, 133] width 13 height 13
checkbox input "true"
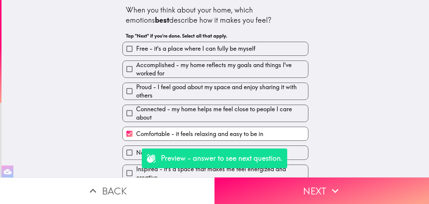
click at [215, 114] on span "Connected - my home helps me feel close to people I care about" at bounding box center [222, 113] width 172 height 17
click at [136, 114] on input "Connected - my home helps me feel close to people I care about" at bounding box center [129, 112] width 13 height 13
checkbox input "true"
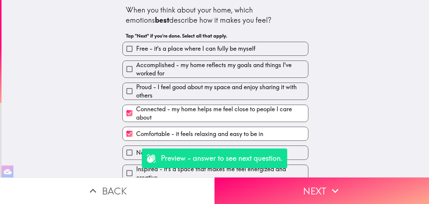
click at [240, 95] on span "Proud - I feel good about my space and enjoy sharing it with others" at bounding box center [222, 91] width 172 height 17
click at [136, 95] on input "Proud - I feel good about my space and enjoy sharing it with others" at bounding box center [129, 90] width 13 height 13
checkbox input "true"
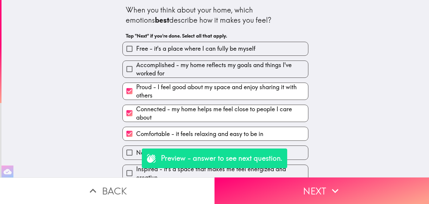
scroll to position [86, 0]
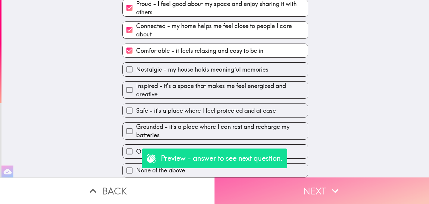
click at [304, 186] on button "Next" at bounding box center [322, 190] width 215 height 27
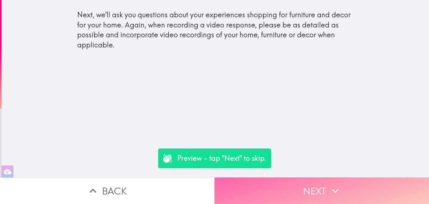
click at [295, 186] on button "Next" at bounding box center [322, 190] width 215 height 27
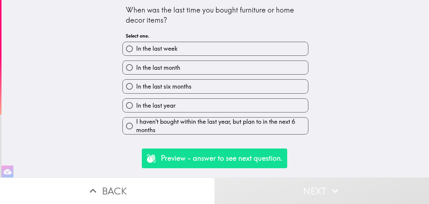
click at [232, 84] on label "In the last six months" at bounding box center [215, 86] width 185 height 13
click at [136, 84] on input "In the last six months" at bounding box center [129, 86] width 13 height 13
radio input "true"
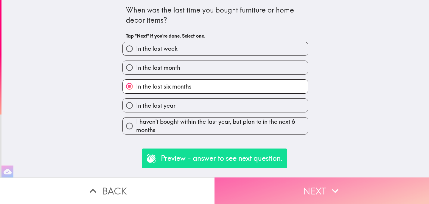
click at [298, 195] on button "Next" at bounding box center [322, 190] width 215 height 27
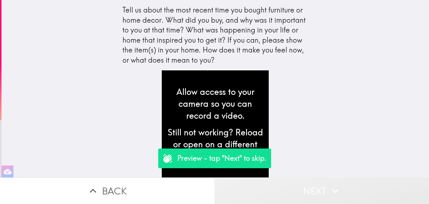
click at [298, 192] on button "Next" at bounding box center [322, 190] width 215 height 27
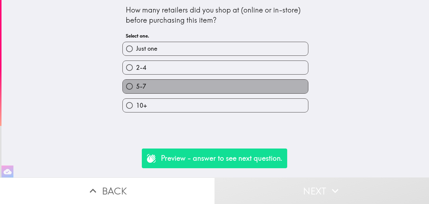
click at [244, 84] on label "5-7" at bounding box center [215, 86] width 185 height 13
click at [136, 84] on input "5-7" at bounding box center [129, 86] width 13 height 13
radio input "true"
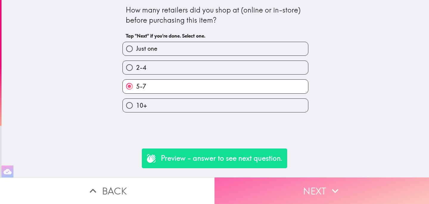
click at [297, 195] on button "Next" at bounding box center [322, 190] width 215 height 27
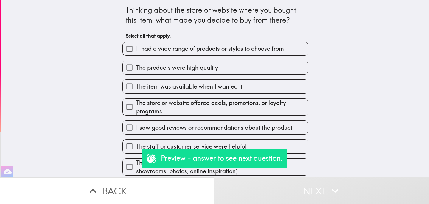
click at [252, 129] on span "I saw good reviews or recommendations about the product" at bounding box center [214, 127] width 156 height 8
click at [136, 129] on input "I saw good reviews or recommendations about the product" at bounding box center [129, 127] width 13 height 13
checkbox input "true"
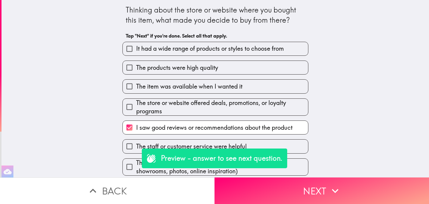
click at [257, 106] on span "The store or website offered deals, promotions, or loyalty programs" at bounding box center [222, 107] width 172 height 17
click at [136, 106] on input "The store or website offered deals, promotions, or loyalty programs" at bounding box center [129, 106] width 13 height 13
checkbox input "true"
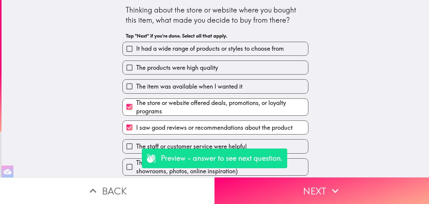
scroll to position [186, 0]
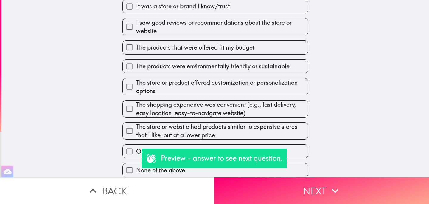
click at [241, 131] on span "The store or website had products similar to expensive stores that I like, but …" at bounding box center [222, 130] width 172 height 17
click at [136, 131] on input "The store or website had products similar to expensive stores that I like, but …" at bounding box center [129, 130] width 13 height 13
checkbox input "true"
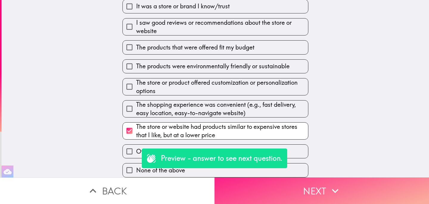
click at [278, 195] on button "Next" at bounding box center [322, 190] width 215 height 27
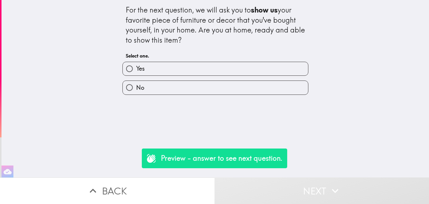
click at [245, 74] on label "Yes" at bounding box center [215, 68] width 185 height 13
click at [136, 74] on input "Yes" at bounding box center [129, 68] width 13 height 13
radio input "true"
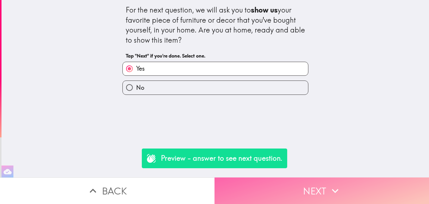
click at [302, 194] on button "Next" at bounding box center [322, 190] width 215 height 27
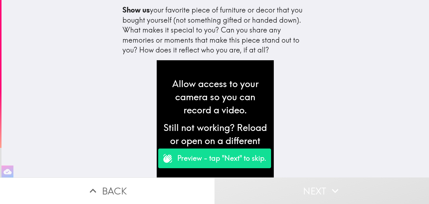
click at [164, 198] on button "Back" at bounding box center [107, 190] width 215 height 27
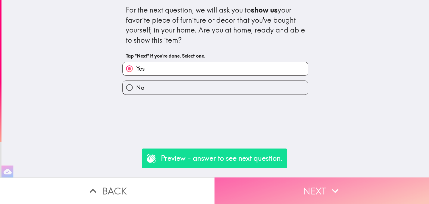
click at [294, 196] on button "Next" at bounding box center [322, 190] width 215 height 27
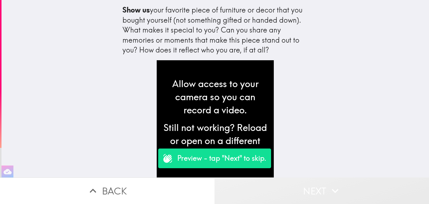
click at [299, 194] on button "Next" at bounding box center [322, 190] width 215 height 27
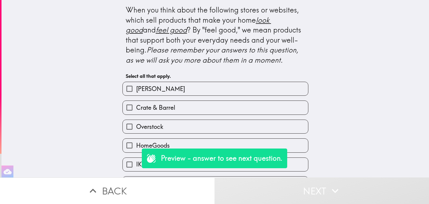
click at [158, 191] on button "Back" at bounding box center [107, 190] width 215 height 27
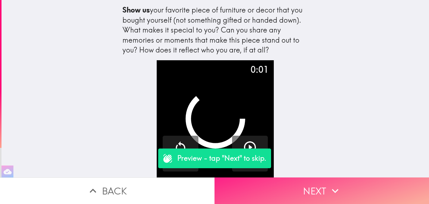
click at [288, 189] on button "Next" at bounding box center [322, 190] width 215 height 27
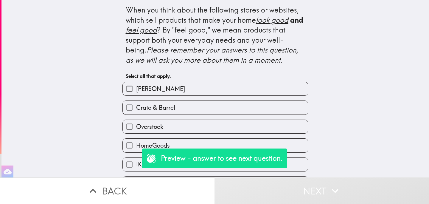
click at [214, 81] on div "Ashley Furniture" at bounding box center [213, 86] width 191 height 19
click at [215, 88] on label "Ashley Furniture" at bounding box center [215, 88] width 185 height 13
click at [136, 88] on input "Ashley Furniture" at bounding box center [129, 88] width 13 height 13
checkbox input "true"
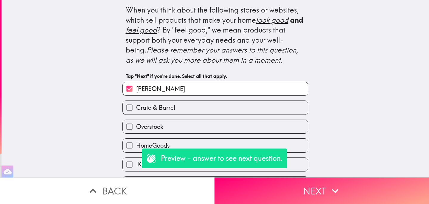
click at [208, 125] on label "Overstock" at bounding box center [215, 126] width 185 height 13
click at [136, 125] on input "Overstock" at bounding box center [129, 126] width 13 height 13
checkbox input "true"
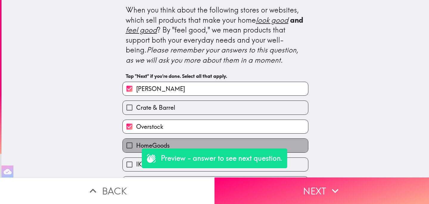
click at [207, 143] on label "HomeGoods" at bounding box center [215, 145] width 185 height 13
click at [136, 143] on input "HomeGoods" at bounding box center [129, 145] width 13 height 13
checkbox input "true"
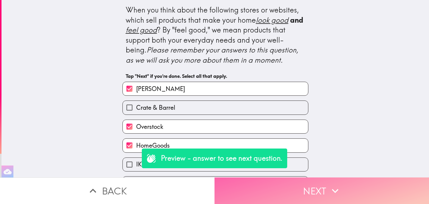
click at [302, 193] on button "Next" at bounding box center [322, 190] width 215 height 27
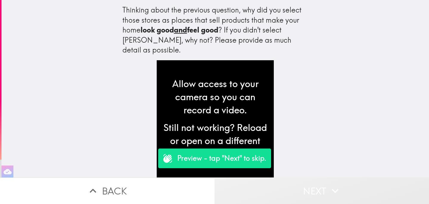
click at [300, 190] on button "Next" at bounding box center [322, 190] width 215 height 27
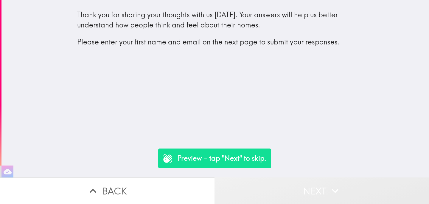
click at [287, 195] on button "Next" at bounding box center [322, 190] width 215 height 27
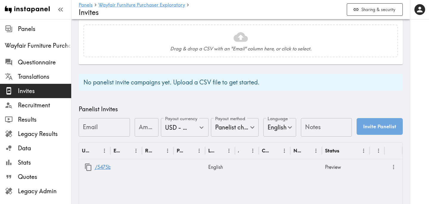
scroll to position [184, 0]
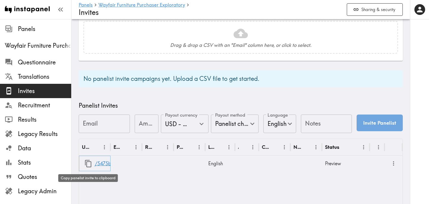
click at [87, 164] on icon "button" at bounding box center [88, 163] width 8 height 8
